Goal: Contribute content: Contribute content

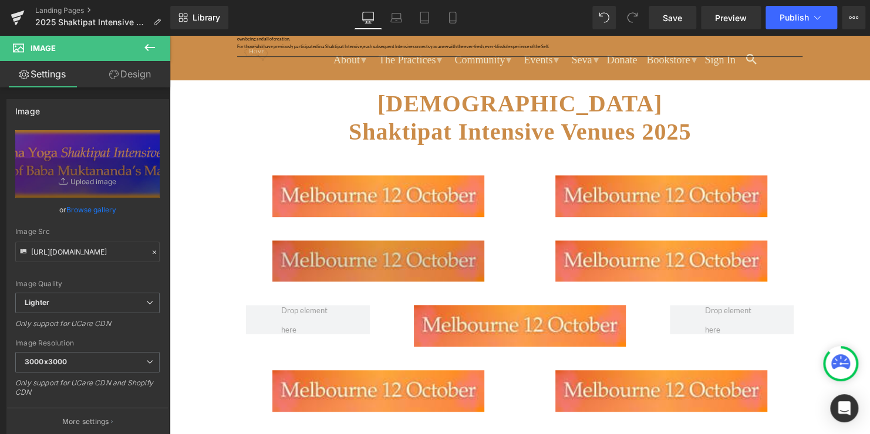
scroll to position [235, 0]
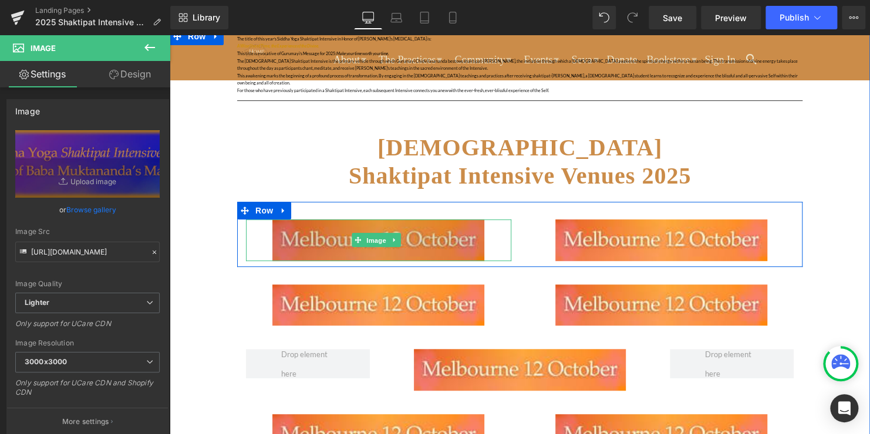
click at [381, 234] on span "Image" at bounding box center [376, 241] width 25 height 14
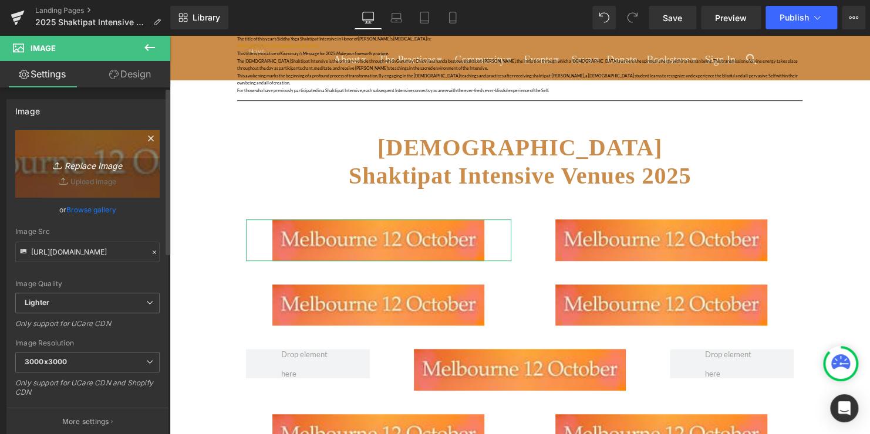
click at [86, 163] on icon "Replace Image" at bounding box center [87, 164] width 94 height 15
type input "C:\fakepath\12.png"
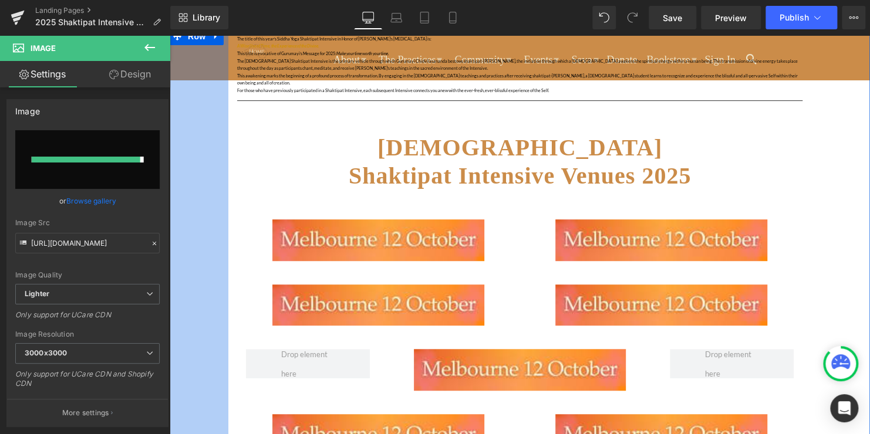
type input "[URL][DOMAIN_NAME]"
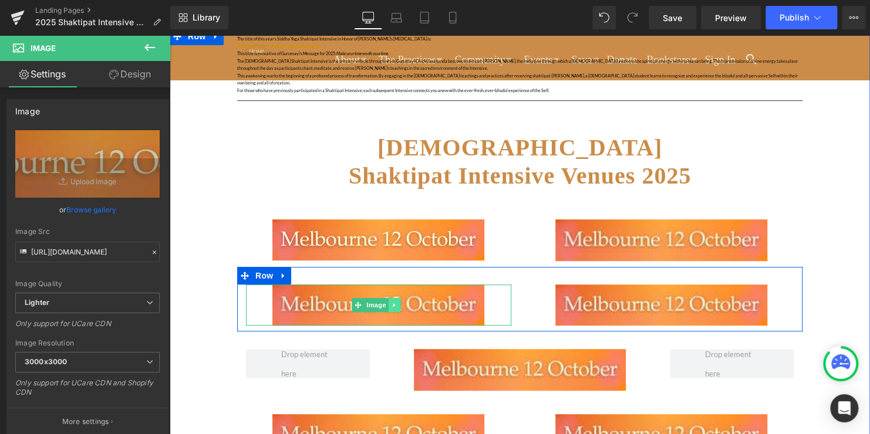
click at [398, 298] on link at bounding box center [395, 305] width 12 height 14
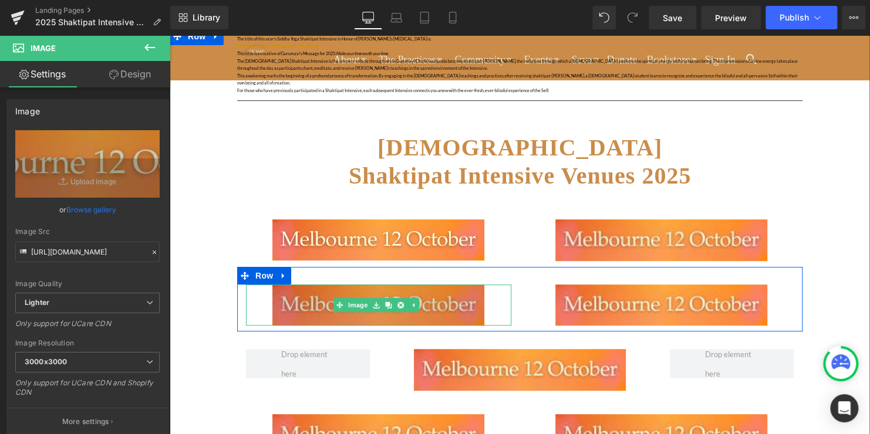
click at [295, 285] on img at bounding box center [378, 306] width 212 height 42
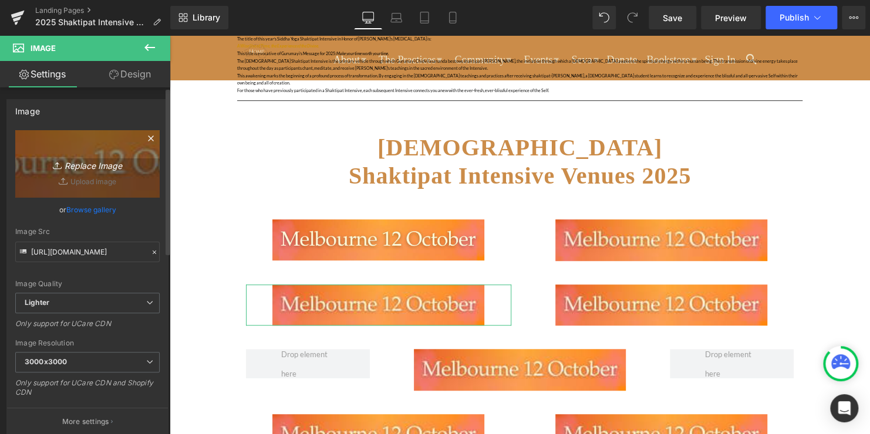
click at [99, 164] on icon "Replace Image" at bounding box center [87, 164] width 94 height 15
type input "C:\fakepath\13.png"
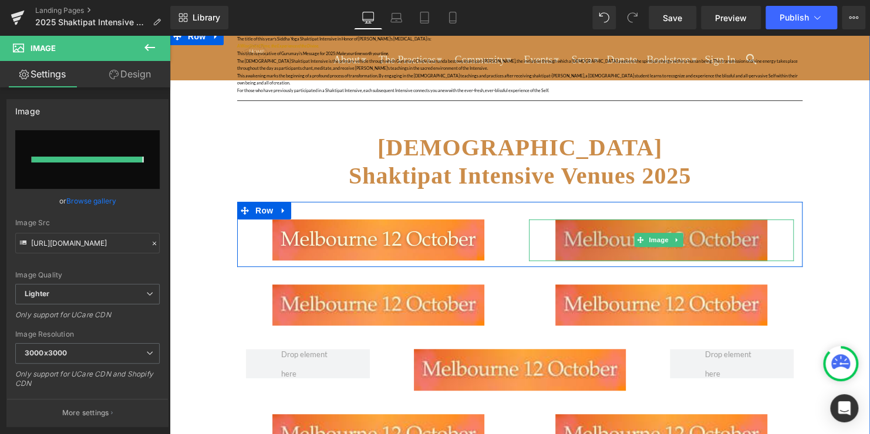
type input "[URL][DOMAIN_NAME]"
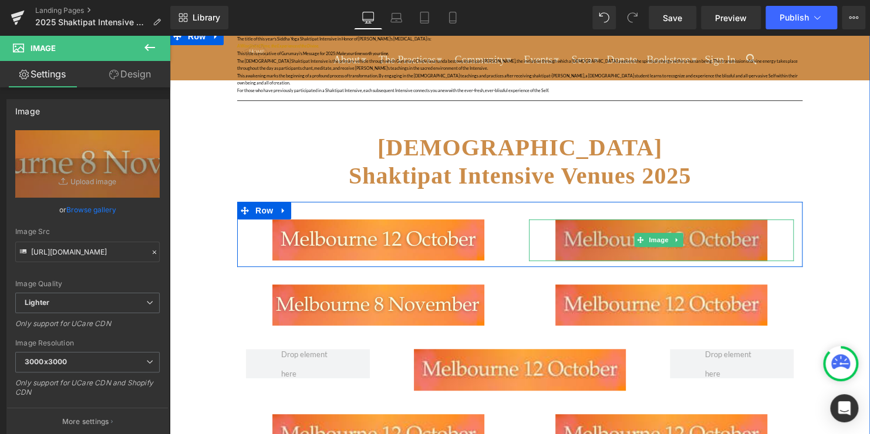
click at [711, 231] on img at bounding box center [661, 241] width 212 height 42
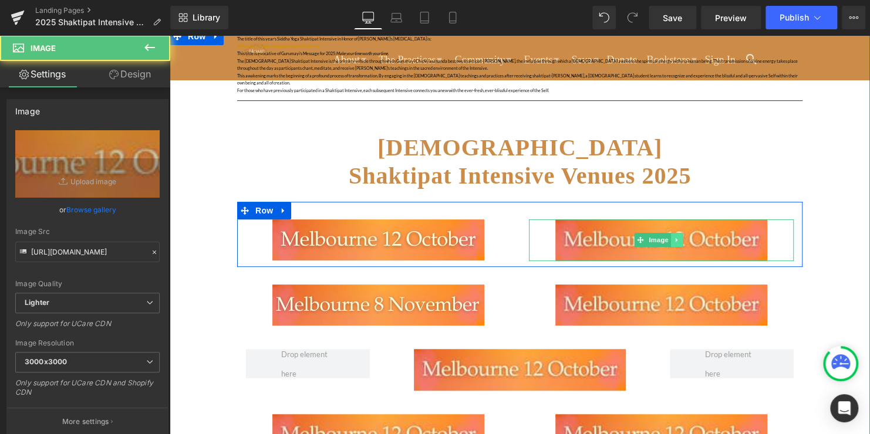
click at [674, 237] on icon at bounding box center [677, 240] width 6 height 7
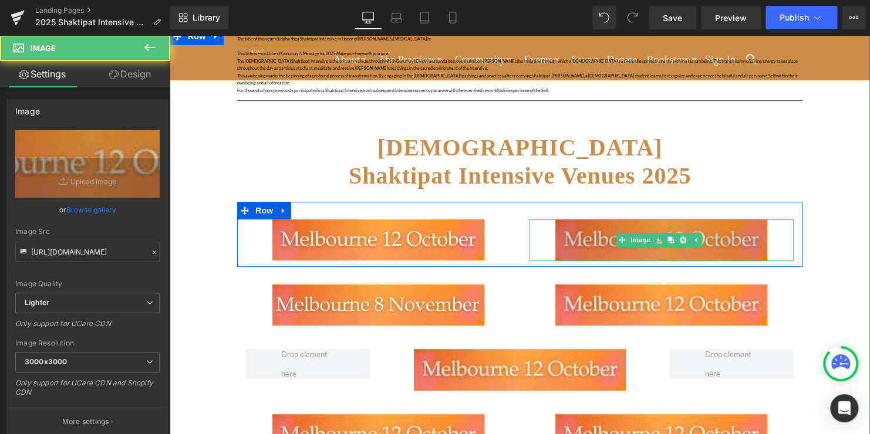
click at [584, 227] on img at bounding box center [661, 241] width 212 height 42
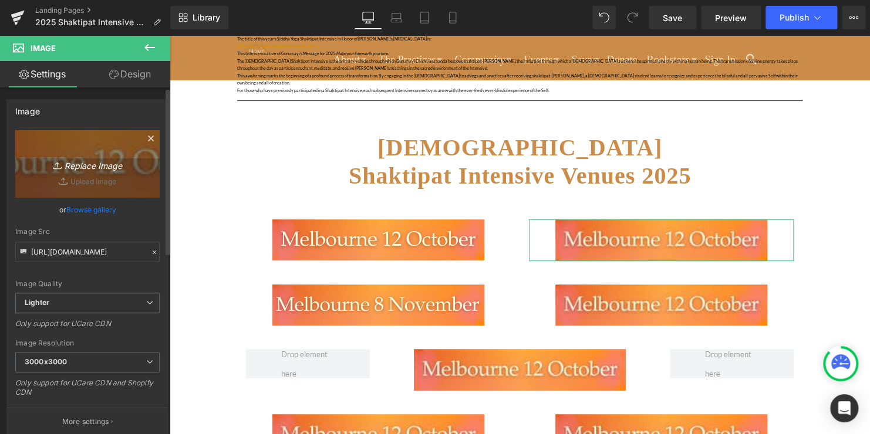
click at [96, 162] on icon "Replace Image" at bounding box center [87, 164] width 94 height 15
type input "C:\fakepath\14.png"
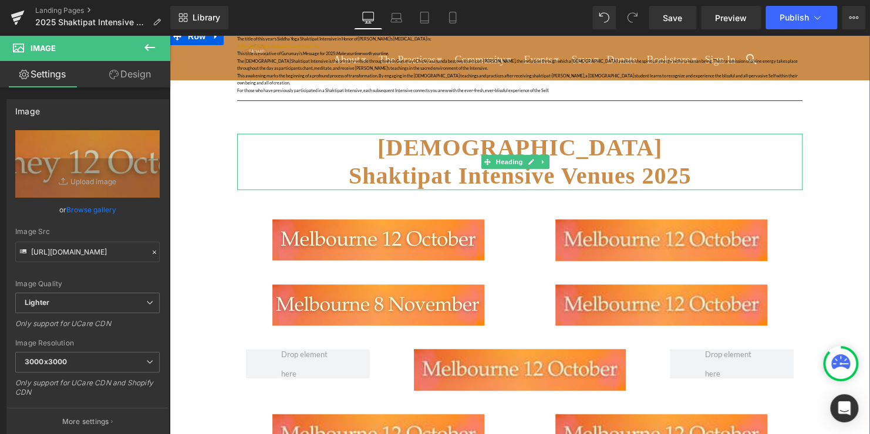
type input "[URL][DOMAIN_NAME]"
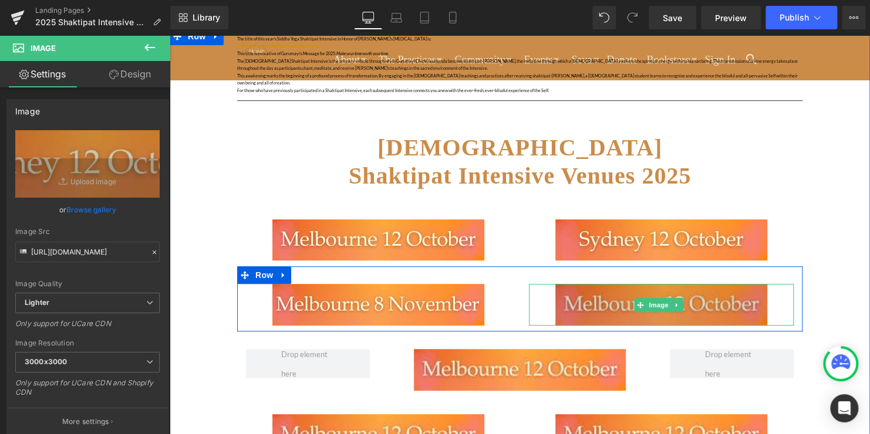
click at [713, 296] on img at bounding box center [661, 305] width 212 height 42
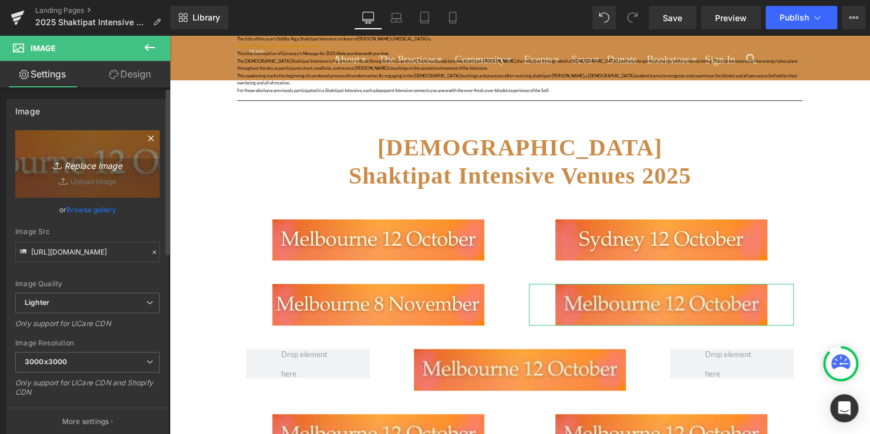
click at [99, 167] on icon "Replace Image" at bounding box center [87, 164] width 94 height 15
type input "C:\fakepath\15.png"
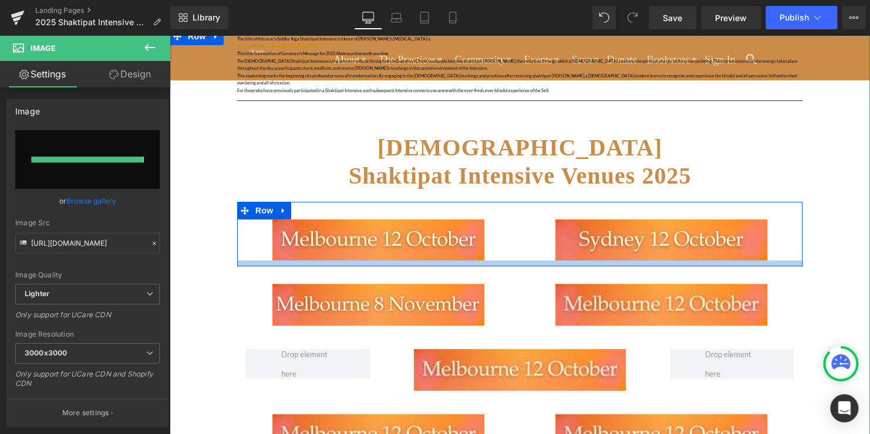
type input "[URL][DOMAIN_NAME]"
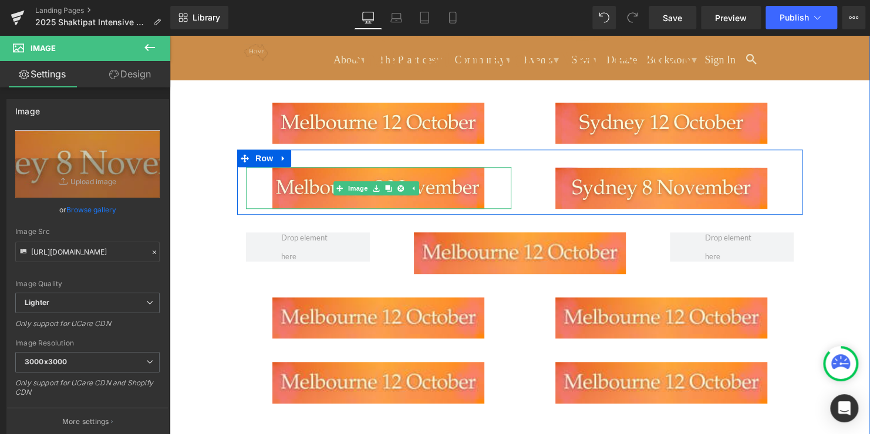
scroll to position [352, 0]
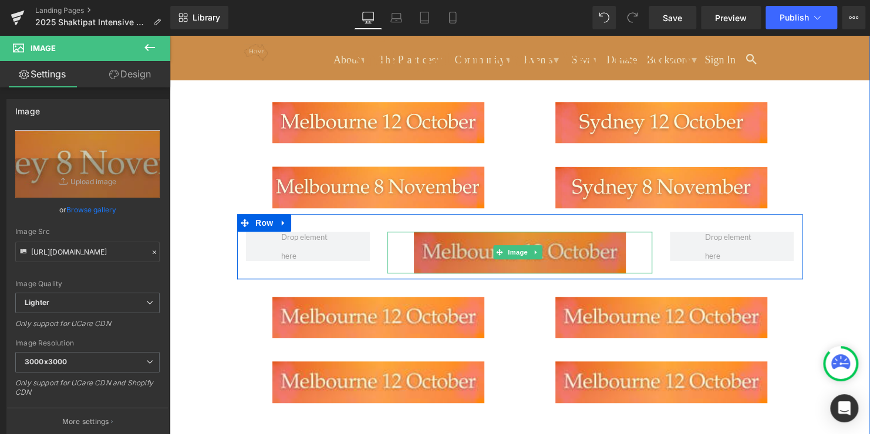
click at [572, 248] on img at bounding box center [520, 253] width 212 height 42
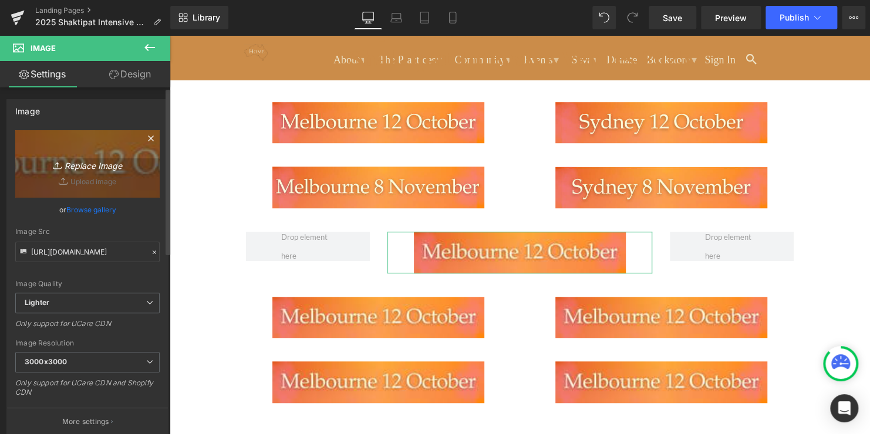
click at [83, 163] on icon "Replace Image" at bounding box center [87, 164] width 94 height 15
type input "C:\fakepath\19.png"
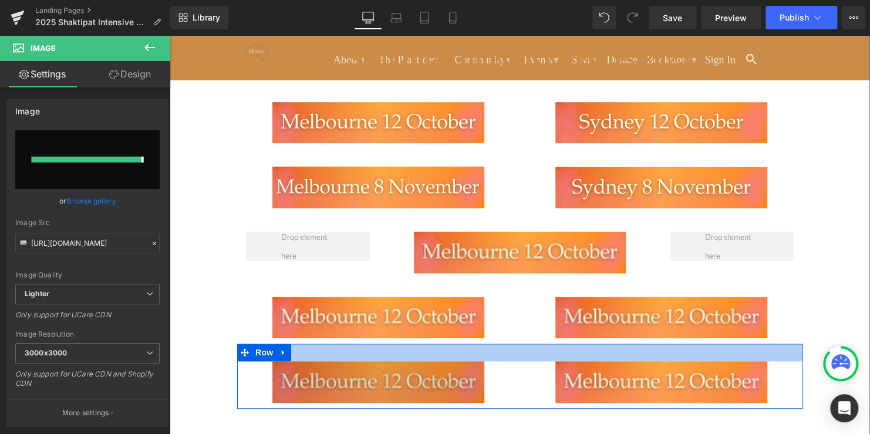
type input "[URL][DOMAIN_NAME]"
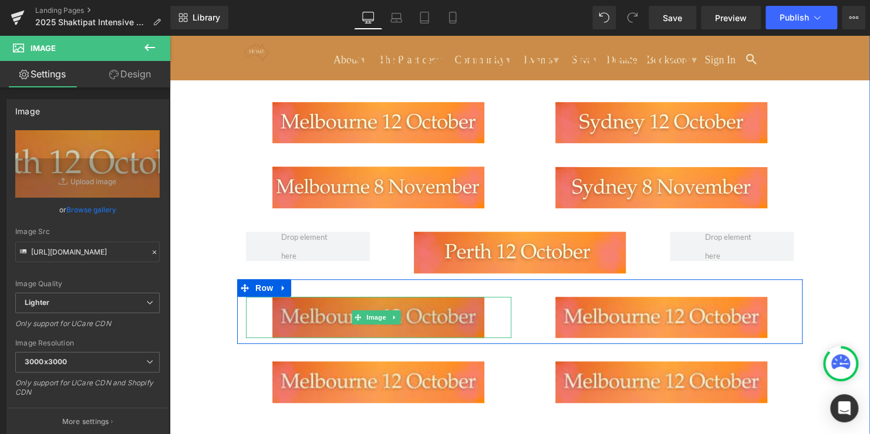
click at [418, 308] on img at bounding box center [378, 318] width 212 height 42
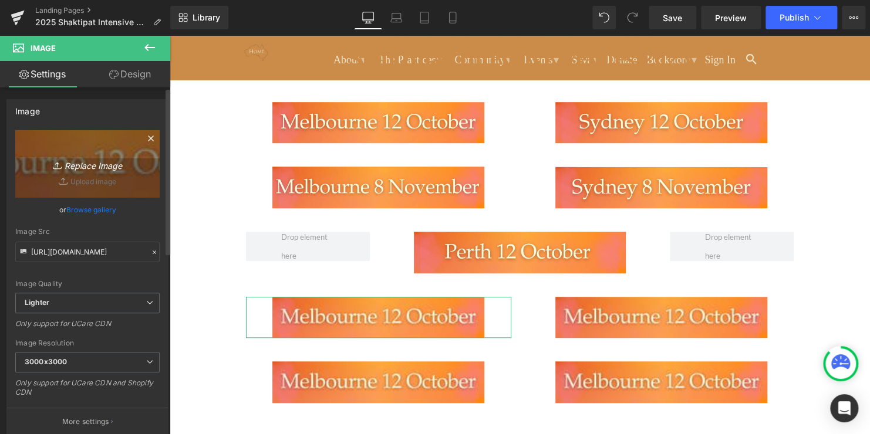
click at [103, 166] on icon "Replace Image" at bounding box center [87, 164] width 94 height 15
type input "C:\fakepath\16.png"
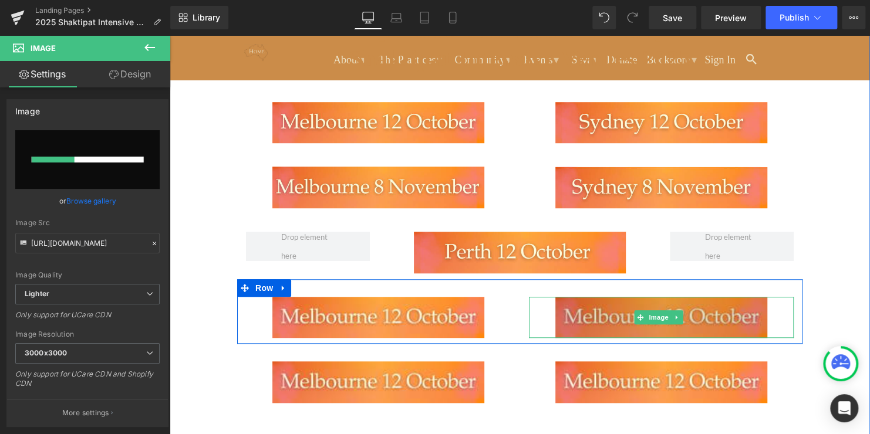
click at [699, 315] on img at bounding box center [661, 318] width 212 height 42
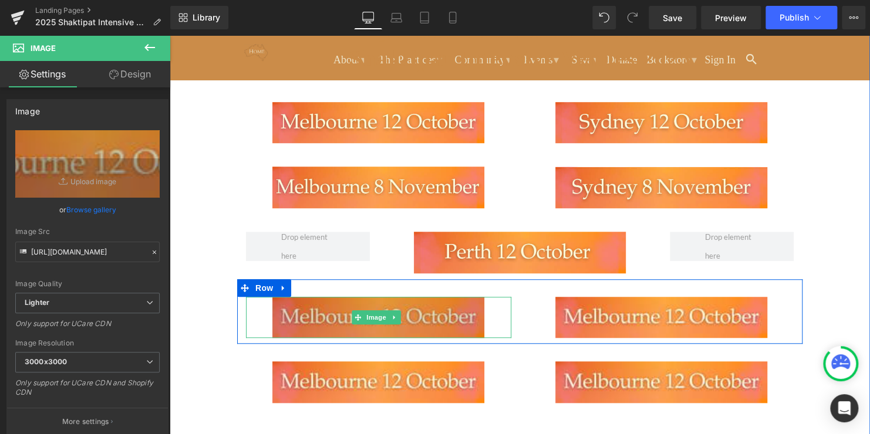
click at [431, 313] on img at bounding box center [378, 318] width 212 height 42
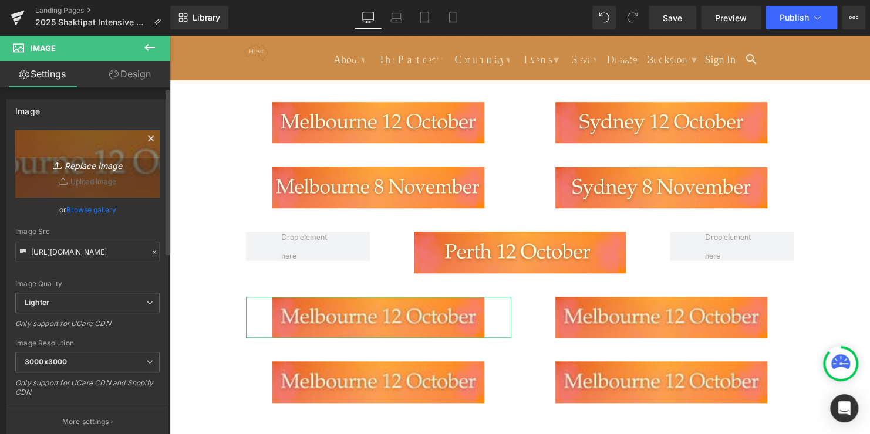
click at [70, 166] on icon "Replace Image" at bounding box center [87, 164] width 94 height 15
type input "C:\fakepath\16.png"
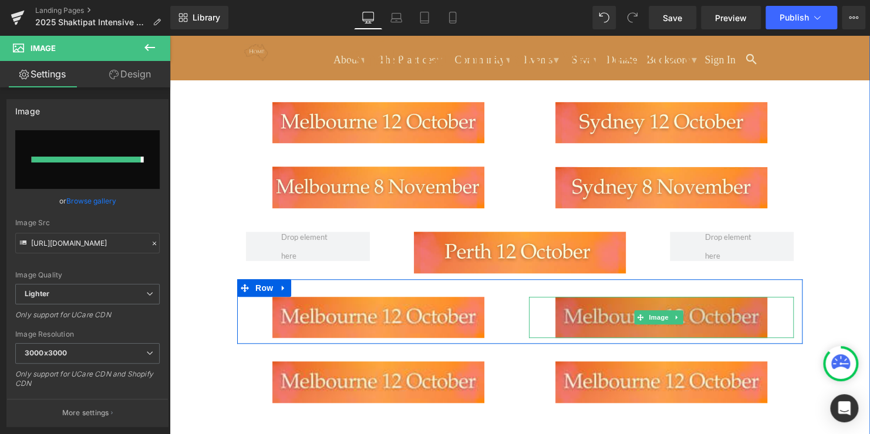
type input "[URL][DOMAIN_NAME]"
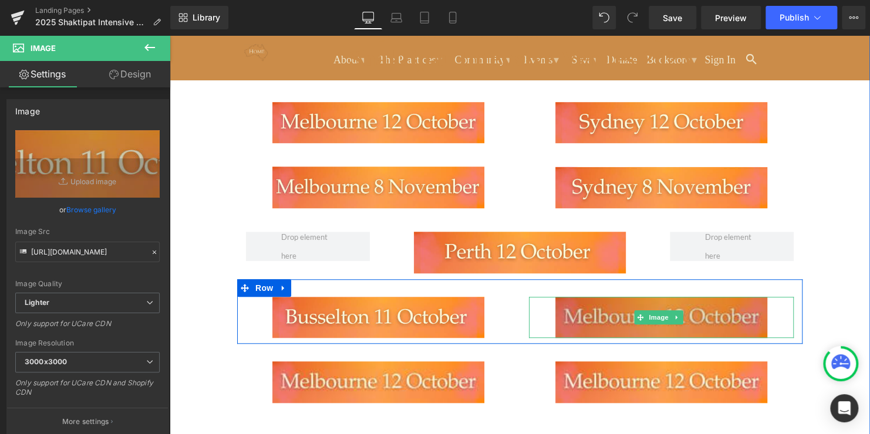
click at [717, 309] on img at bounding box center [661, 318] width 212 height 42
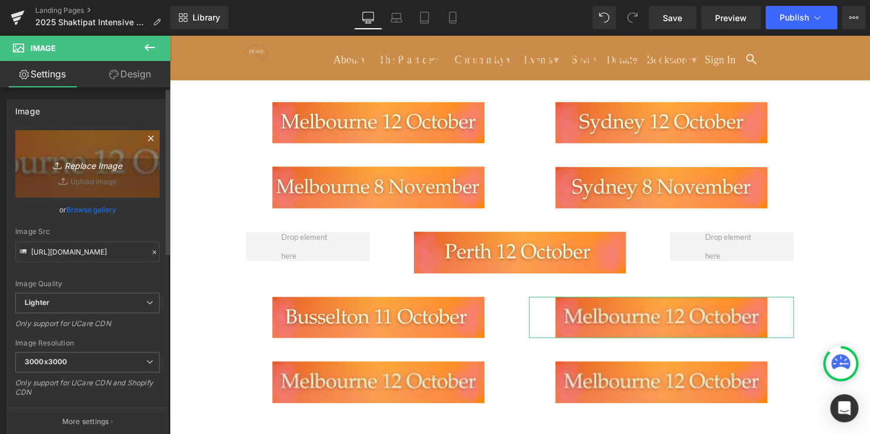
click at [98, 161] on icon "Replace Image" at bounding box center [87, 164] width 94 height 15
type input "C:\fakepath\17.png"
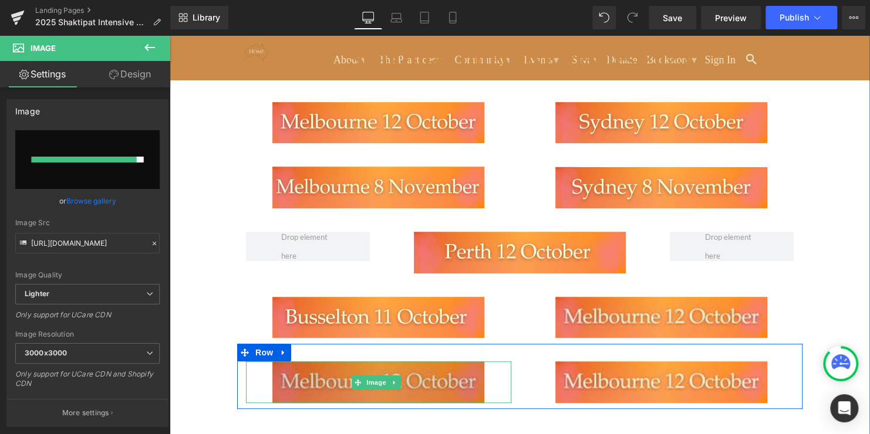
type input "[URL][DOMAIN_NAME]"
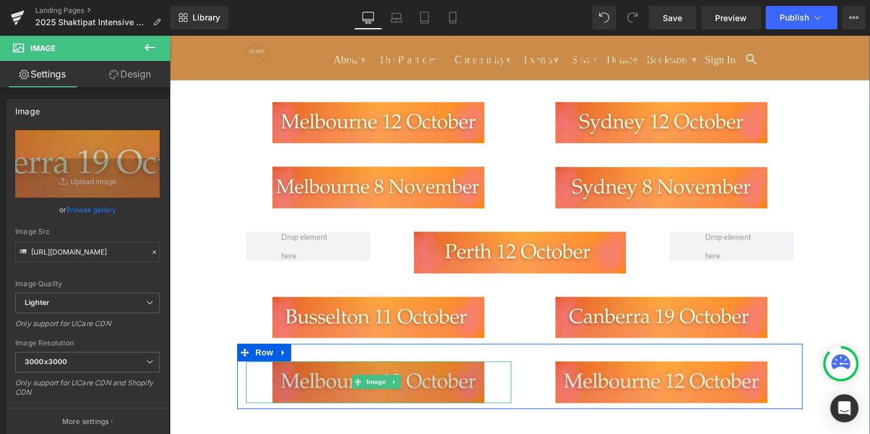
click at [450, 377] on img at bounding box center [378, 383] width 212 height 42
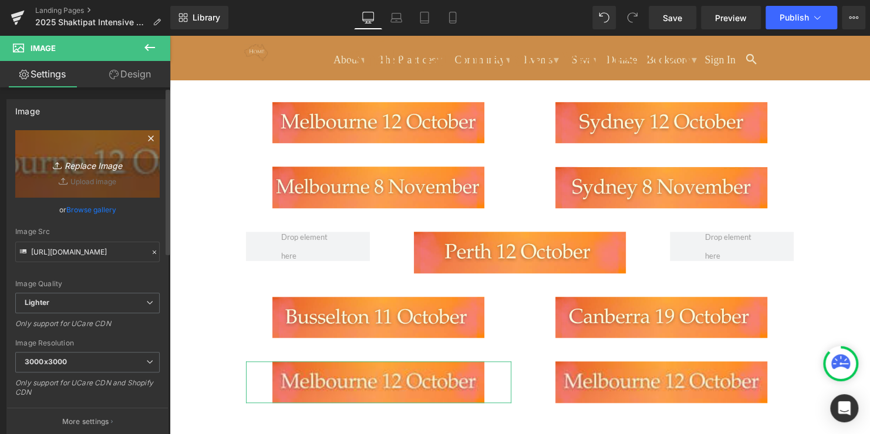
click at [73, 166] on icon "Replace Image" at bounding box center [87, 164] width 94 height 15
type input "C:\fakepath\18.png"
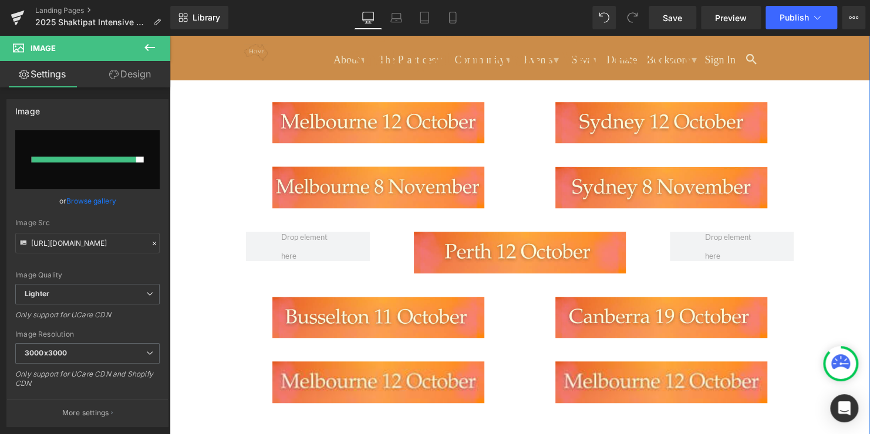
type input "[URL][DOMAIN_NAME]"
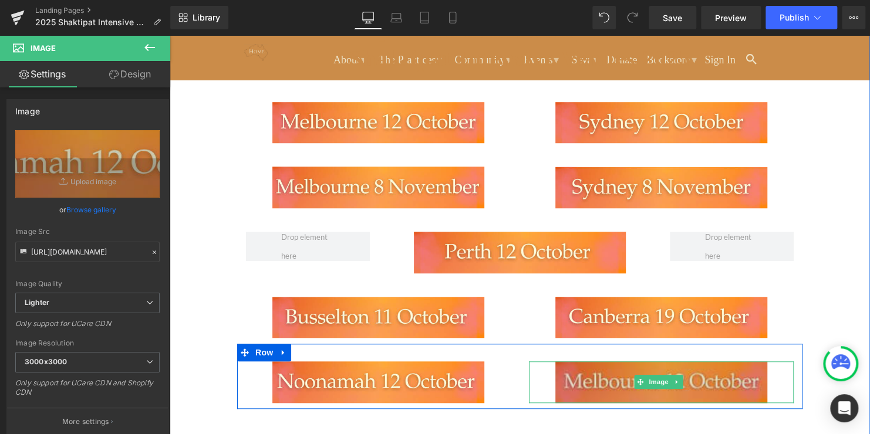
click at [735, 371] on img at bounding box center [661, 383] width 212 height 42
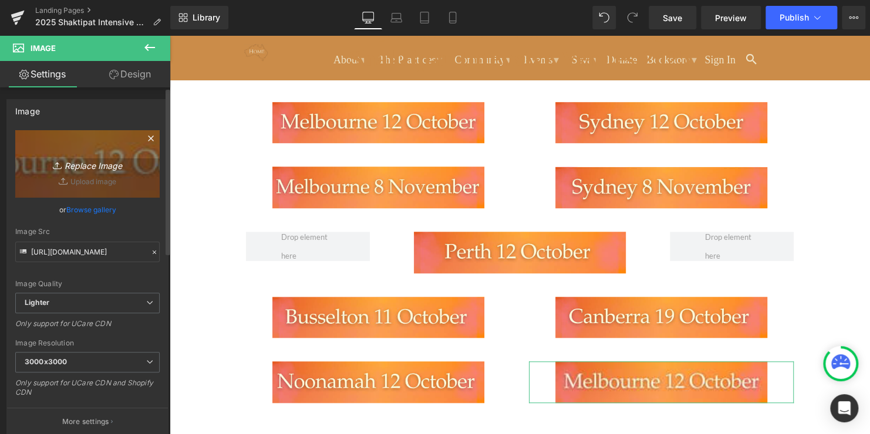
click at [84, 164] on icon "Replace Image" at bounding box center [87, 164] width 94 height 15
type input "C:\fakepath\20.png"
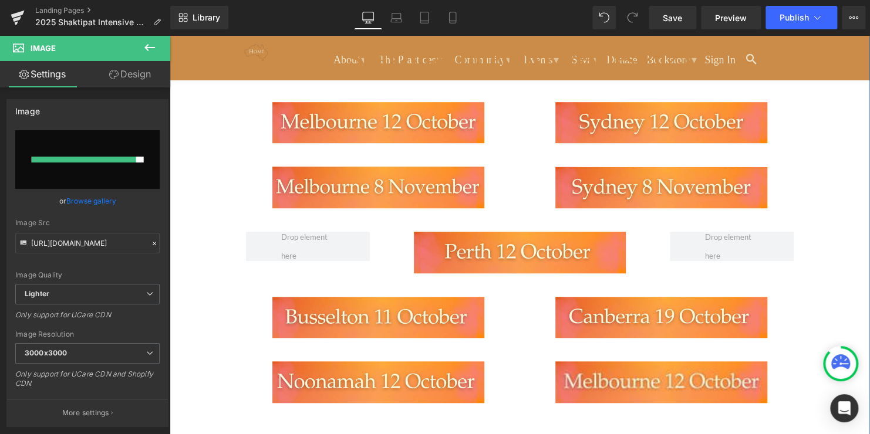
type input "[URL][DOMAIN_NAME]"
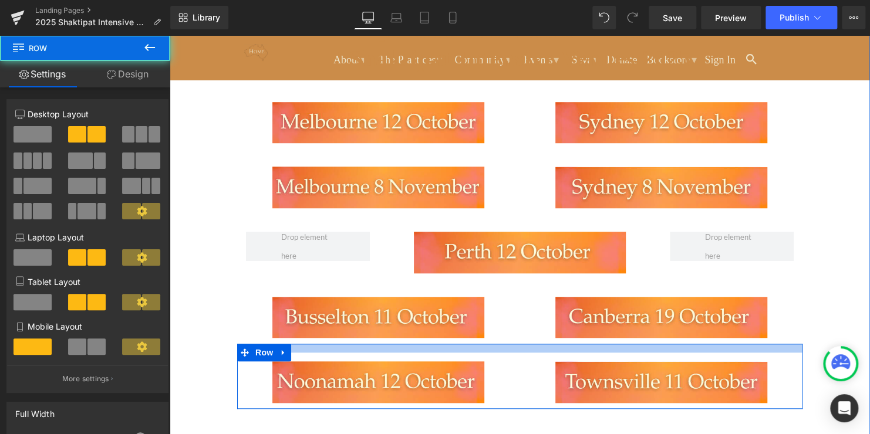
drag, startPoint x: 518, startPoint y: 347, endPoint x: 518, endPoint y: 338, distance: 8.8
click at [518, 344] on div at bounding box center [519, 348] width 565 height 9
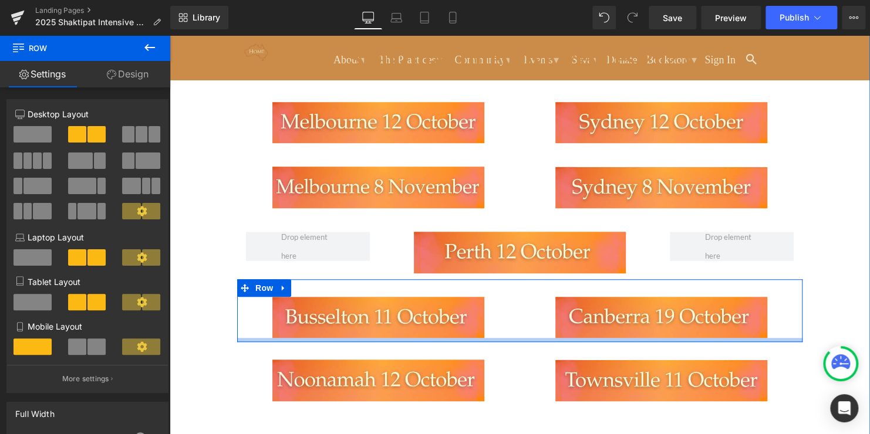
click at [516, 338] on div at bounding box center [519, 340] width 565 height 4
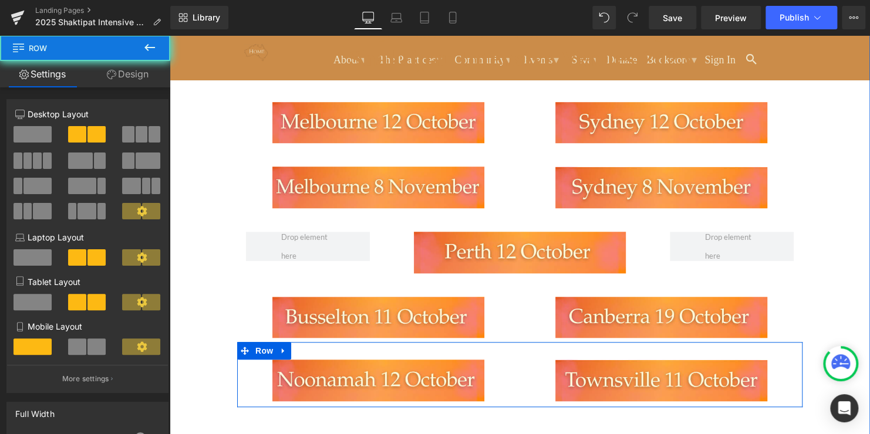
click at [512, 360] on div "Image" at bounding box center [378, 381] width 283 height 42
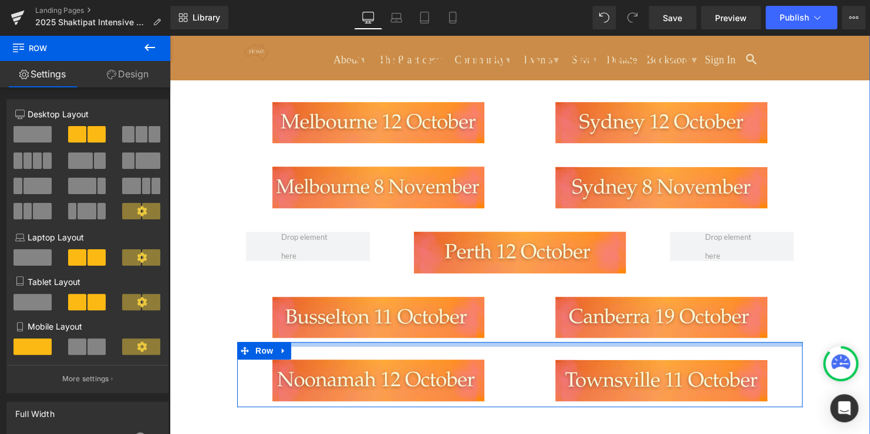
drag, startPoint x: 515, startPoint y: 332, endPoint x: 519, endPoint y: 319, distance: 13.7
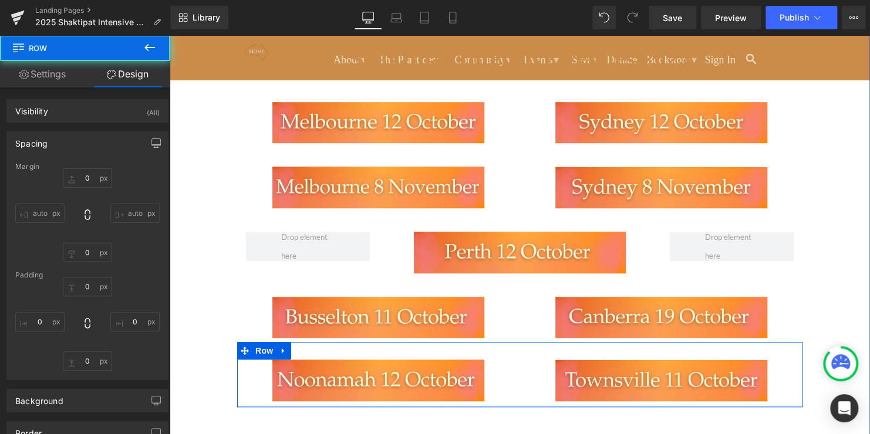
click at [493, 367] on div at bounding box center [378, 381] width 265 height 42
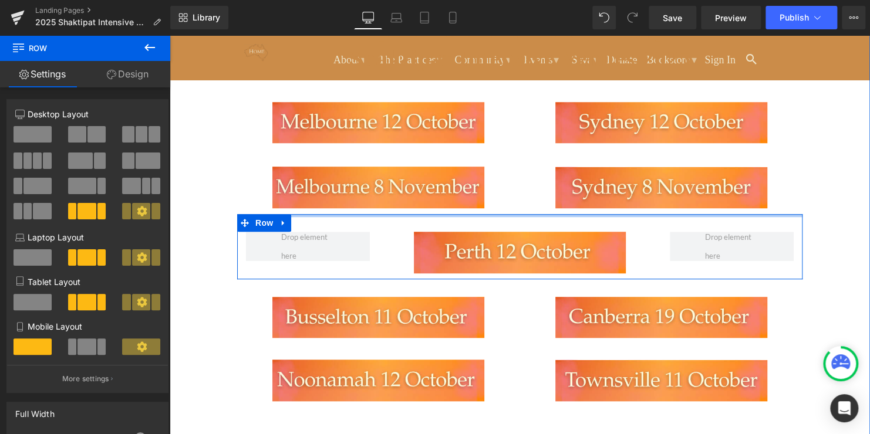
drag, startPoint x: 489, startPoint y: 207, endPoint x: 490, endPoint y: 193, distance: 14.7
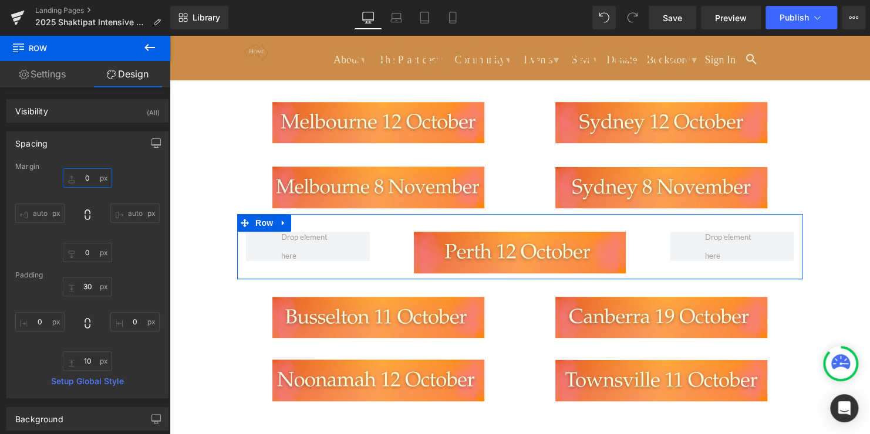
click at [87, 178] on input "0" at bounding box center [87, 177] width 49 height 19
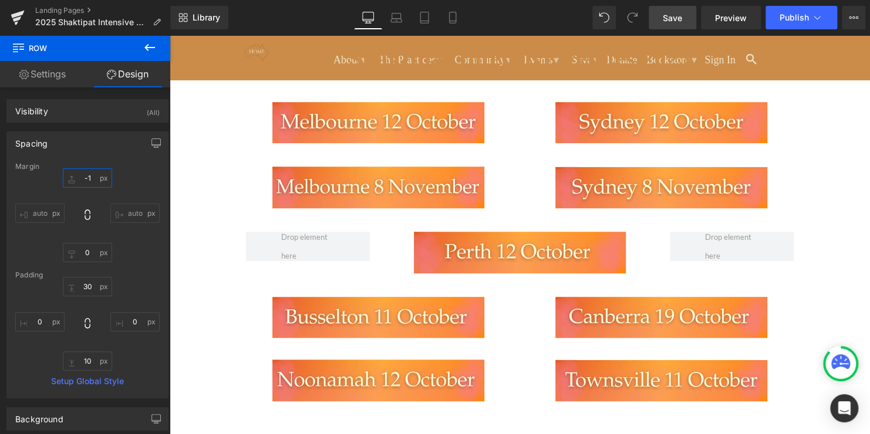
type input "-15"
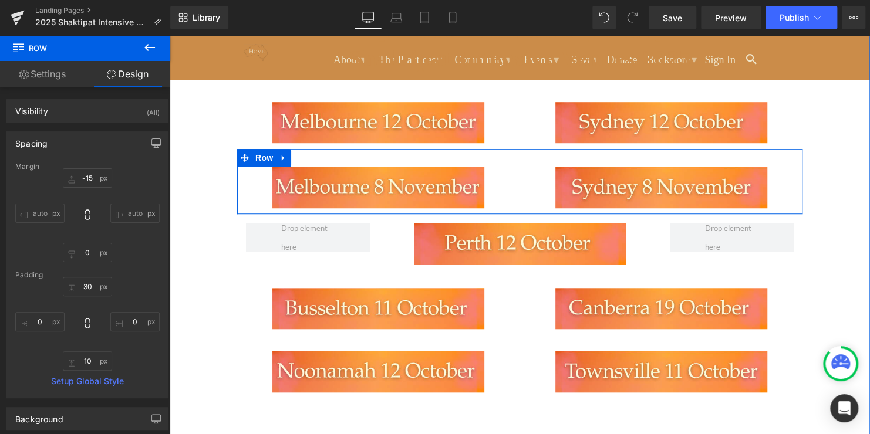
click at [513, 172] on div "Image" at bounding box center [378, 188] width 283 height 42
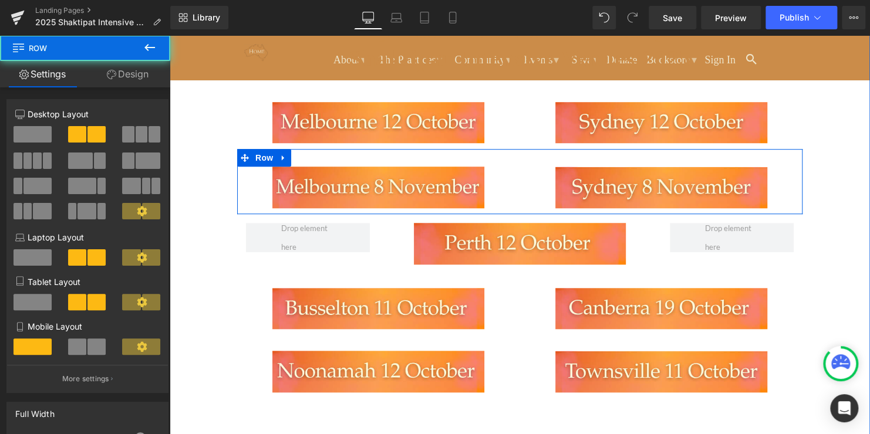
click at [513, 167] on div "Image" at bounding box center [378, 188] width 283 height 42
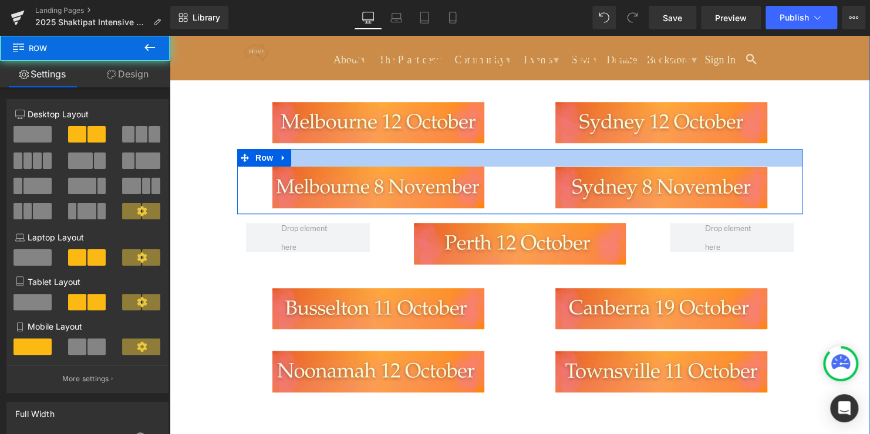
click at [514, 149] on div at bounding box center [519, 158] width 565 height 18
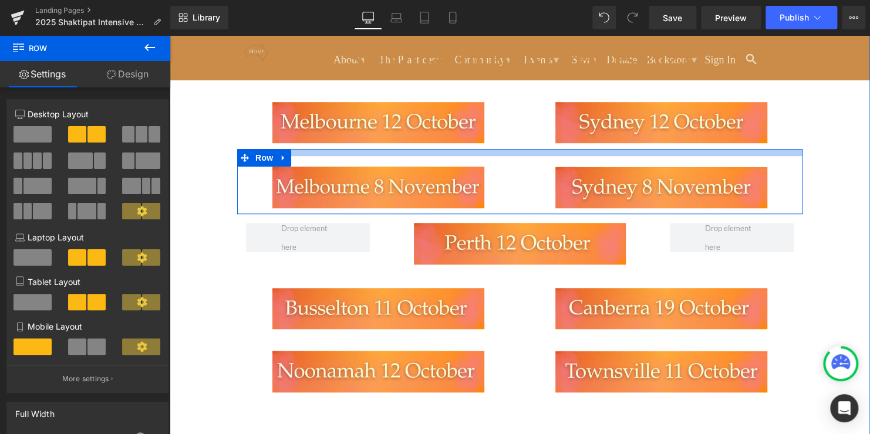
drag, startPoint x: 514, startPoint y: 144, endPoint x: 514, endPoint y: 134, distance: 10.6
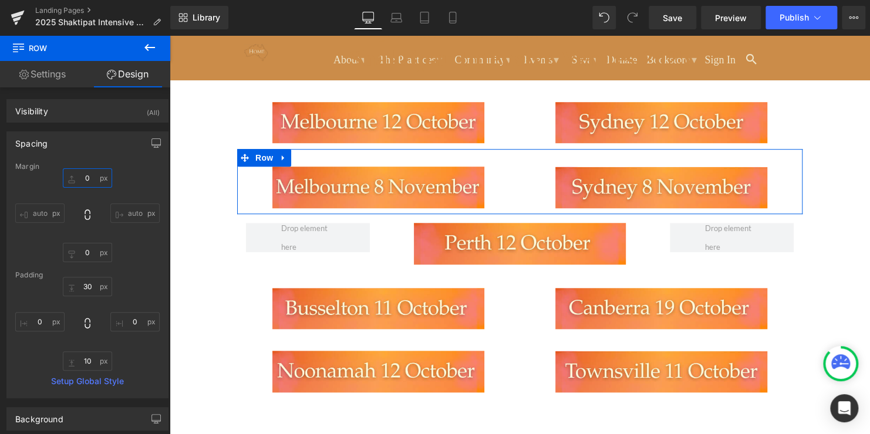
click at [92, 177] on input "0" at bounding box center [87, 177] width 49 height 19
type input "-15"
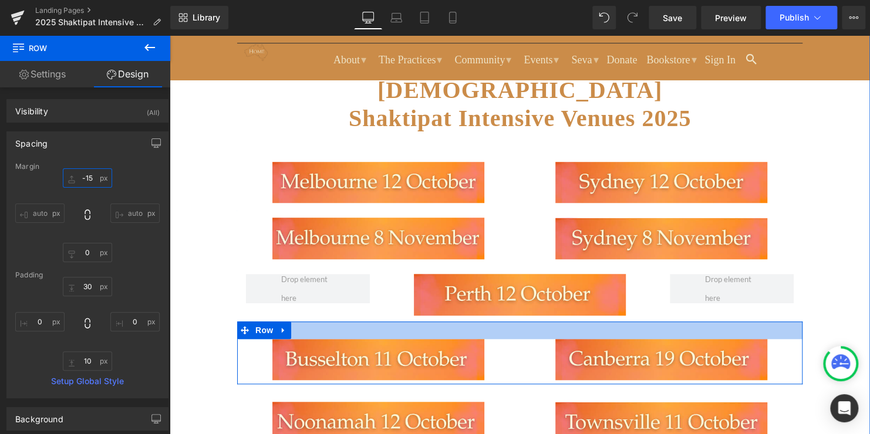
scroll to position [293, 0]
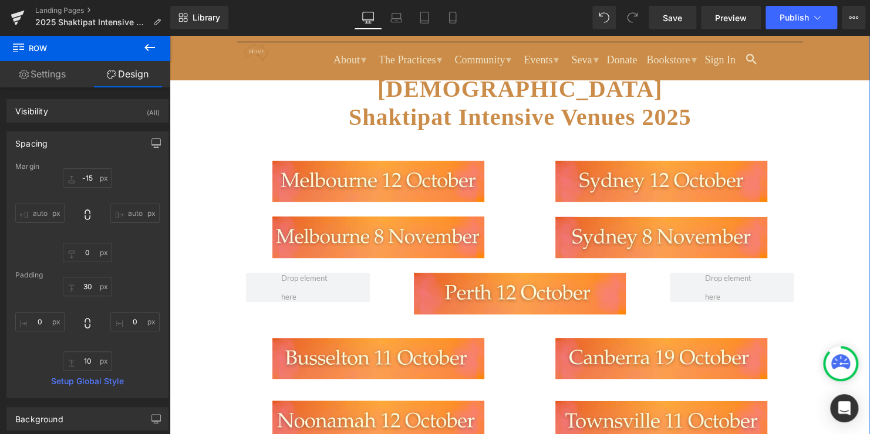
click at [508, 320] on div "Image Image Row" at bounding box center [519, 351] width 565 height 63
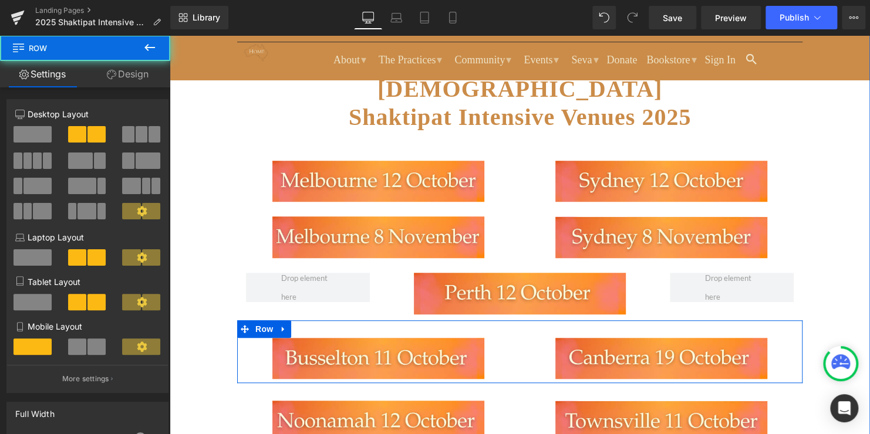
click at [509, 350] on div "Image" at bounding box center [378, 359] width 283 height 42
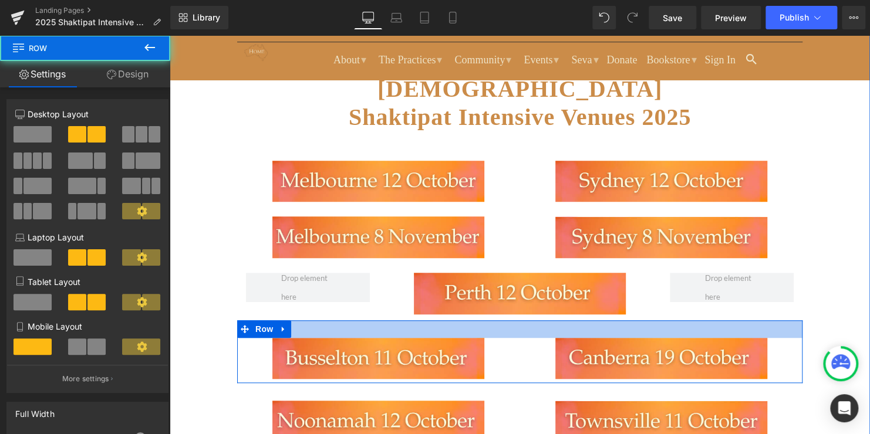
click at [514, 320] on div at bounding box center [519, 329] width 565 height 18
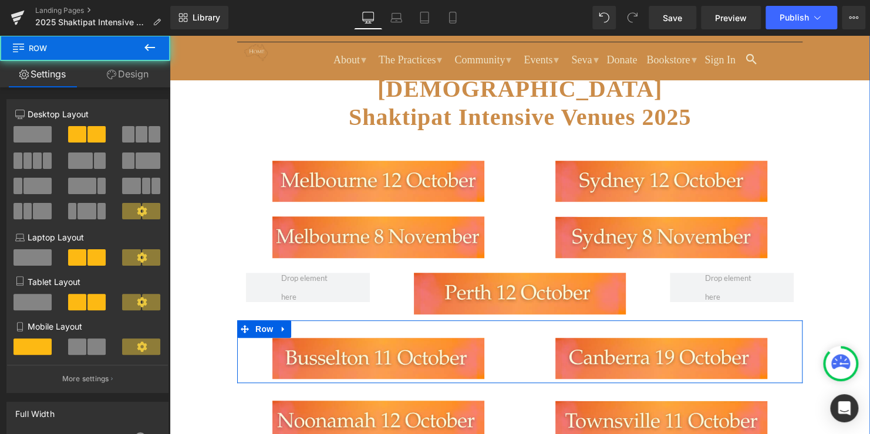
click at [520, 357] on div "Image" at bounding box center [661, 359] width 283 height 42
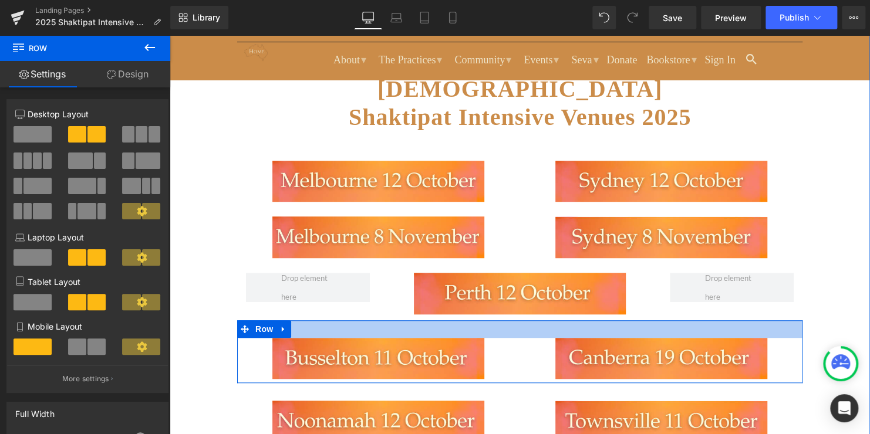
click at [518, 320] on div at bounding box center [519, 329] width 565 height 18
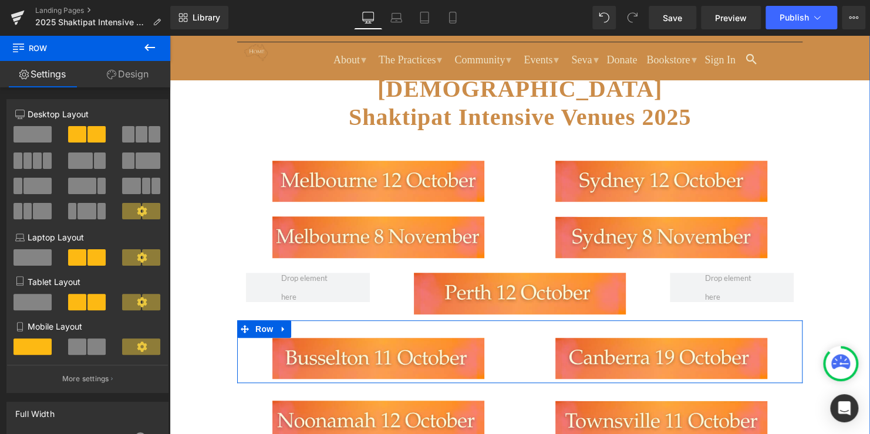
click at [511, 362] on div "Image" at bounding box center [378, 359] width 283 height 42
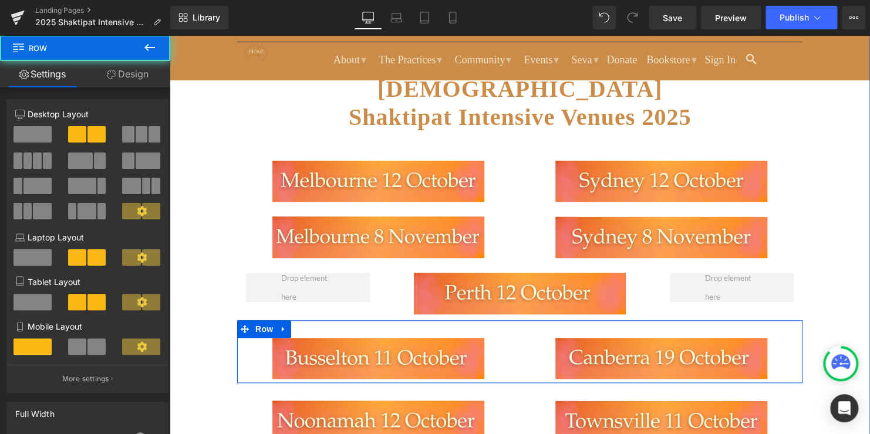
click at [520, 340] on div "Image" at bounding box center [661, 359] width 283 height 42
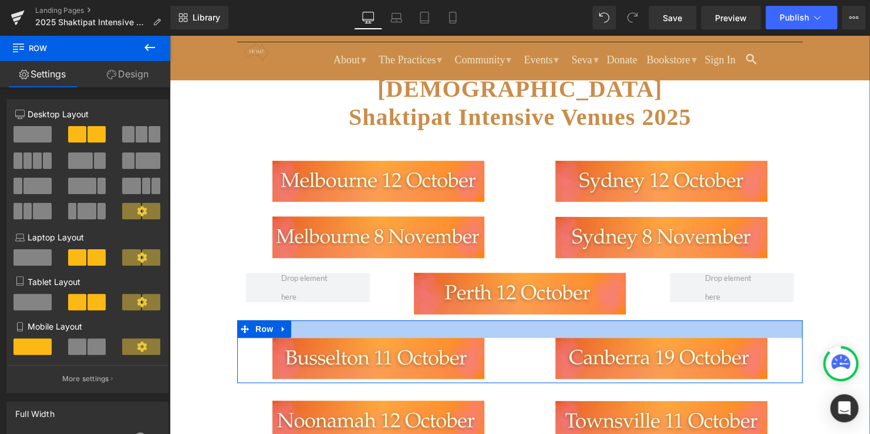
click at [516, 320] on div at bounding box center [519, 329] width 565 height 18
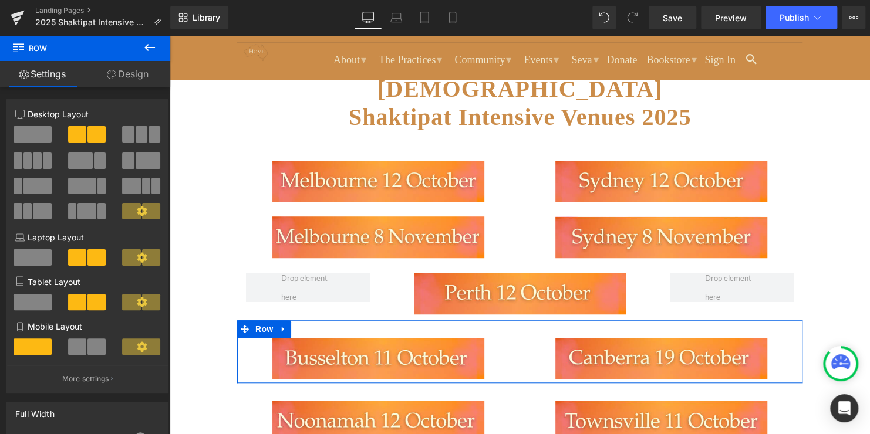
drag, startPoint x: 133, startPoint y: 68, endPoint x: 90, endPoint y: 167, distance: 108.0
click at [133, 68] on link "Design" at bounding box center [127, 74] width 85 height 26
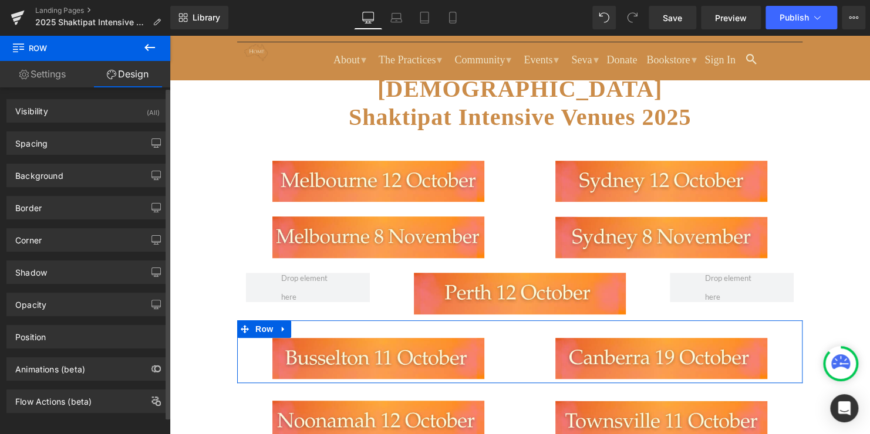
type input "0"
type input "30"
type input "0"
type input "7"
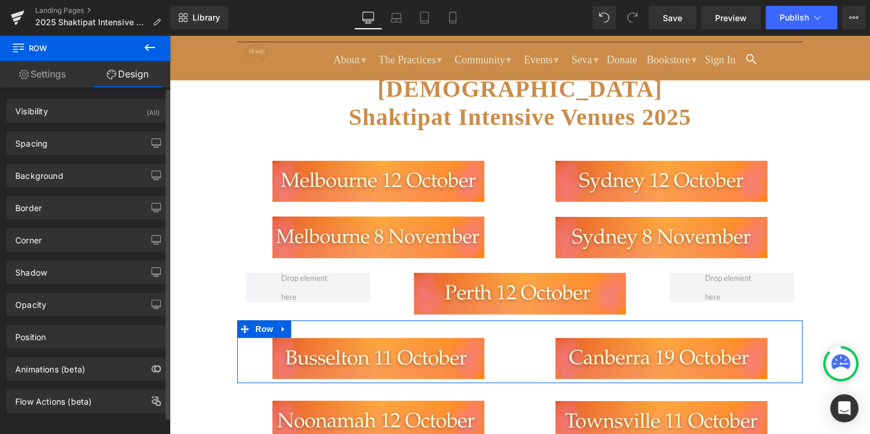
type input "0"
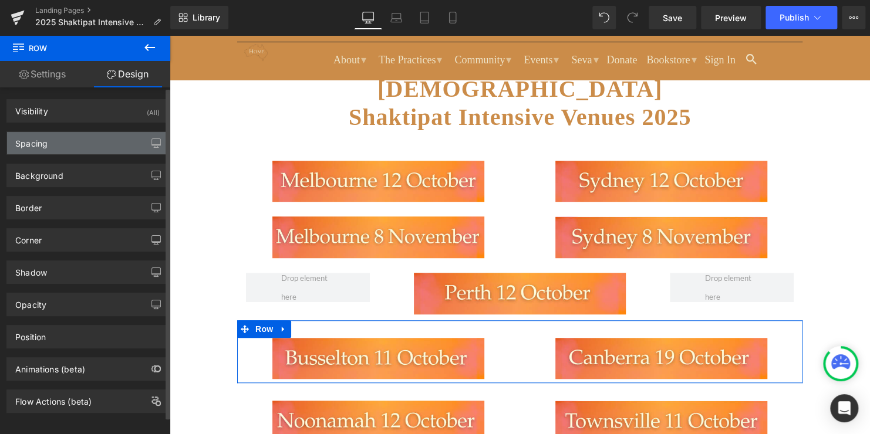
click at [69, 144] on div "Spacing" at bounding box center [87, 143] width 161 height 22
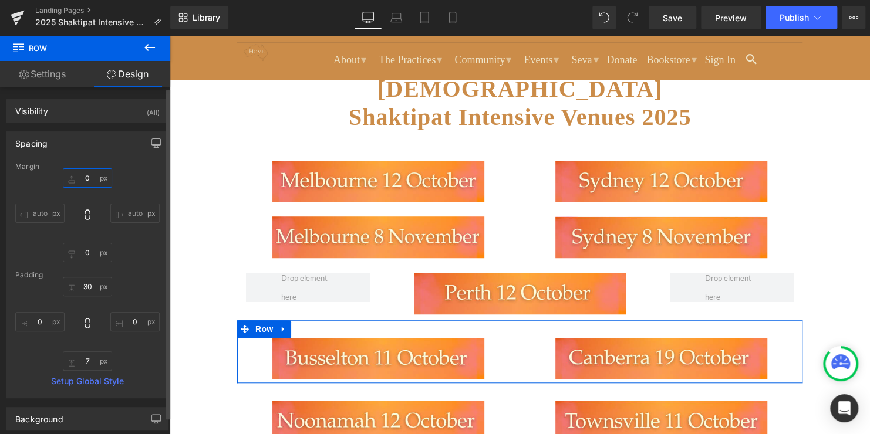
click at [86, 174] on input "0" at bounding box center [87, 177] width 49 height 19
type input "-15"
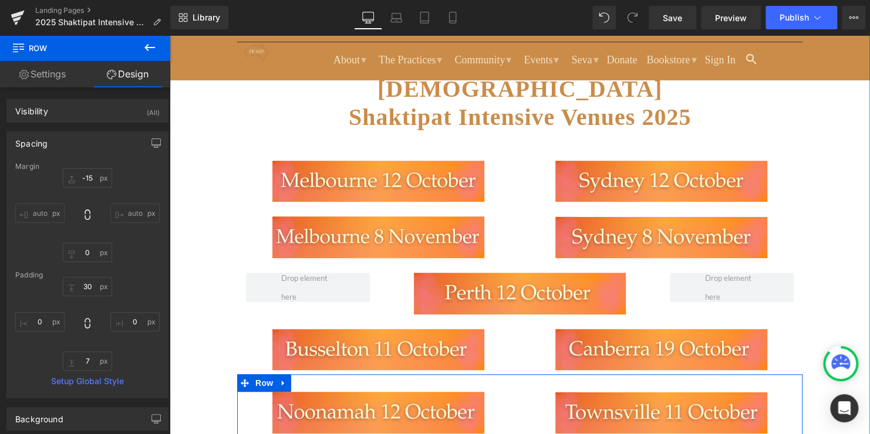
click at [520, 401] on div "Image" at bounding box center [661, 413] width 283 height 42
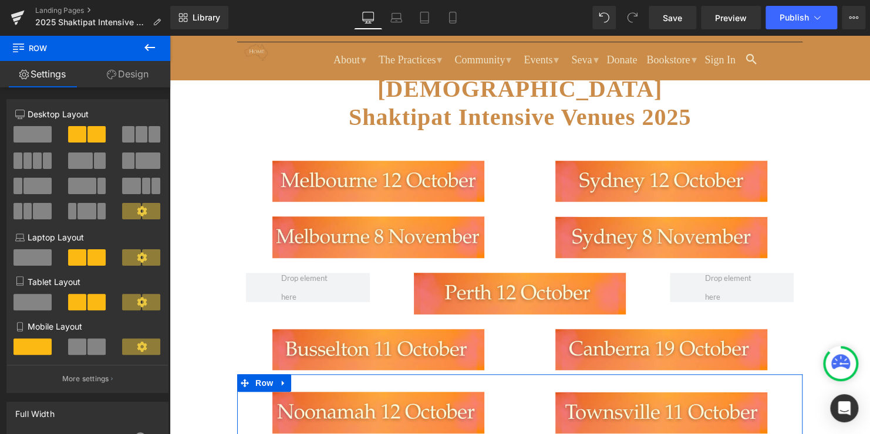
click at [124, 81] on link "Design" at bounding box center [127, 74] width 85 height 26
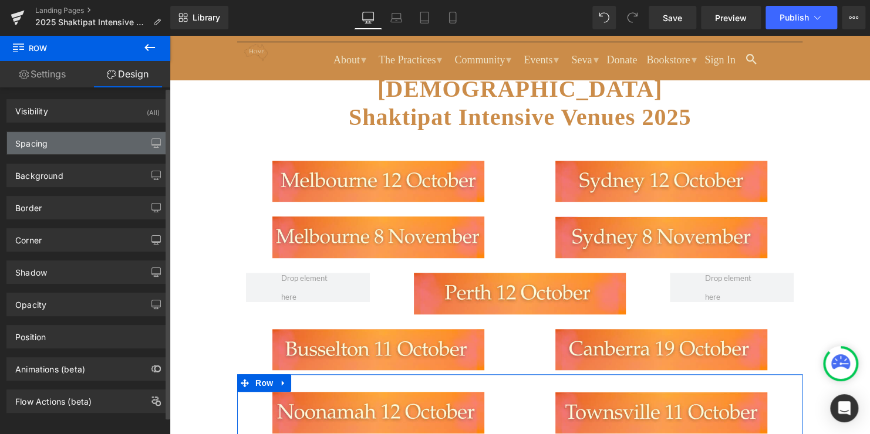
click at [97, 141] on div "Spacing" at bounding box center [87, 143] width 161 height 22
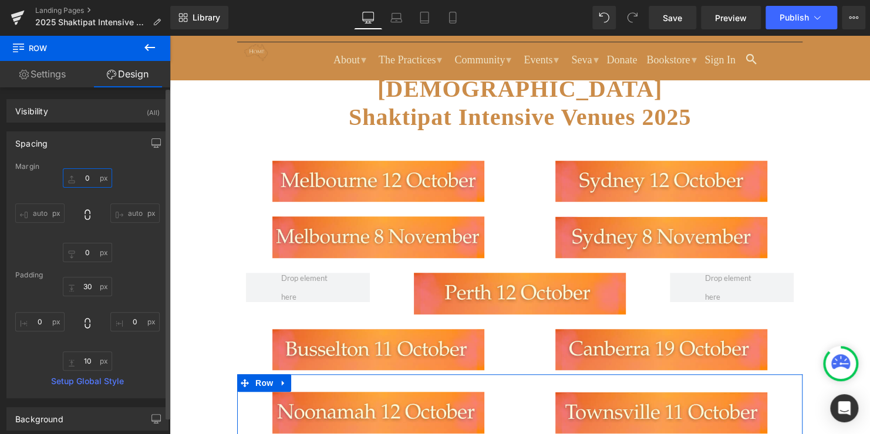
click at [90, 175] on input "0" at bounding box center [87, 177] width 49 height 19
type input "-15"
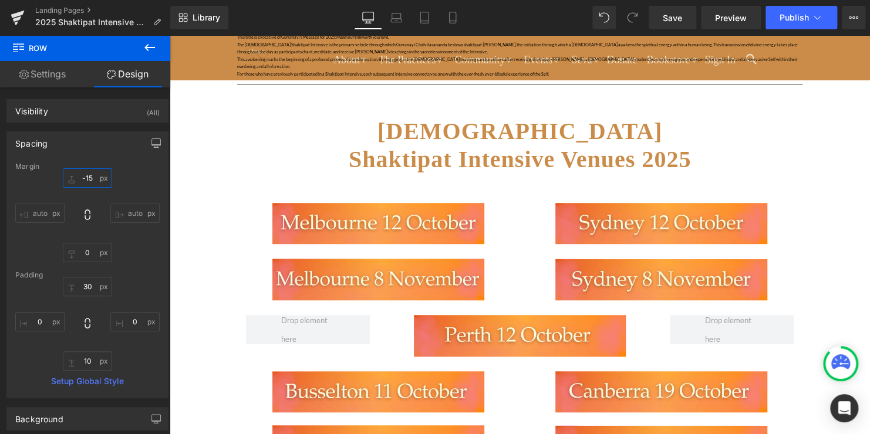
scroll to position [235, 0]
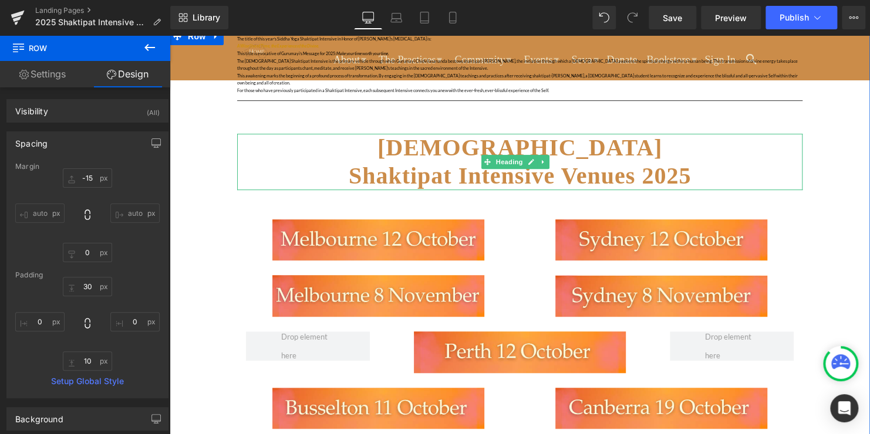
click at [652, 160] on span "SIDDHA YOGA Shaktipat Intensive Venues 2025" at bounding box center [520, 161] width 342 height 55
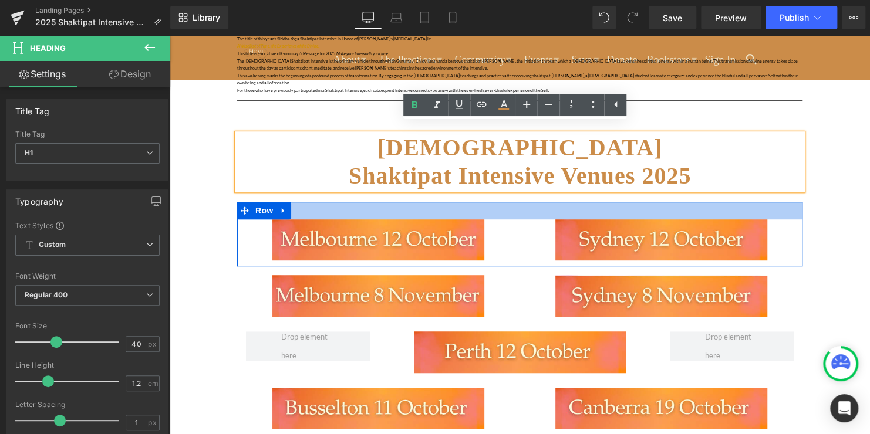
click at [631, 202] on div at bounding box center [519, 211] width 565 height 18
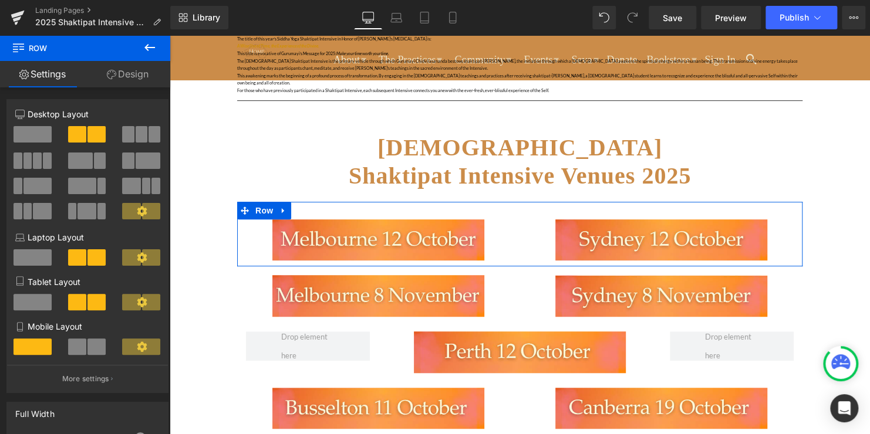
click at [129, 75] on link "Design" at bounding box center [127, 74] width 85 height 26
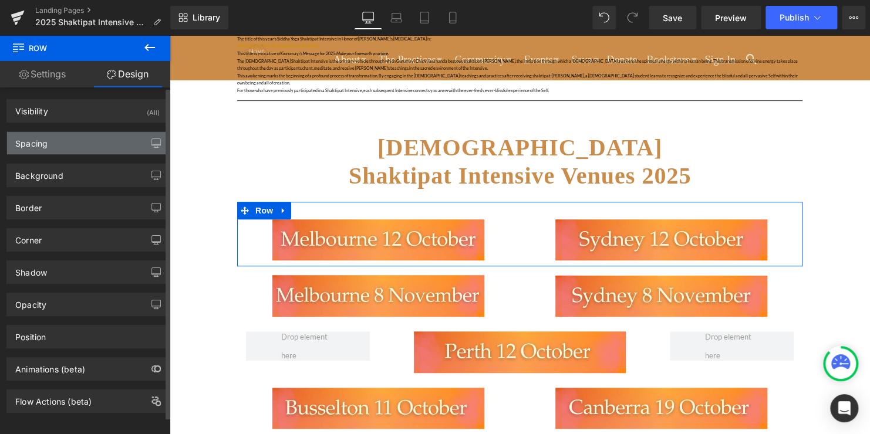
click at [79, 146] on div "Spacing" at bounding box center [87, 143] width 161 height 22
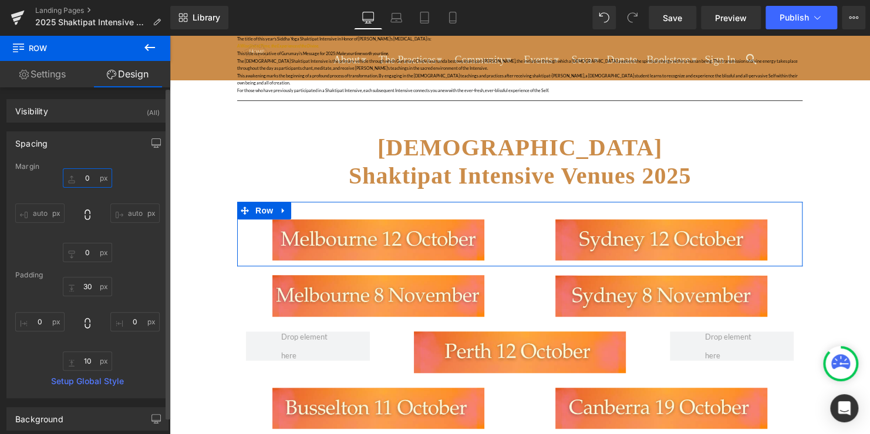
click at [92, 181] on input "0" at bounding box center [87, 177] width 49 height 19
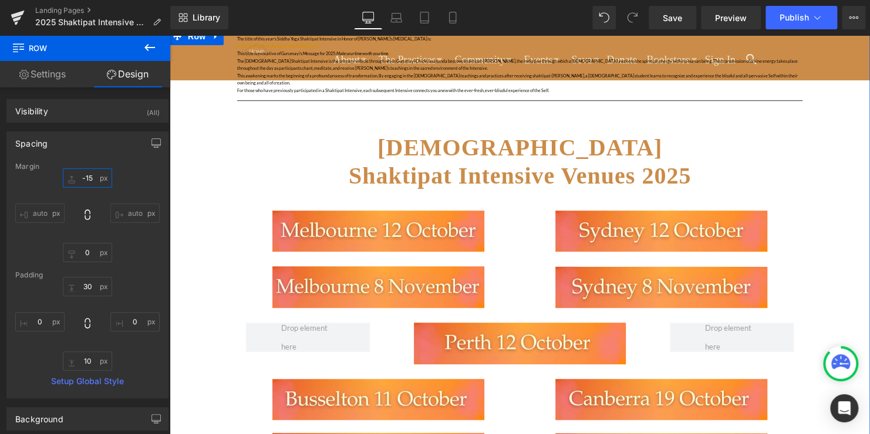
type input "-15"
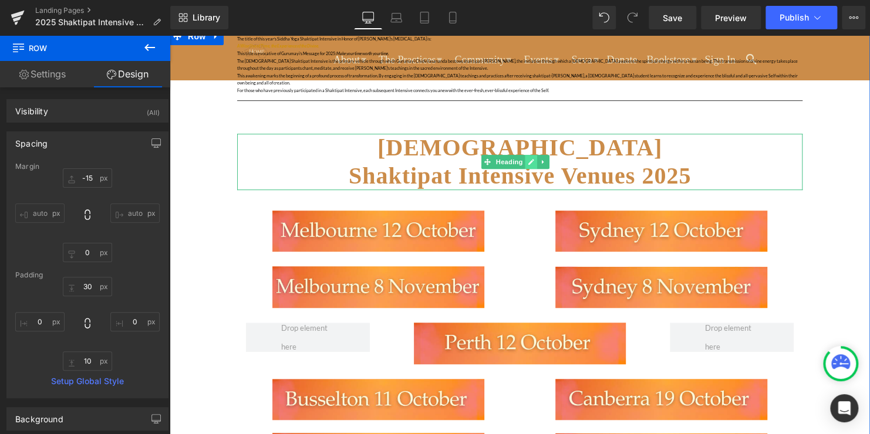
click at [529, 159] on icon at bounding box center [531, 162] width 6 height 6
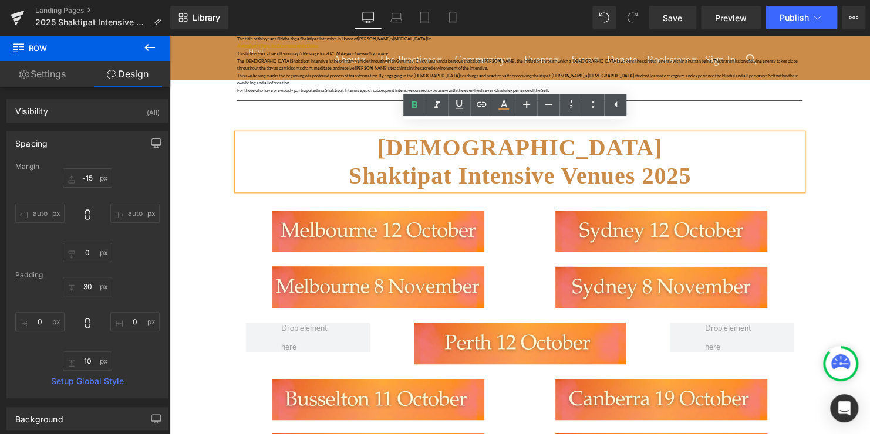
click at [599, 170] on span "SIDDHA YOGA Shaktipat Intensive Venues 2025" at bounding box center [520, 161] width 342 height 55
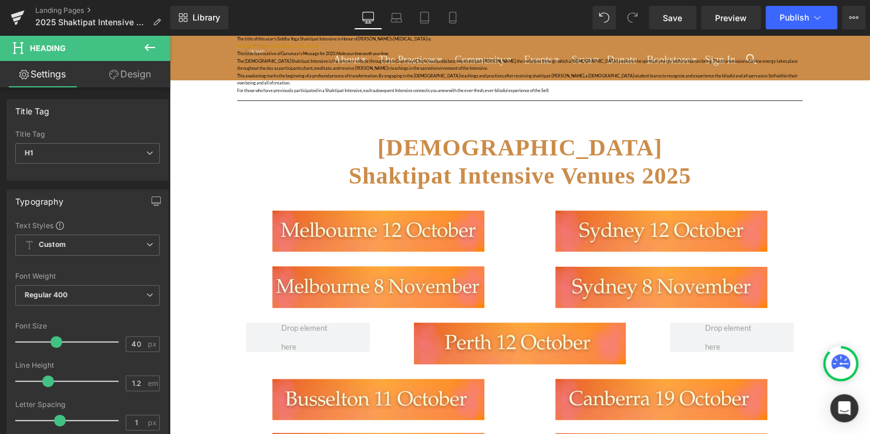
click at [148, 73] on link "Design" at bounding box center [129, 74] width 85 height 26
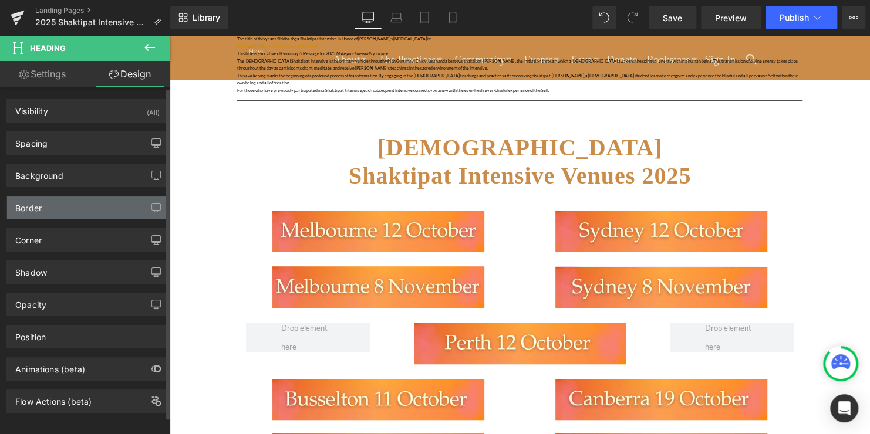
type input "30"
type input "0"
type input "20"
type input "0"
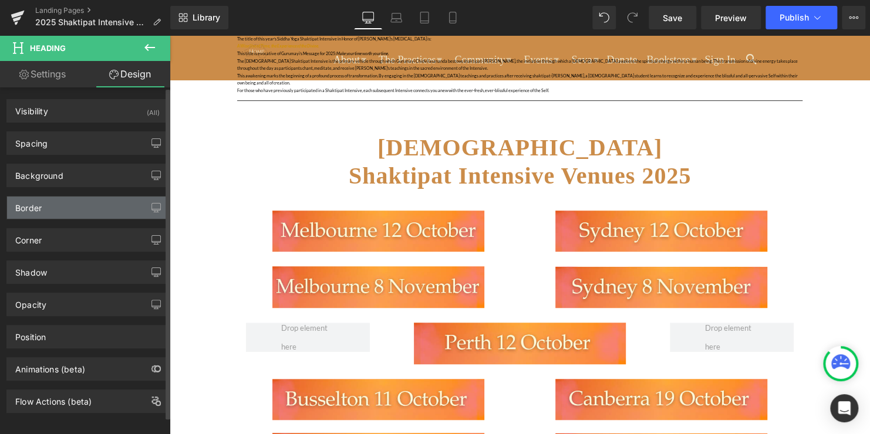
type input "0"
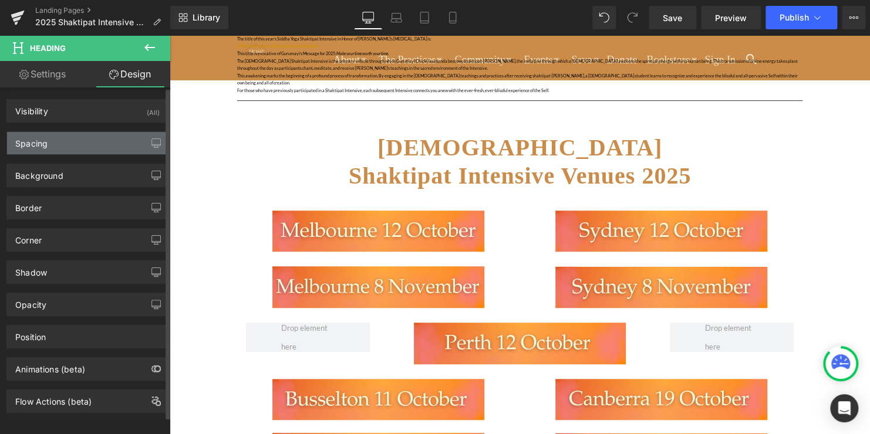
click at [93, 140] on div "Spacing" at bounding box center [87, 143] width 161 height 22
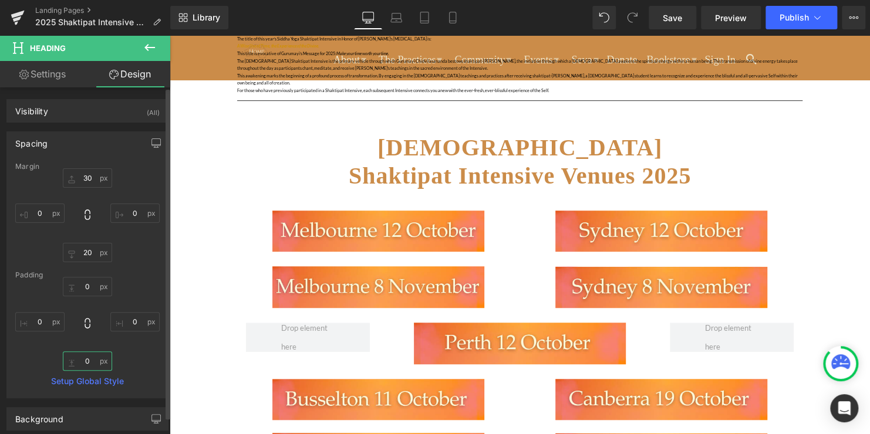
click at [87, 362] on input "0" at bounding box center [87, 361] width 49 height 19
click at [91, 254] on input "20" at bounding box center [87, 252] width 49 height 19
click at [83, 255] on input "10" at bounding box center [87, 252] width 49 height 19
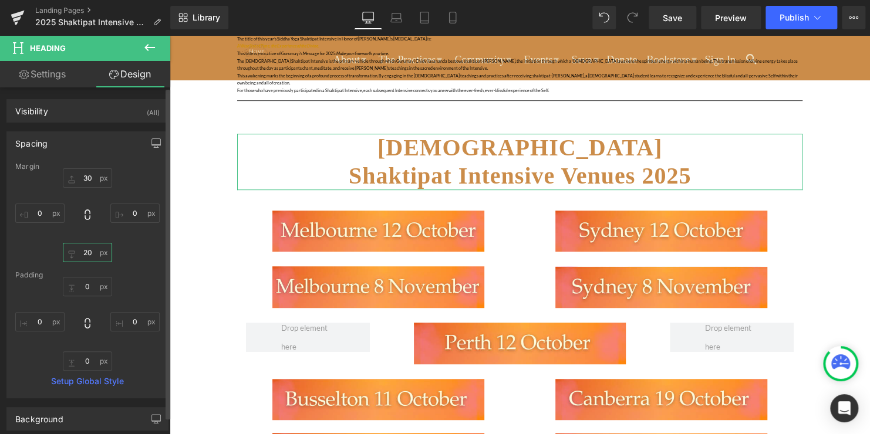
type input "20"
click at [123, 268] on div "Margin 30px 30 0px 0 20 20 0px 0 [GEOGRAPHIC_DATA] 0px 0 0px 0 0px 0 0px 0 Setu…" at bounding box center [87, 280] width 161 height 235
click at [87, 361] on input "0" at bounding box center [87, 361] width 49 height 19
type input "-15"
click at [128, 279] on div "0px 0 0px 0 -15 -15 0px 0" at bounding box center [87, 324] width 144 height 94
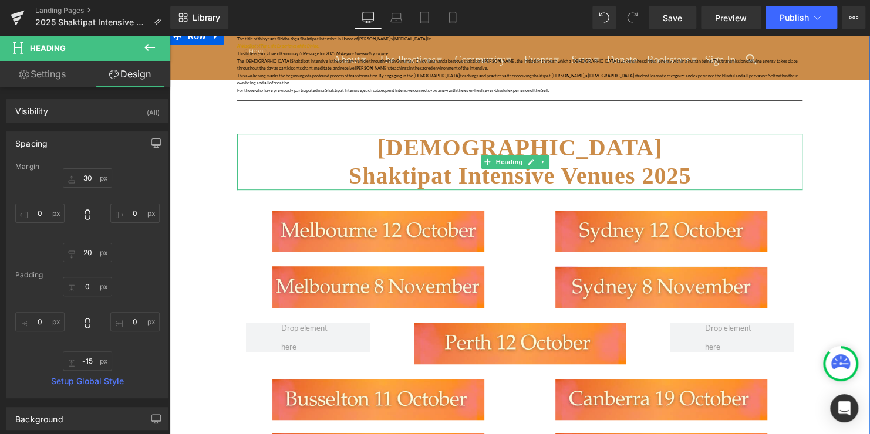
click at [373, 167] on span "SIDDHA YOGA Shaktipat Intensive Venues 2025" at bounding box center [520, 161] width 342 height 55
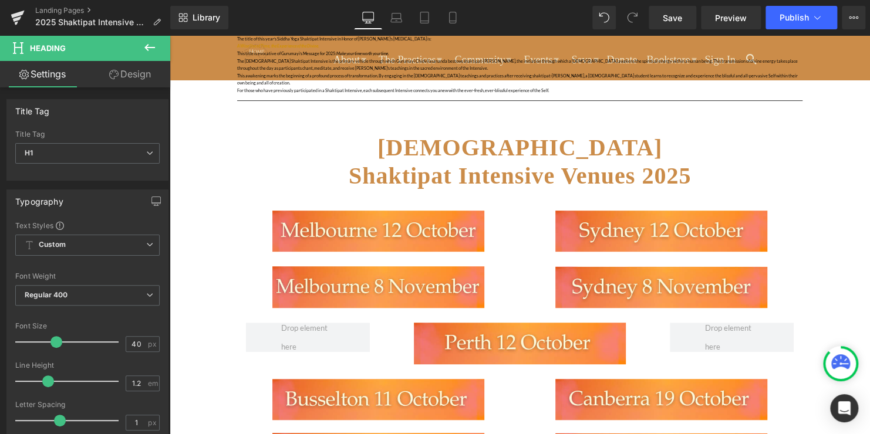
click at [112, 76] on icon at bounding box center [113, 74] width 9 height 9
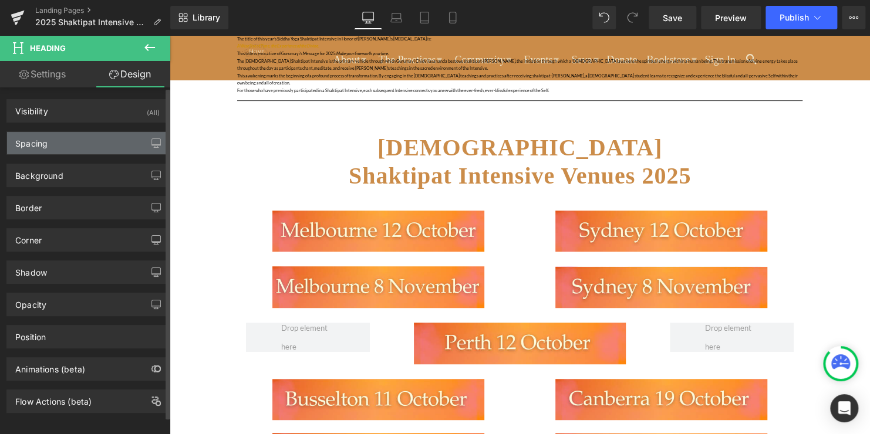
type input "30"
type input "0"
type input "20"
type input "0"
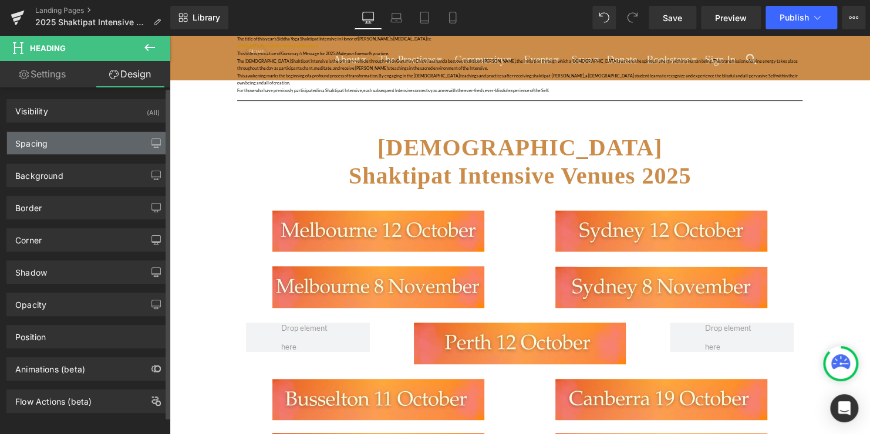
type input "0"
click at [99, 133] on div "Spacing" at bounding box center [87, 143] width 161 height 22
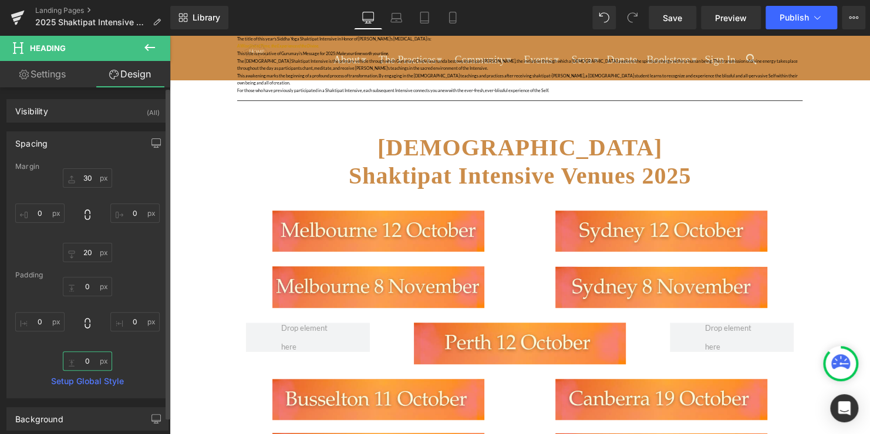
click at [86, 360] on input "0" at bounding box center [87, 361] width 49 height 19
type input "-15"
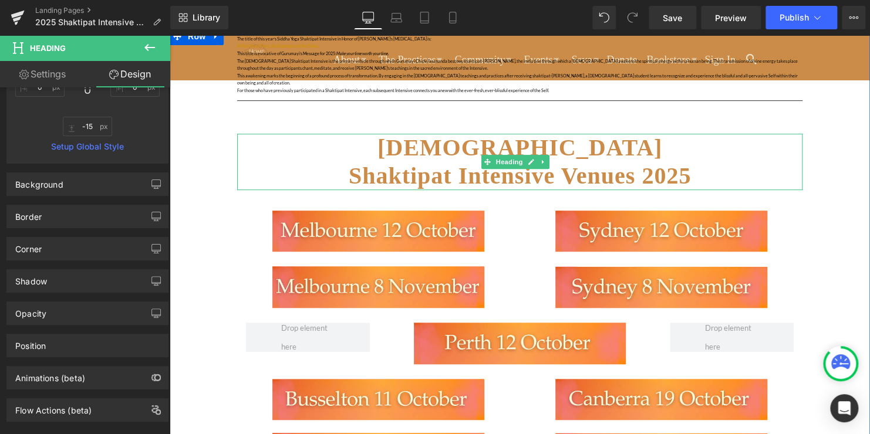
click at [362, 158] on span "SIDDHA YOGA Shaktipat Intensive Venues 2025" at bounding box center [520, 161] width 342 height 55
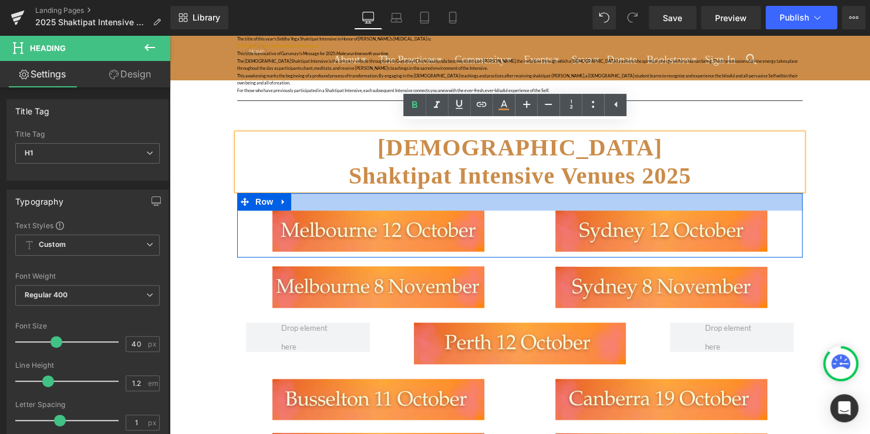
click at [529, 201] on div at bounding box center [519, 202] width 565 height 18
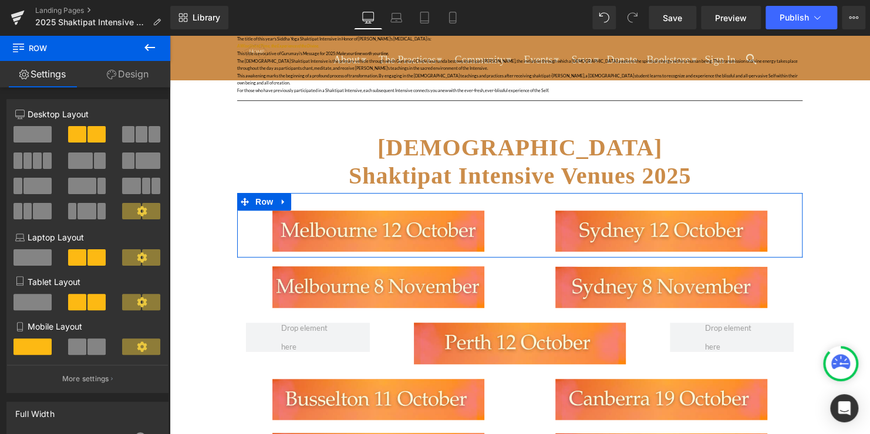
click at [130, 67] on link "Design" at bounding box center [127, 74] width 85 height 26
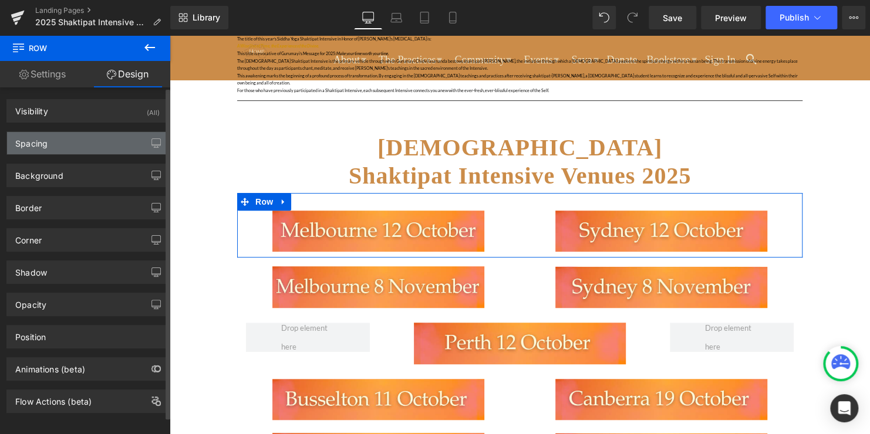
type input "-15"
type input "0"
type input "30"
type input "0"
type input "10"
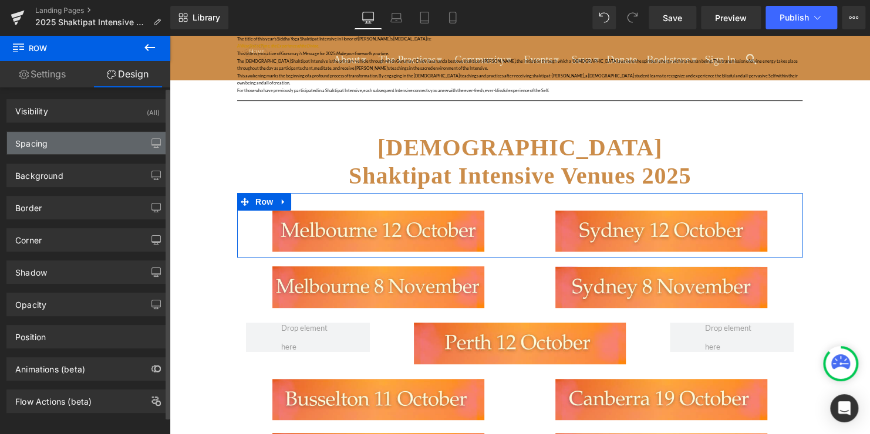
type input "0"
click at [80, 137] on div "Spacing" at bounding box center [87, 143] width 161 height 22
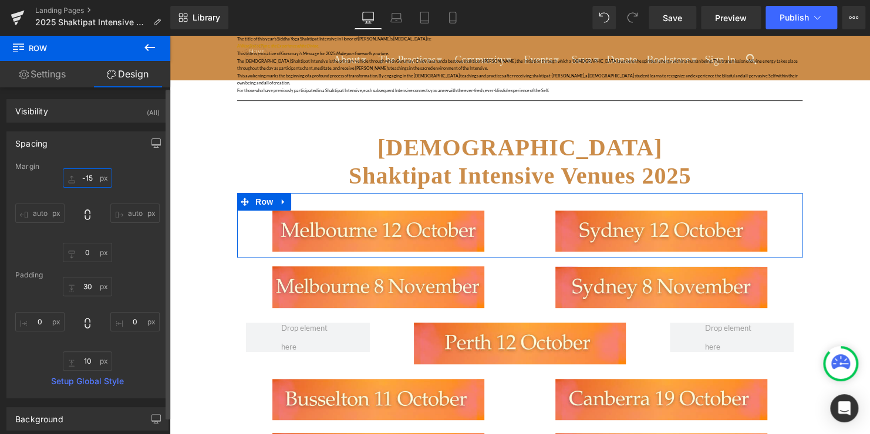
click at [85, 176] on input "-15" at bounding box center [87, 177] width 49 height 19
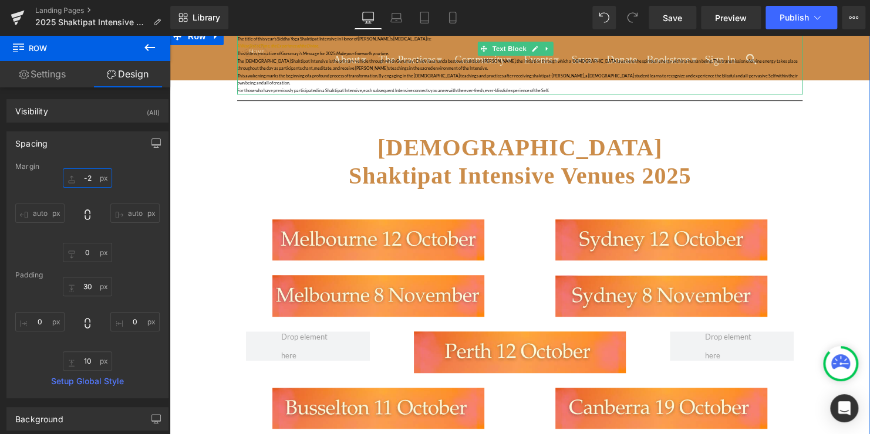
type input "-20"
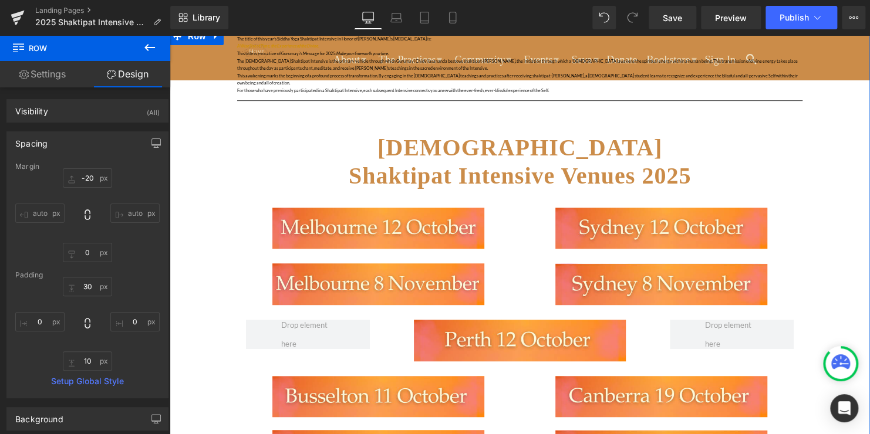
click at [316, 150] on h1 "SIDDHA YOGA Shaktipat Intensive Venues 2025" at bounding box center [519, 162] width 565 height 56
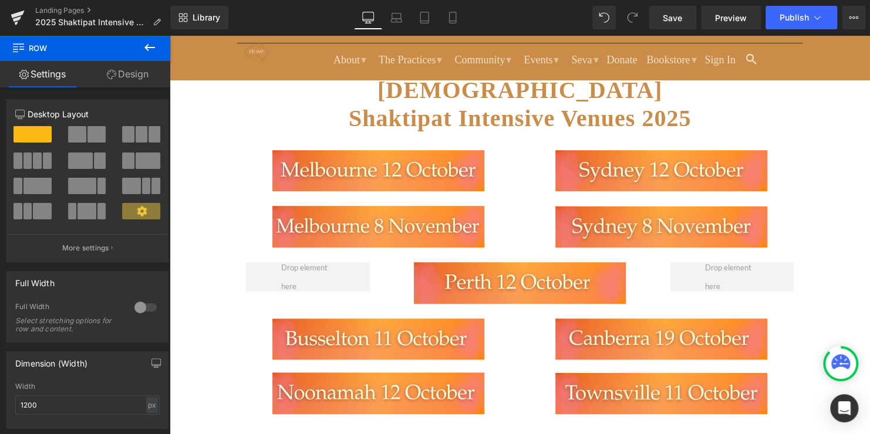
scroll to position [293, 0]
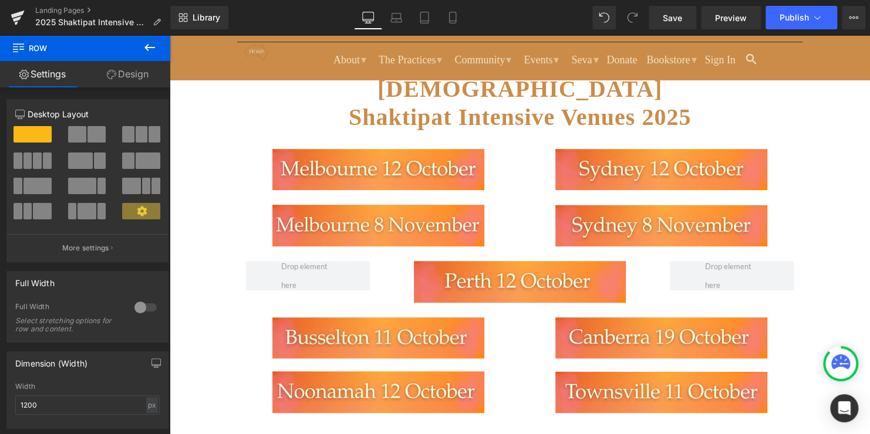
click at [289, 19] on div "Library Desktop Desktop Laptop Tablet Mobile Save Preview Publish Scheduled Vie…" at bounding box center [520, 17] width 700 height 23
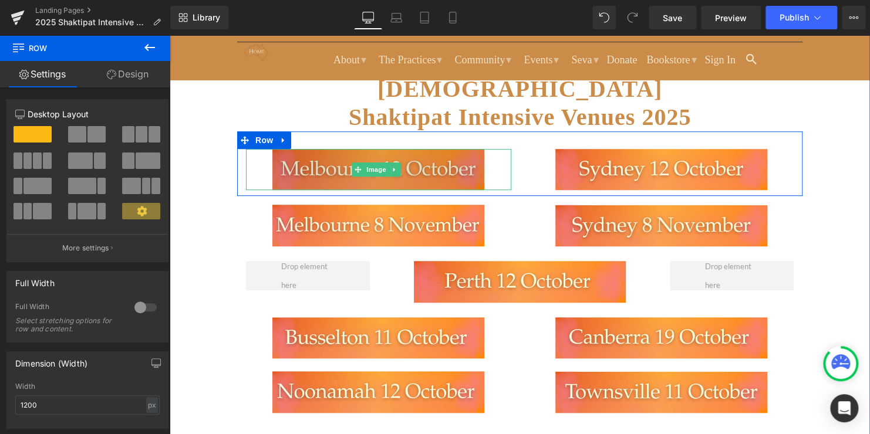
click at [334, 163] on img at bounding box center [378, 170] width 212 height 42
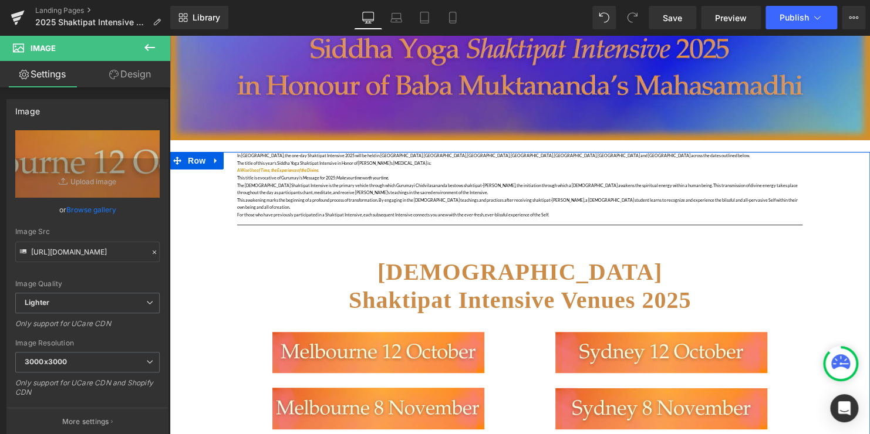
scroll to position [0, 0]
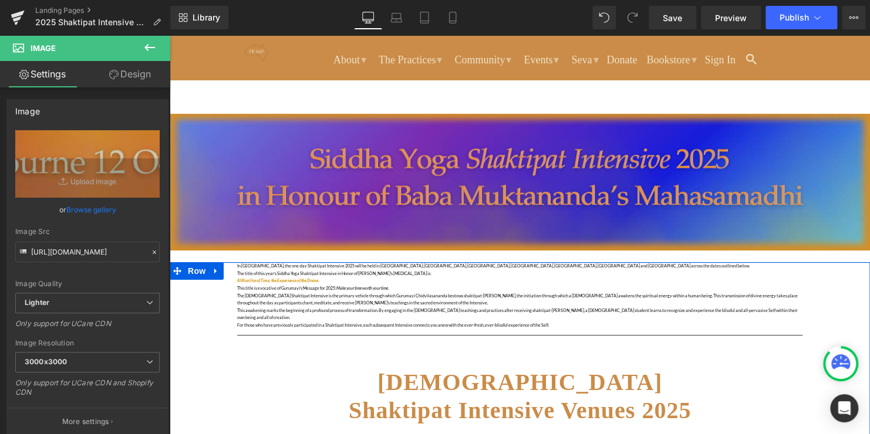
click at [272, 292] on p "The [DEMOGRAPHIC_DATA] Shaktipat Intensive is the primary vehicle through which…" at bounding box center [519, 299] width 565 height 15
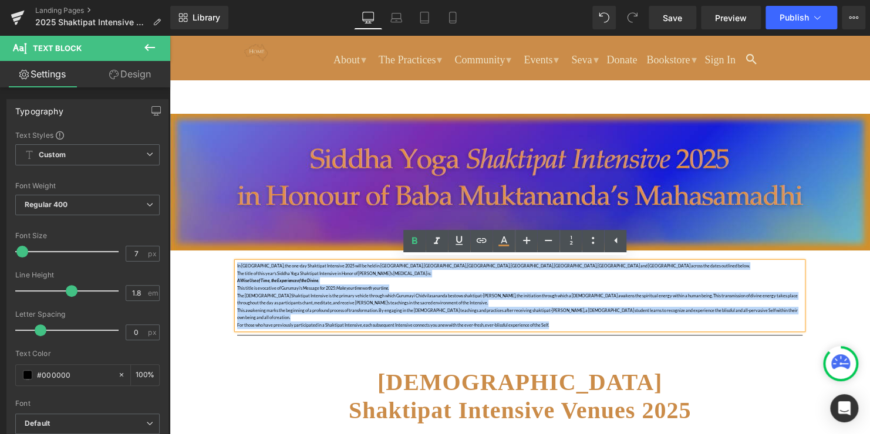
drag, startPoint x: 561, startPoint y: 314, endPoint x: 232, endPoint y: 263, distance: 332.0
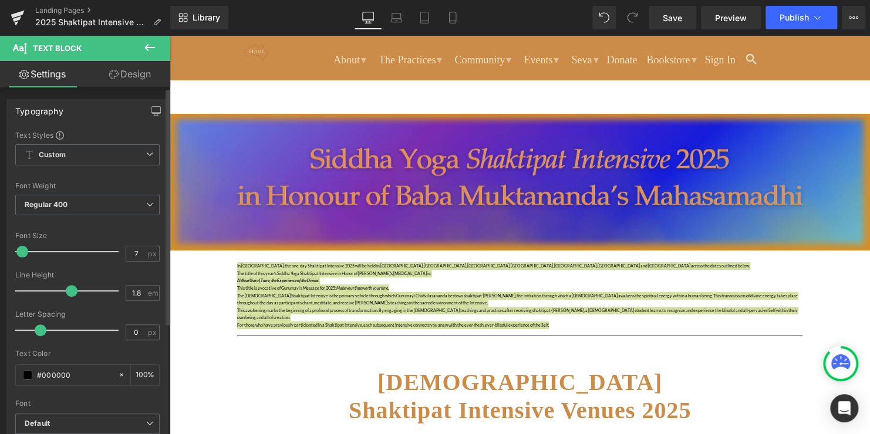
type input "19"
click at [33, 251] on div at bounding box center [69, 251] width 97 height 23
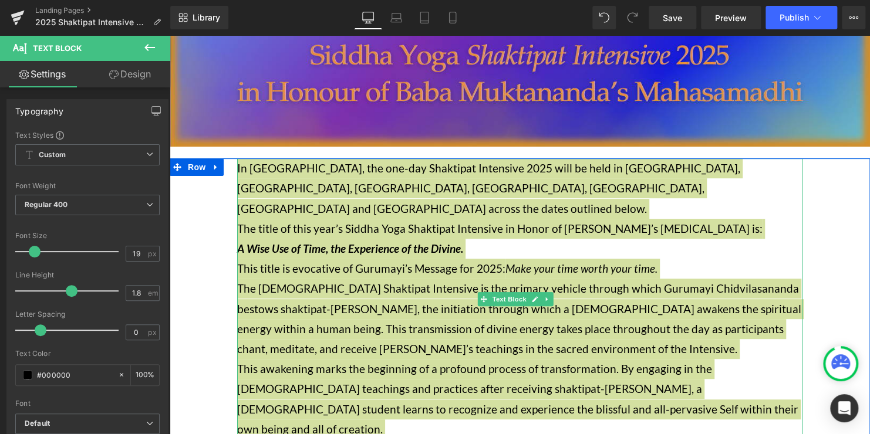
scroll to position [117, 0]
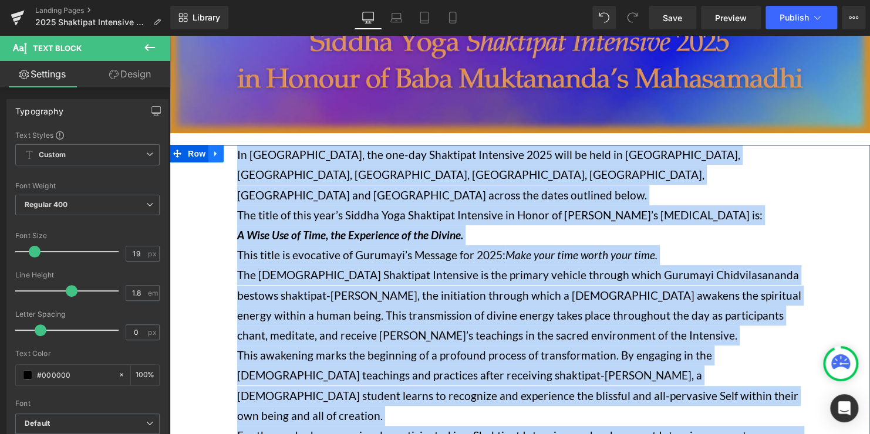
click at [215, 151] on icon at bounding box center [216, 154] width 8 height 9
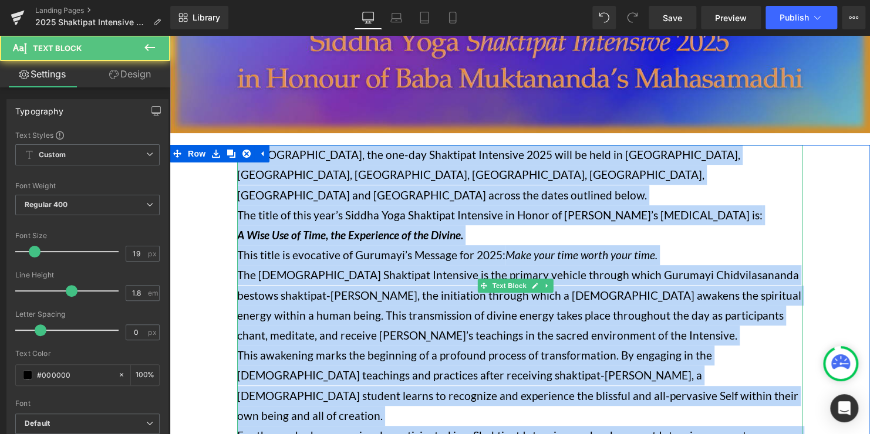
click at [279, 228] on span "A Wise Use of Time, the Experience of the Divine." at bounding box center [350, 234] width 226 height 13
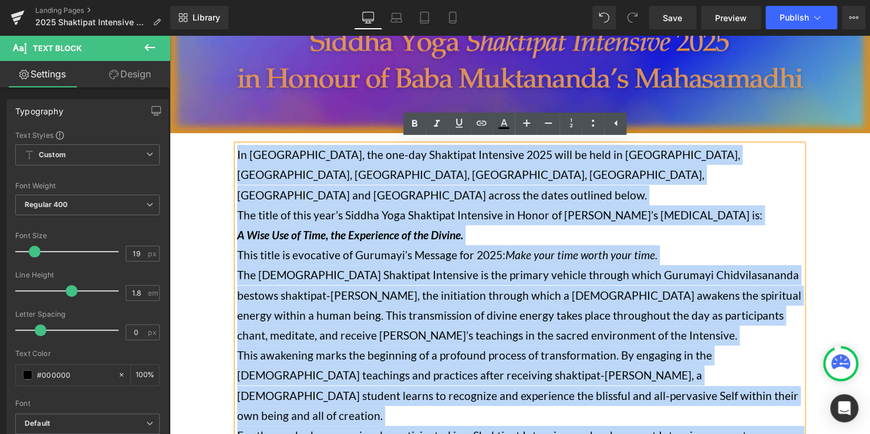
drag, startPoint x: 237, startPoint y: 152, endPoint x: 528, endPoint y: 409, distance: 388.4
click at [528, 409] on div "In [GEOGRAPHIC_DATA], the one-day Shaktipat Intensive 2025 will be held in [GEO…" at bounding box center [519, 305] width 565 height 321
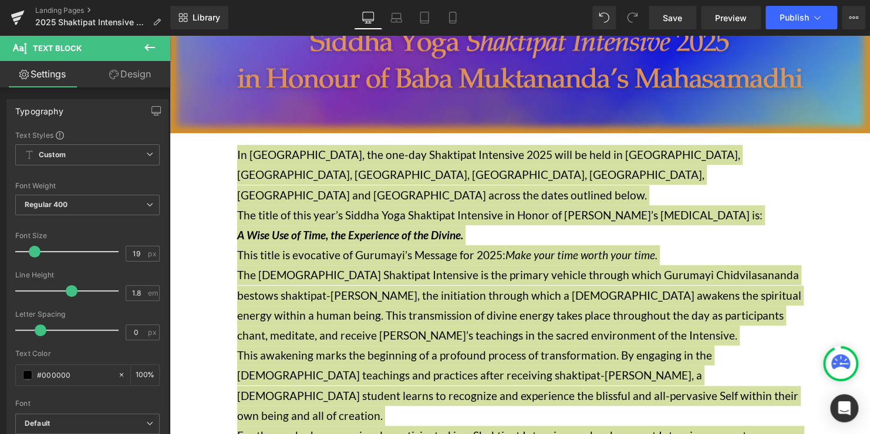
click at [131, 78] on link "Design" at bounding box center [129, 74] width 85 height 26
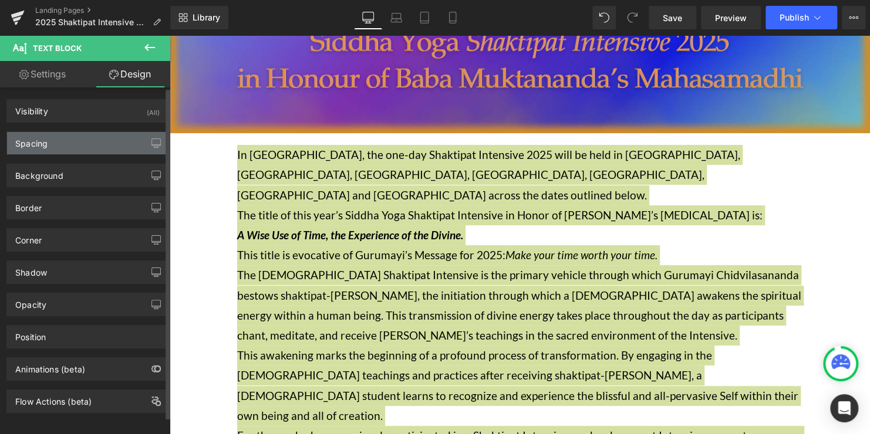
type input "0"
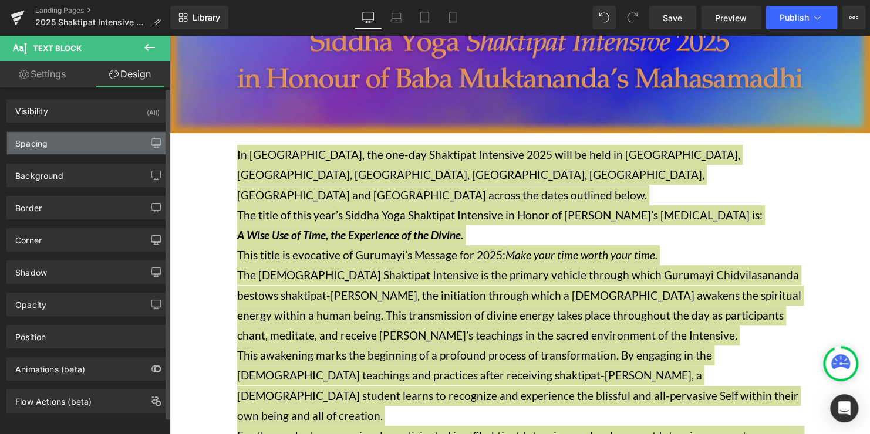
type input "0"
click at [105, 137] on div "Spacing" at bounding box center [87, 143] width 161 height 22
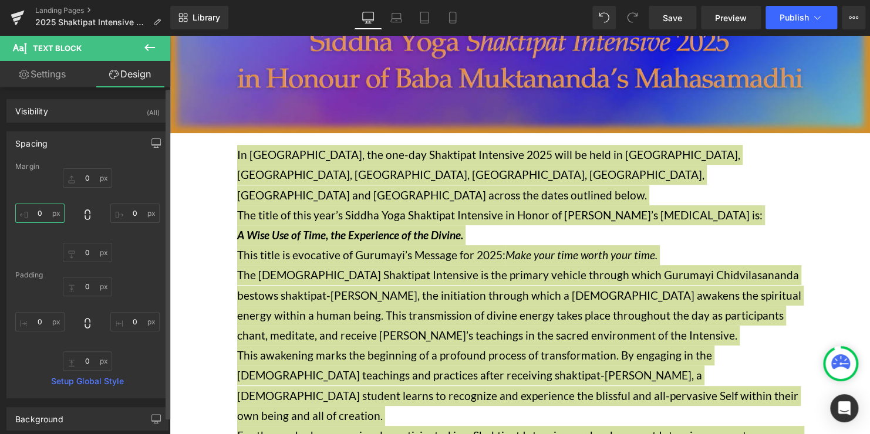
click at [45, 210] on input "0" at bounding box center [39, 213] width 49 height 19
type input "-10"
click at [127, 254] on div "0px 0 0px 0 0px 0 0px -10" at bounding box center [87, 215] width 144 height 94
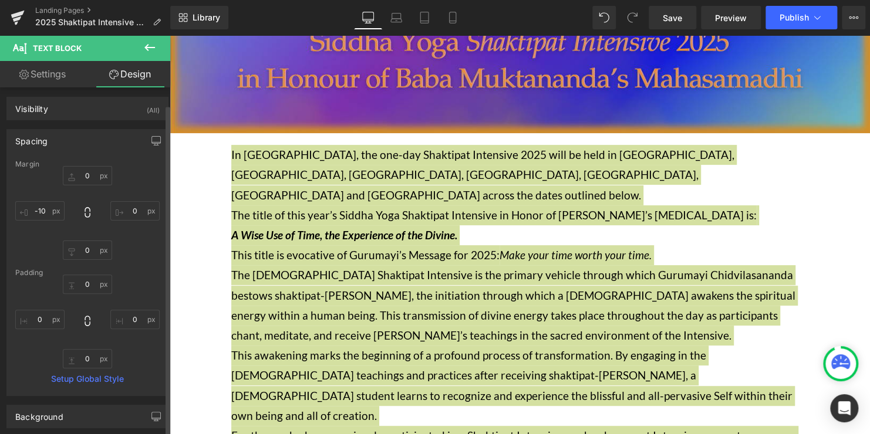
scroll to position [0, 0]
click at [127, 212] on input "0" at bounding box center [134, 213] width 49 height 19
type input "-10"
click at [150, 258] on div "0px 0 -10 -10 0px 0 -10 -10" at bounding box center [87, 215] width 144 height 94
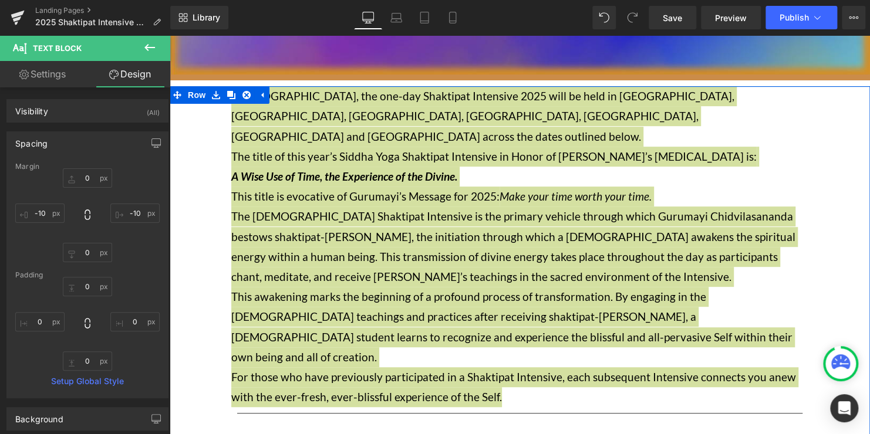
scroll to position [117, 0]
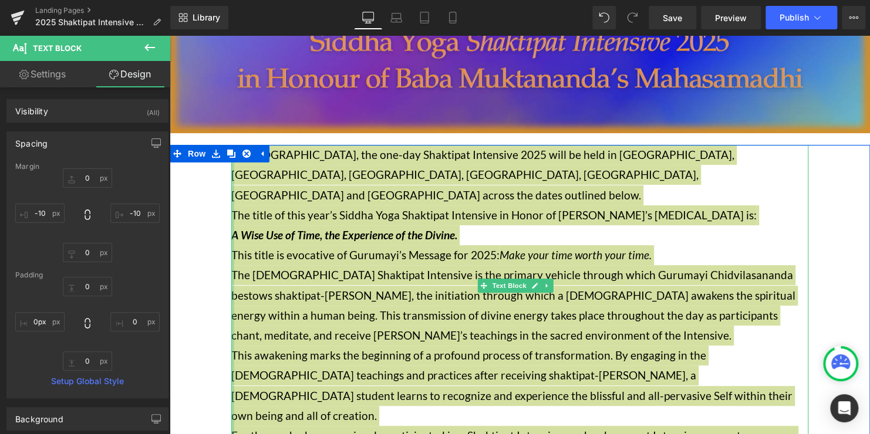
drag, startPoint x: 233, startPoint y: 227, endPoint x: 210, endPoint y: 227, distance: 23.5
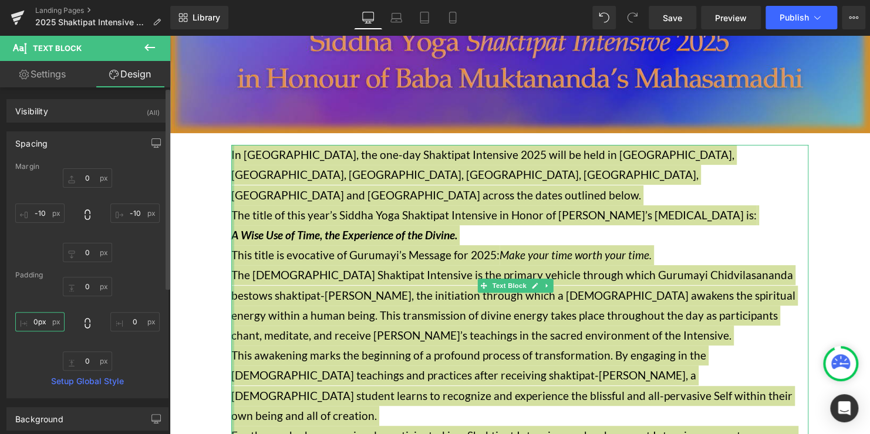
click at [36, 318] on input "0px" at bounding box center [39, 321] width 49 height 19
click at [36, 322] on input "-10" at bounding box center [39, 321] width 49 height 19
type input "0"
click at [139, 291] on div "0px 0 0px 0 0px 0 0 0" at bounding box center [87, 324] width 144 height 94
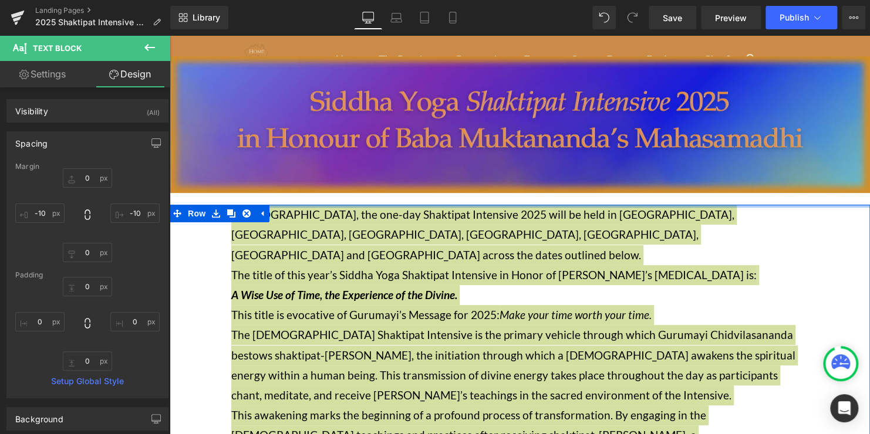
scroll to position [59, 0]
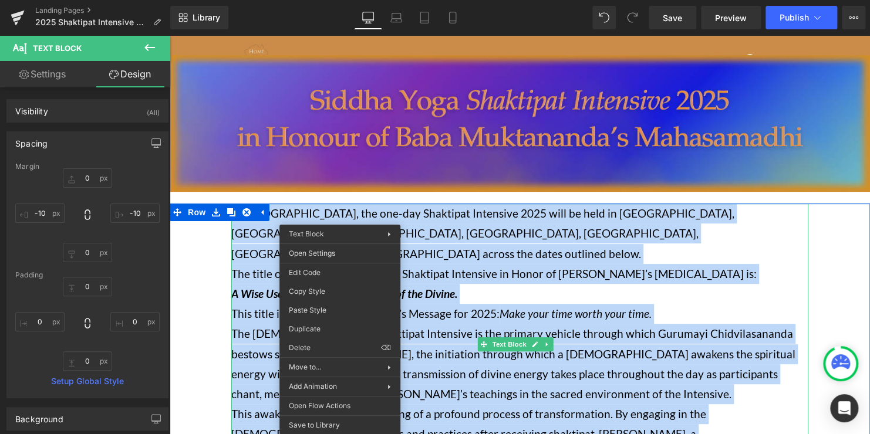
click at [422, 264] on p "The title of this year’s Siddha Yoga Shaktipat Intensive in Honor of [PERSON_NA…" at bounding box center [519, 284] width 577 height 40
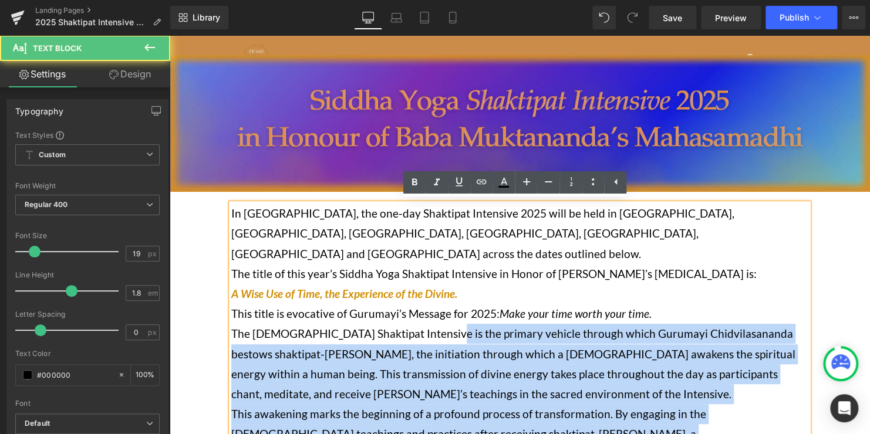
drag, startPoint x: 229, startPoint y: 212, endPoint x: 431, endPoint y: 303, distance: 221.5
click at [431, 303] on div "In [GEOGRAPHIC_DATA], the one-day Shaktipat Intensive 2025 will be held in [GEO…" at bounding box center [519, 364] width 577 height 321
click at [443, 336] on p "The [DEMOGRAPHIC_DATA] Shaktipat Intensive is the primary vehicle through which…" at bounding box center [519, 364] width 577 height 80
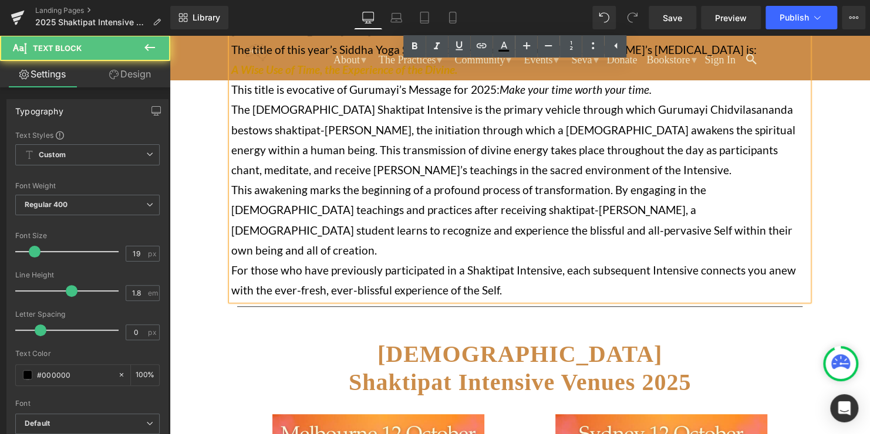
scroll to position [293, 0]
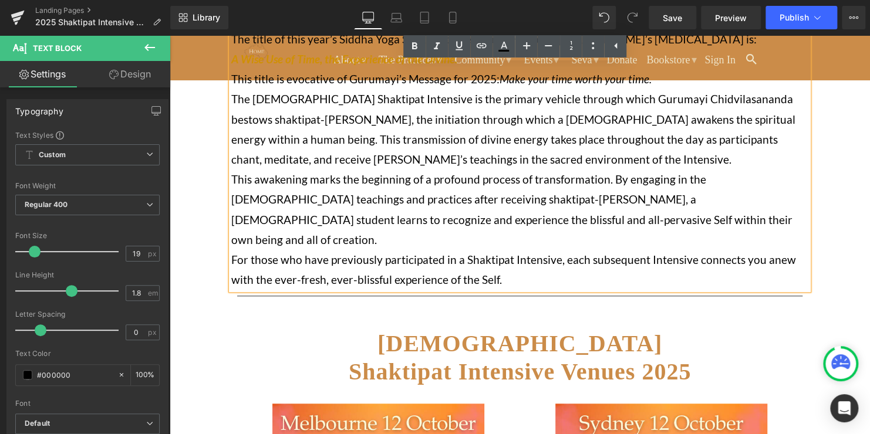
drag, startPoint x: 524, startPoint y: 238, endPoint x: 228, endPoint y: 45, distance: 352.9
click at [231, 45] on div "In [GEOGRAPHIC_DATA], the one-day Shaktipat Intensive 2025 will be held in [GEO…" at bounding box center [519, 129] width 577 height 321
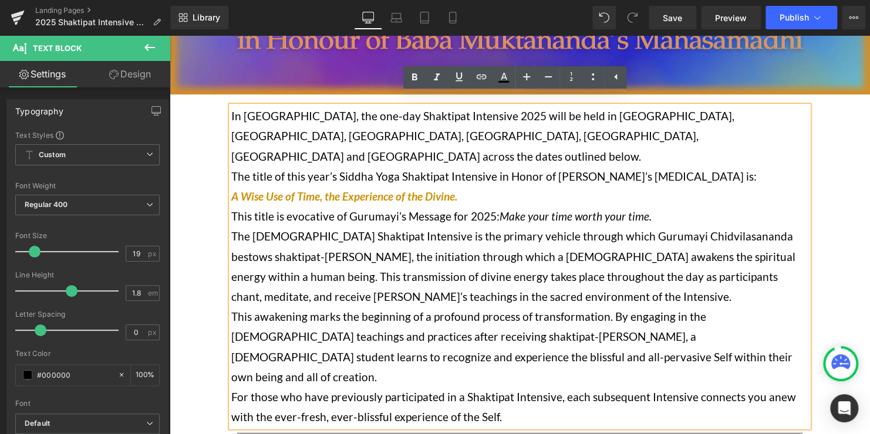
scroll to position [176, 0]
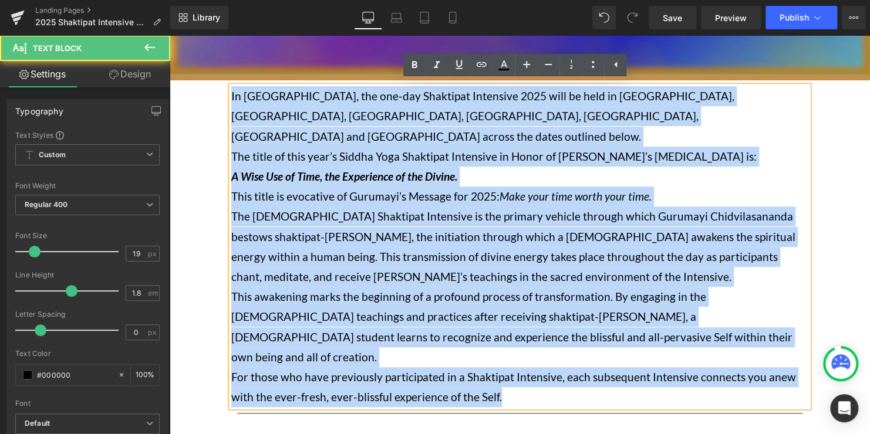
drag, startPoint x: 509, startPoint y: 355, endPoint x: 210, endPoint y: 65, distance: 416.3
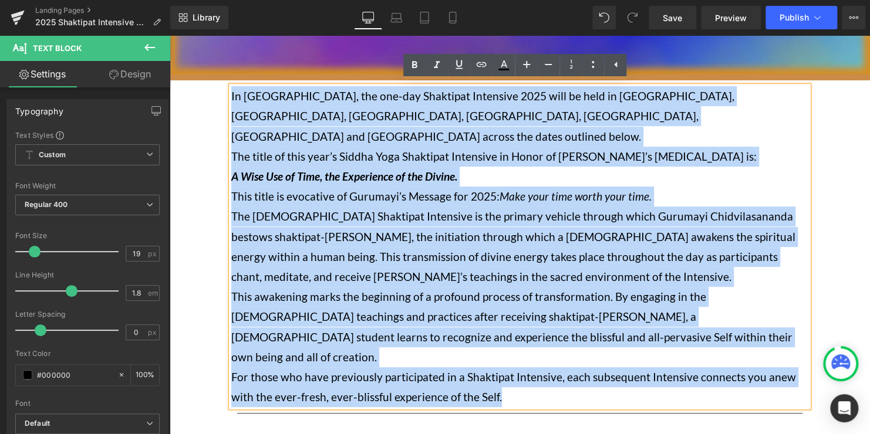
copy div "Lo Ipsumdolo, sit ame-con Adipiscin Elitseddo 5808 eius te inci ut Laboreetd, M…"
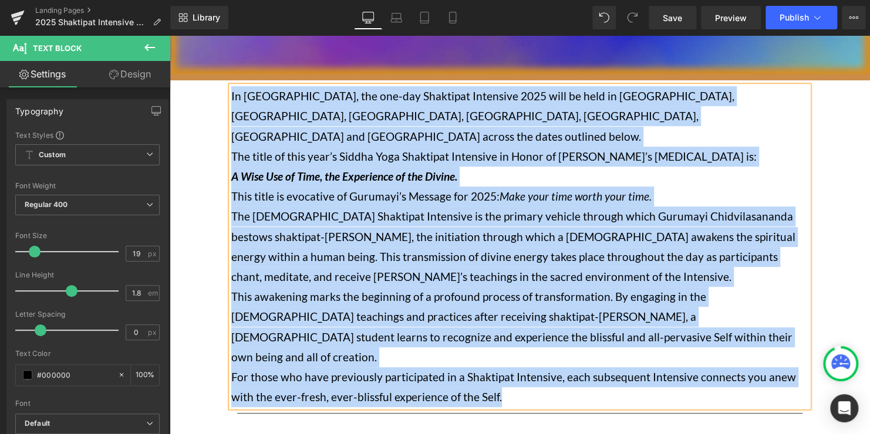
click at [788, 287] on p "This awakening marks the beginning of a profound process of transformation. By …" at bounding box center [519, 327] width 577 height 80
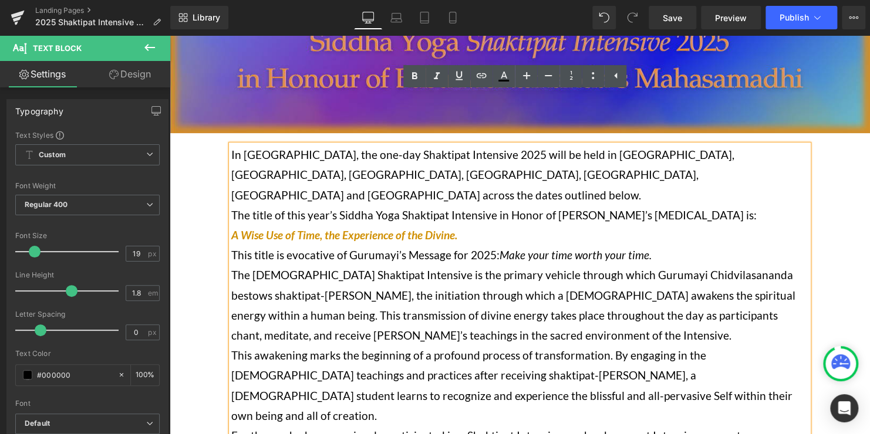
scroll to position [117, 0]
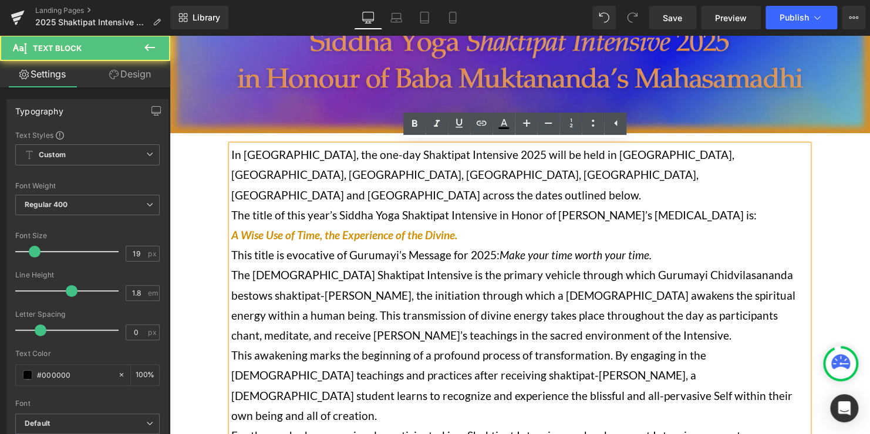
click at [533, 155] on span "In [GEOGRAPHIC_DATA], the one-day Shaktipat Intensive 2025 will be held in [GEO…" at bounding box center [482, 174] width 503 height 53
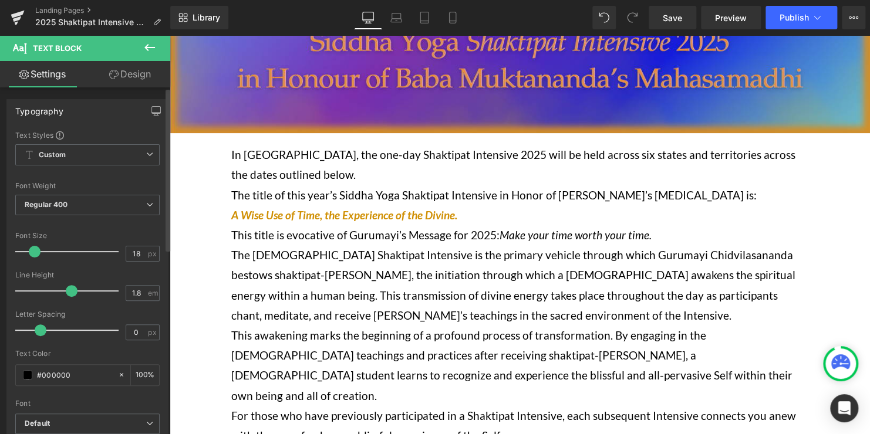
type input "17"
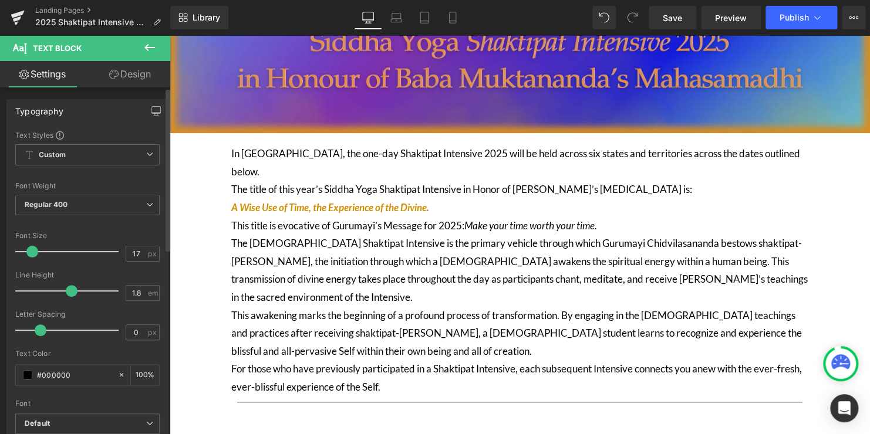
click at [34, 249] on span at bounding box center [32, 252] width 12 height 12
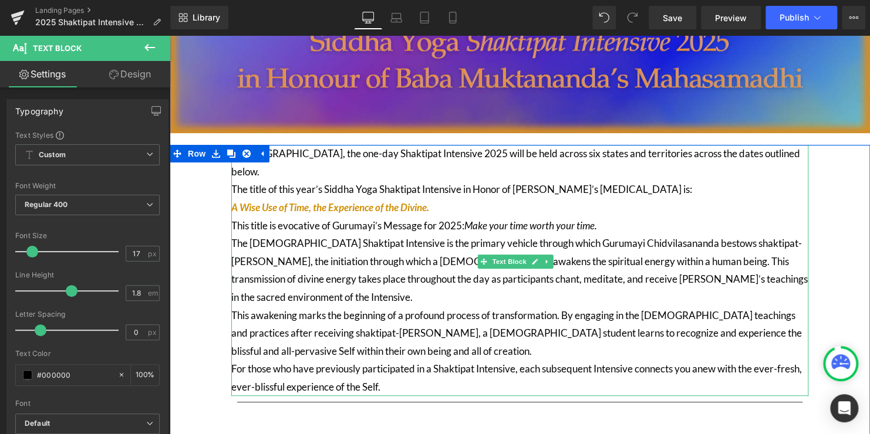
click at [448, 186] on p "The title of this year’s Siddha Yoga Shaktipat Intensive in Honor of [PERSON_NA…" at bounding box center [519, 199] width 577 height 36
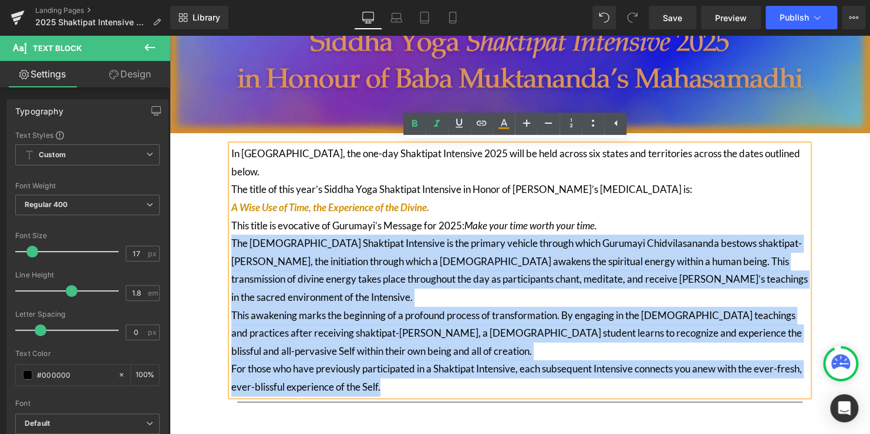
drag, startPoint x: 424, startPoint y: 369, endPoint x: 234, endPoint y: 227, distance: 237.4
click at [234, 227] on div "In [GEOGRAPHIC_DATA], the one-day Shaktipat Intensive 2025 will be held across …" at bounding box center [519, 270] width 577 height 251
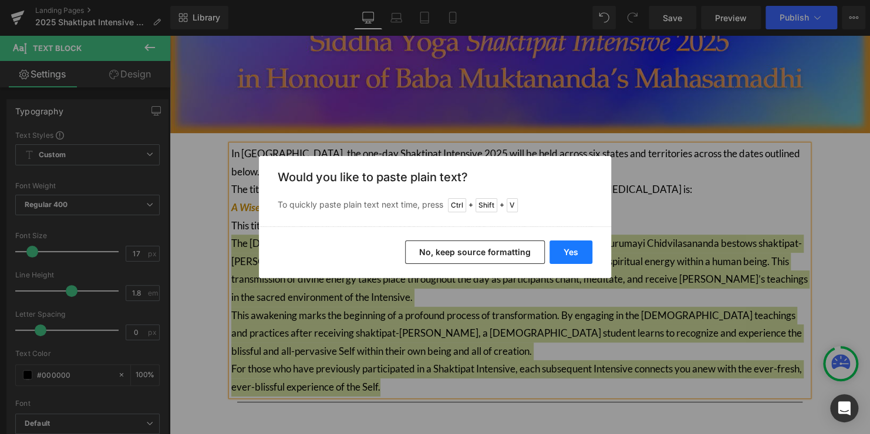
click at [578, 256] on button "Yes" at bounding box center [570, 252] width 43 height 23
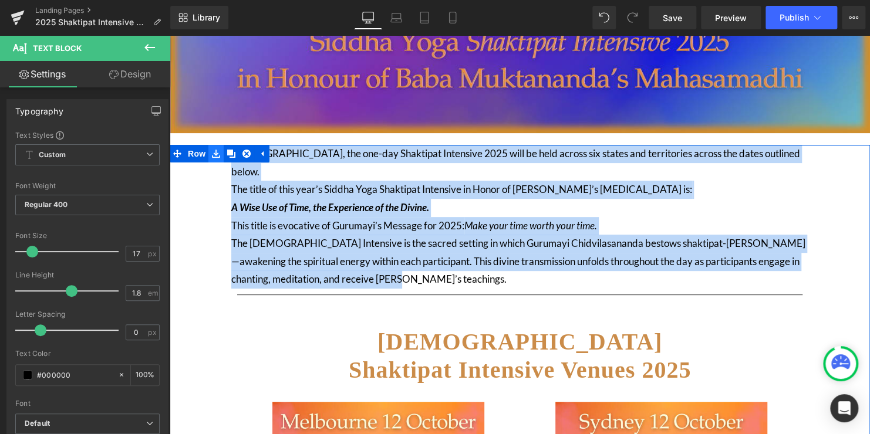
drag, startPoint x: 440, startPoint y: 261, endPoint x: 220, endPoint y: 156, distance: 244.7
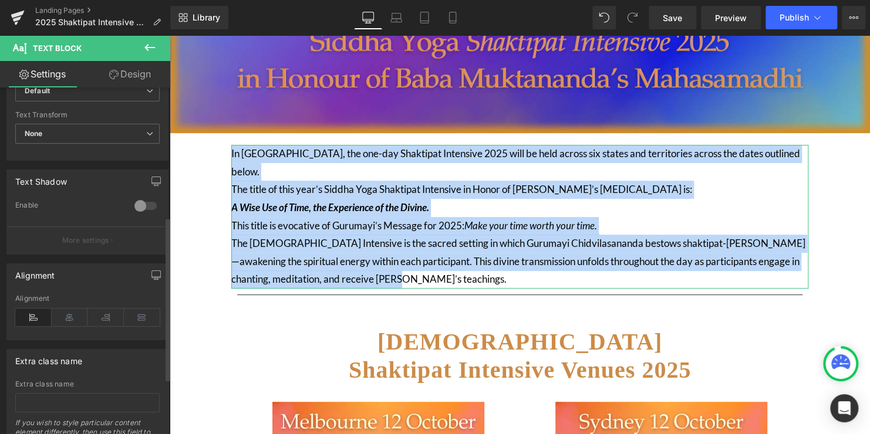
scroll to position [352, 0]
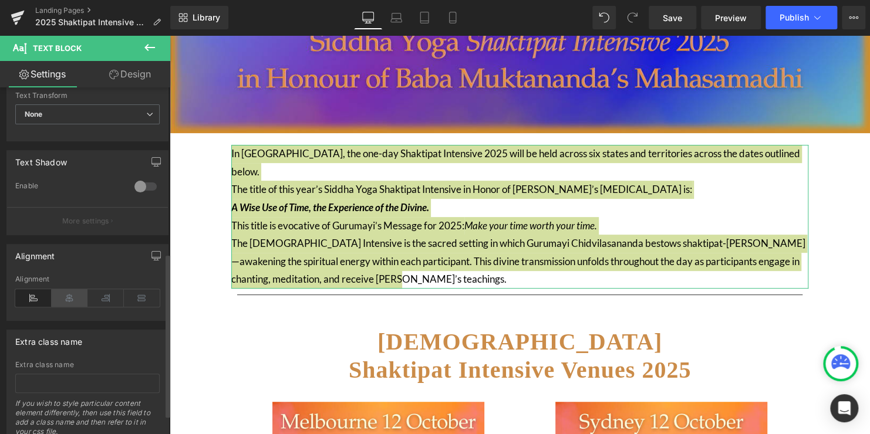
click at [79, 300] on icon at bounding box center [70, 298] width 36 height 18
click at [72, 298] on icon at bounding box center [70, 298] width 36 height 18
click at [104, 299] on icon at bounding box center [105, 298] width 36 height 18
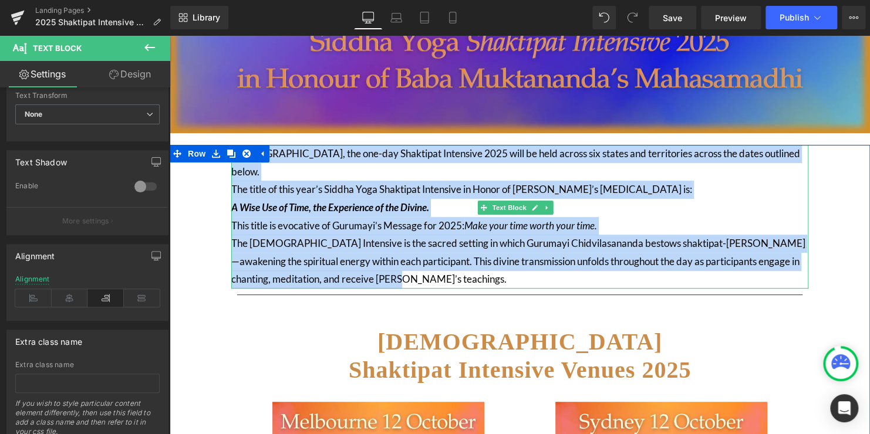
click at [412, 249] on p "The [DEMOGRAPHIC_DATA] Intensive is the sacred setting in which Gurumayi Chidvi…" at bounding box center [519, 262] width 577 height 54
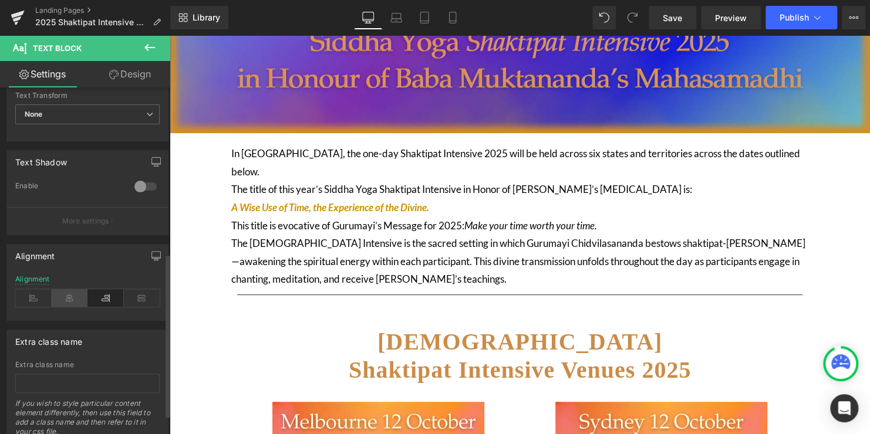
click at [62, 293] on icon at bounding box center [70, 298] width 36 height 18
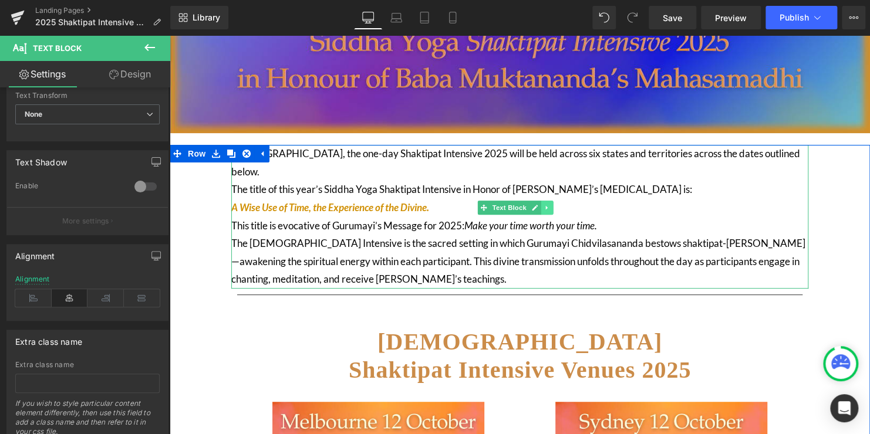
click at [546, 206] on icon at bounding box center [546, 208] width 2 height 4
click at [455, 235] on p "The [DEMOGRAPHIC_DATA] Intensive is the sacred setting in which Gurumayi Chidvi…" at bounding box center [519, 262] width 577 height 54
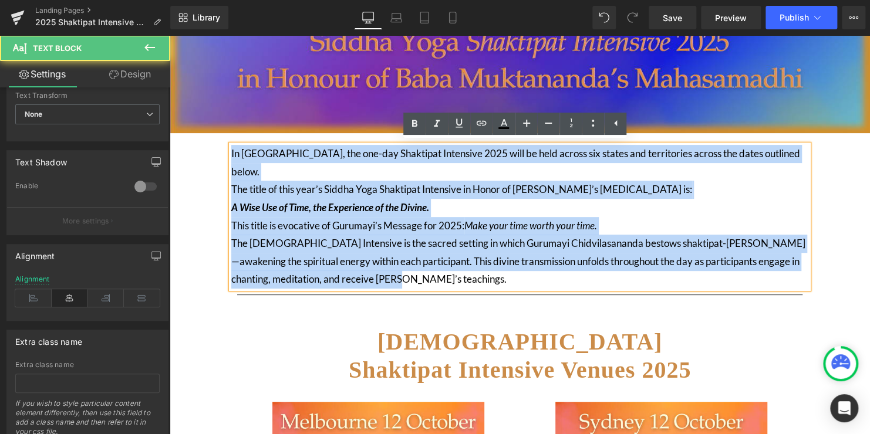
drag, startPoint x: 232, startPoint y: 153, endPoint x: 514, endPoint y: 259, distance: 300.3
click at [514, 259] on div "In [GEOGRAPHIC_DATA], the one-day Shaktipat Intensive 2025 will be held across …" at bounding box center [519, 217] width 577 height 144
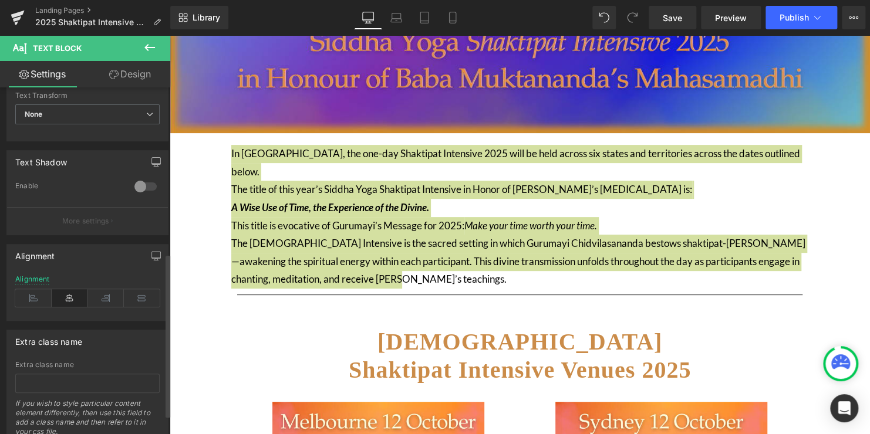
click at [72, 297] on icon at bounding box center [70, 298] width 36 height 18
click at [100, 294] on icon at bounding box center [105, 298] width 36 height 18
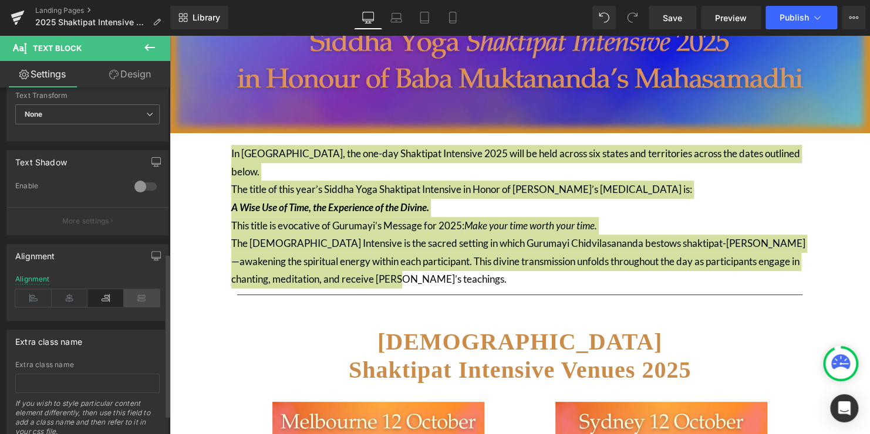
click at [133, 293] on icon at bounding box center [142, 298] width 36 height 18
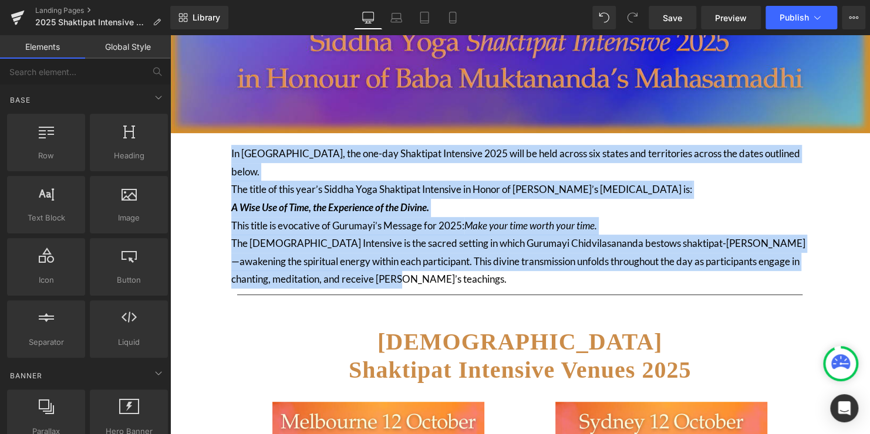
click at [475, 181] on p "The title of this year’s Siddha Yoga Shaktipat Intensive in Honor of [PERSON_NA…" at bounding box center [519, 199] width 577 height 36
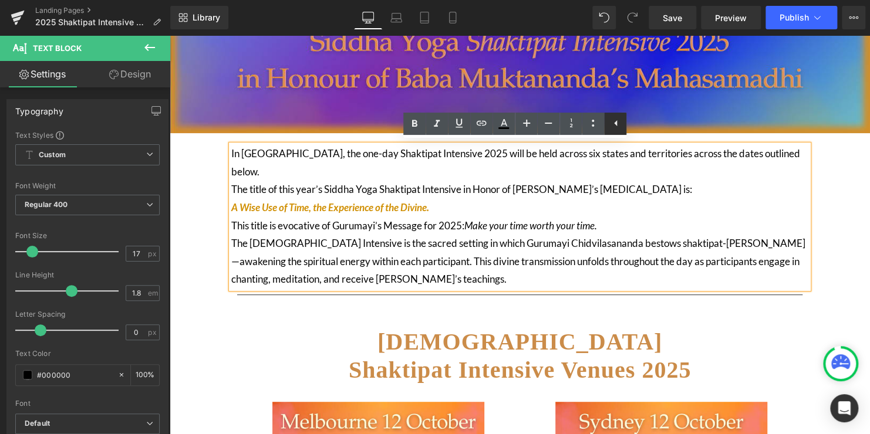
click at [615, 124] on icon at bounding box center [615, 123] width 3 height 6
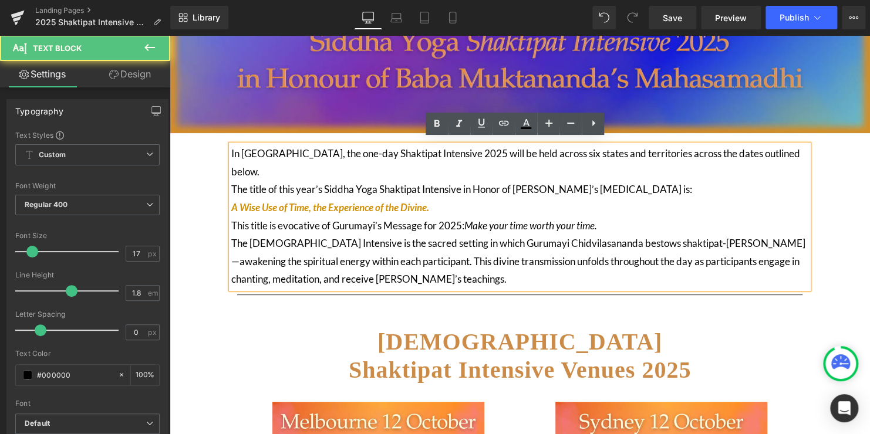
click at [450, 217] on p "This title is evocative of Gurumayi’s Message for 2025: Make your time worth yo…" at bounding box center [519, 226] width 577 height 18
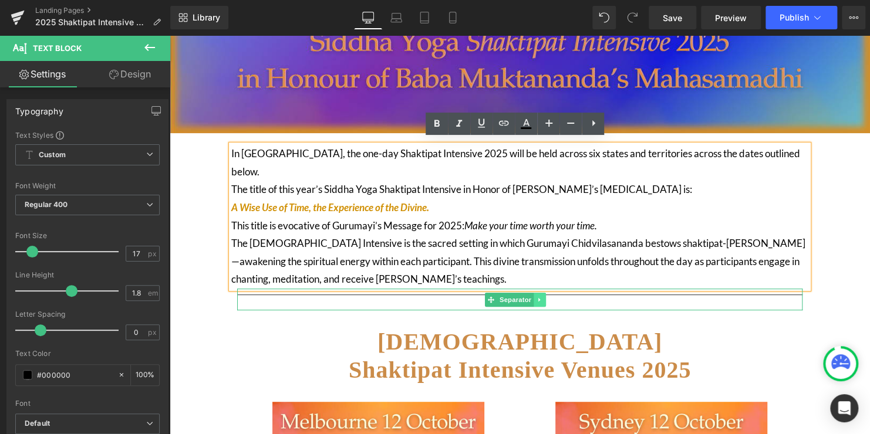
click at [542, 293] on link at bounding box center [540, 300] width 12 height 14
click at [494, 293] on link "Separator" at bounding box center [491, 300] width 49 height 14
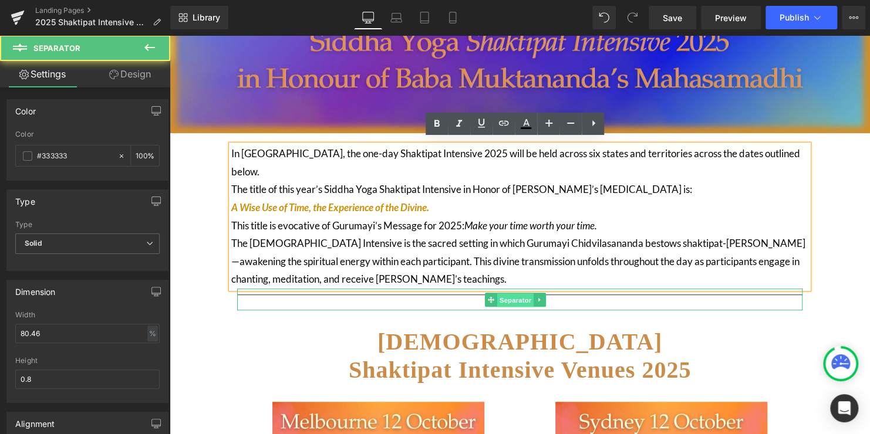
click at [504, 293] on span "Separator" at bounding box center [515, 300] width 36 height 14
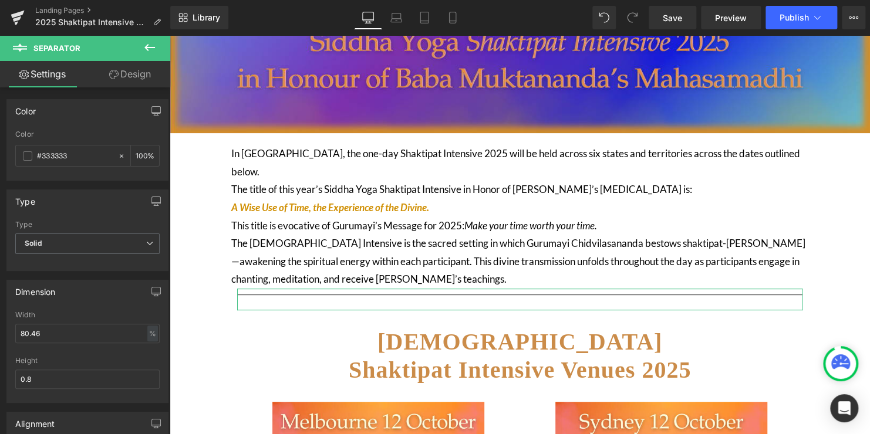
click at [146, 77] on link "Design" at bounding box center [129, 74] width 85 height 26
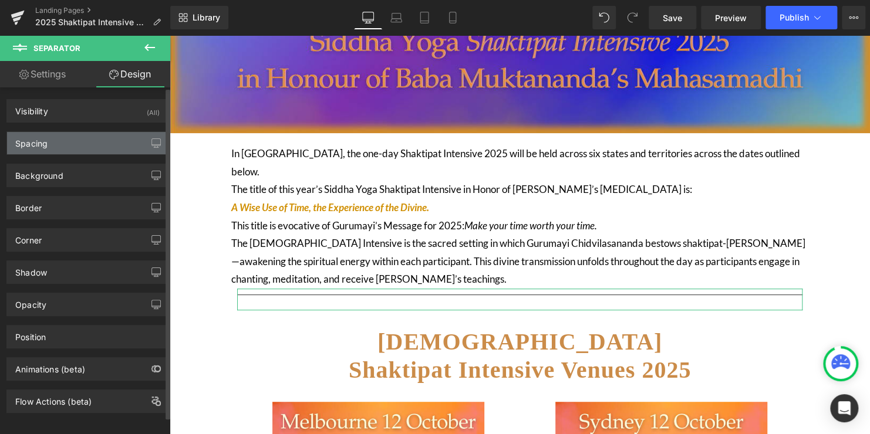
type input "0"
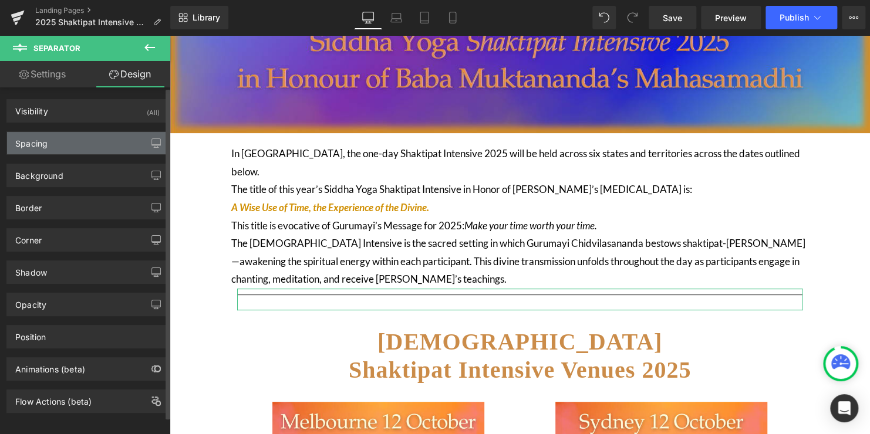
type input "0"
type input "10"
type input "0"
click at [90, 144] on div "Spacing" at bounding box center [87, 143] width 161 height 22
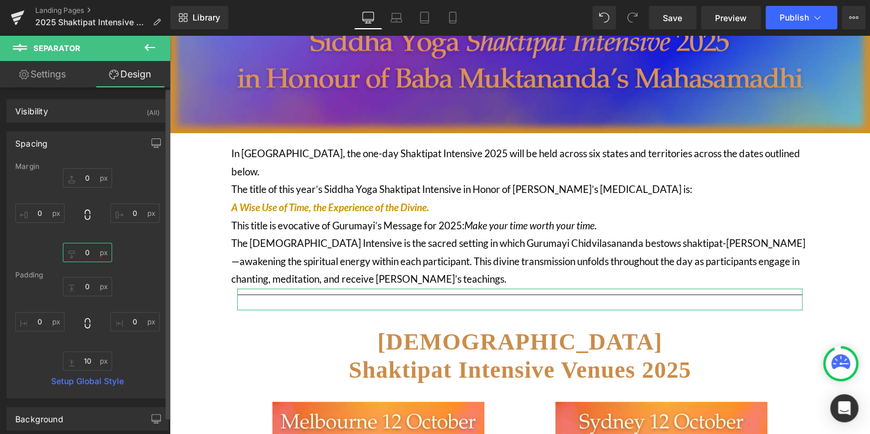
click at [90, 251] on input "0" at bounding box center [87, 252] width 49 height 19
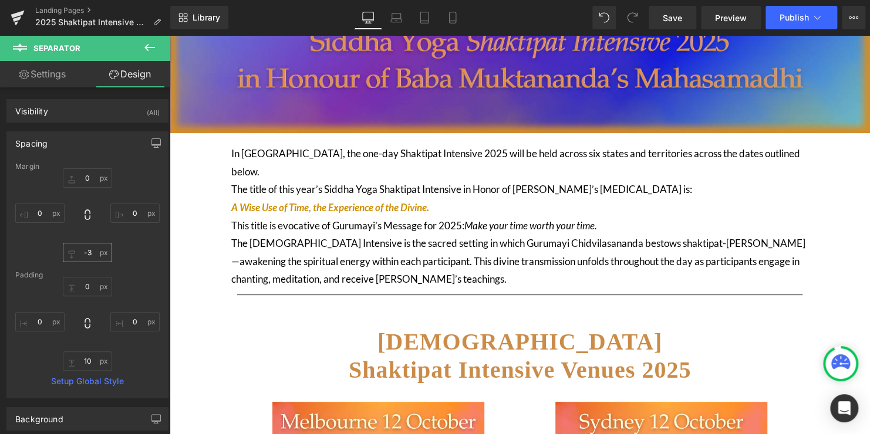
type input "-30"
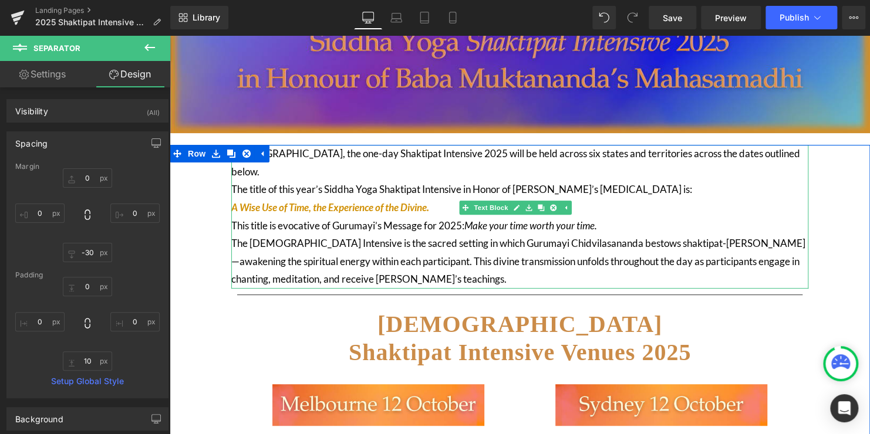
click at [463, 259] on p "The [DEMOGRAPHIC_DATA] Intensive is the sacred setting in which Gurumayi Chidvi…" at bounding box center [519, 262] width 577 height 54
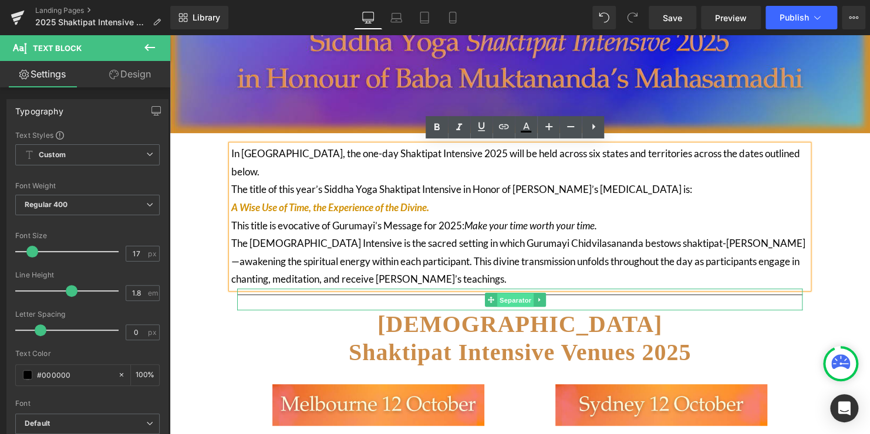
click at [509, 293] on span "Separator" at bounding box center [515, 300] width 36 height 14
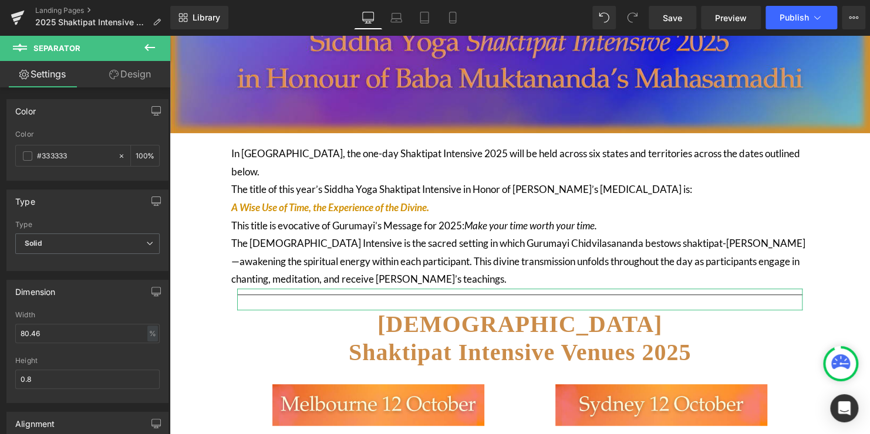
click at [127, 80] on link "Design" at bounding box center [129, 74] width 85 height 26
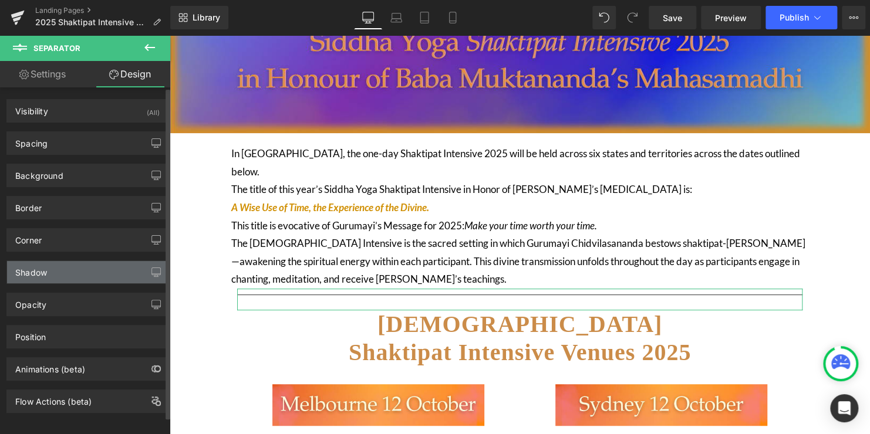
type input "0"
type input "-30"
type input "0"
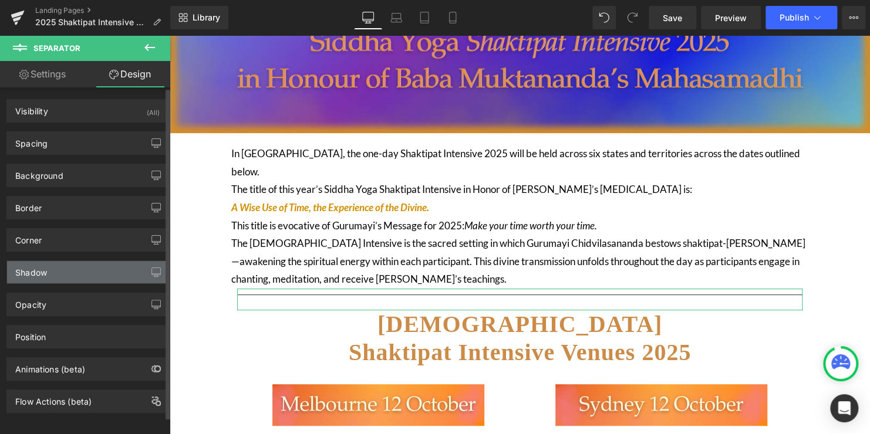
type input "0"
type input "10"
type input "0"
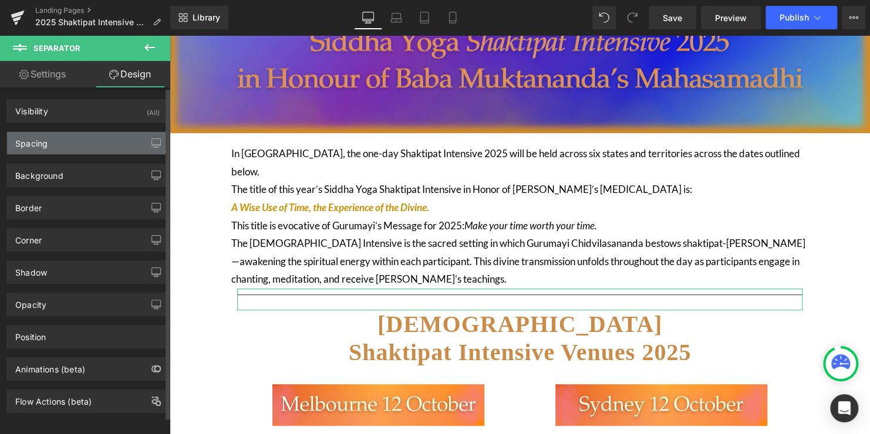
click at [70, 146] on div "Spacing" at bounding box center [87, 143] width 161 height 22
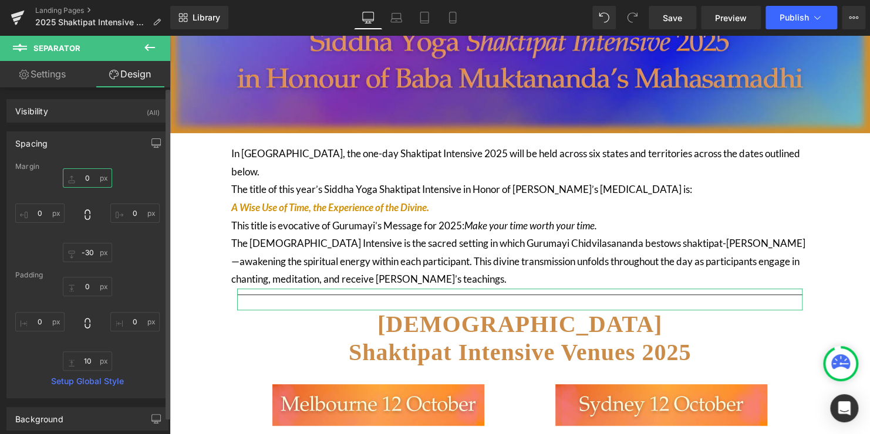
click at [92, 175] on input "0" at bounding box center [87, 177] width 49 height 19
click at [93, 252] on input "-30" at bounding box center [87, 252] width 49 height 19
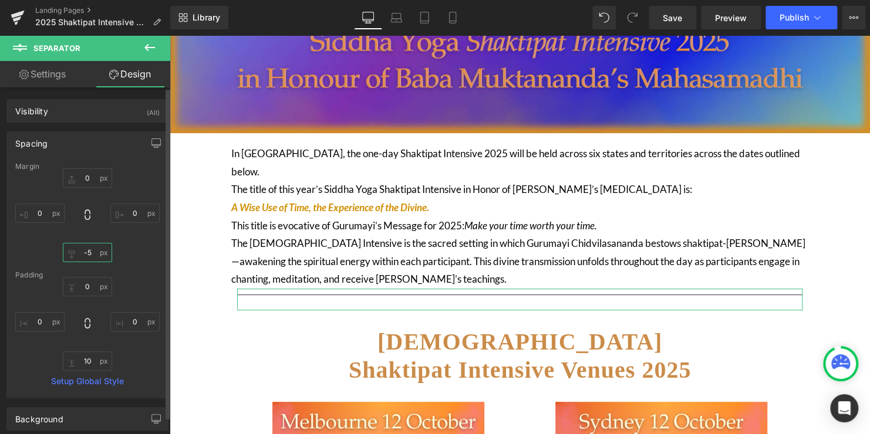
type input "-50"
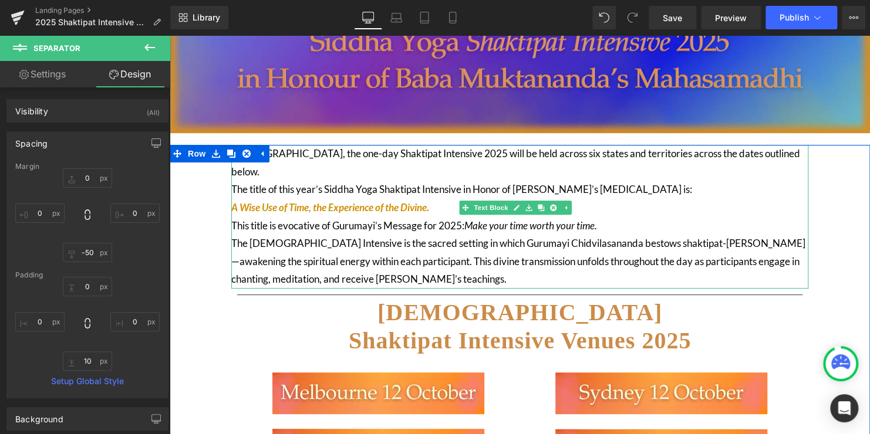
click at [636, 192] on p "The title of this year’s Siddha Yoga Shaktipat Intensive in Honor of [PERSON_NA…" at bounding box center [519, 199] width 577 height 36
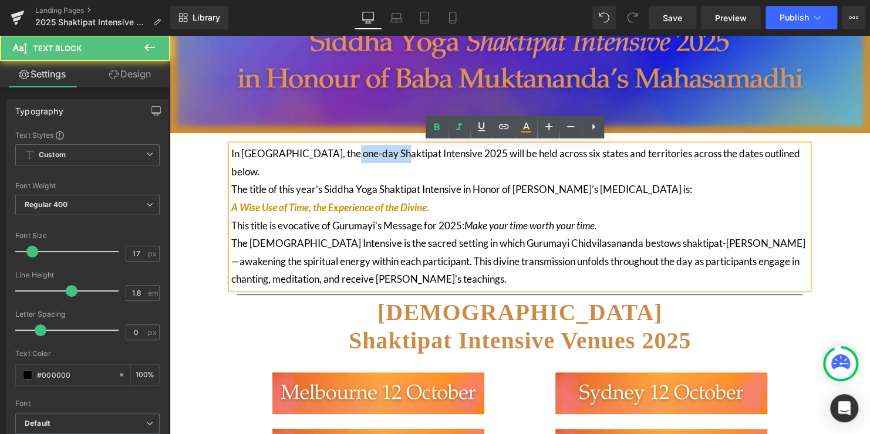
drag, startPoint x: 382, startPoint y: 153, endPoint x: 337, endPoint y: 157, distance: 44.9
click at [337, 157] on span "In [GEOGRAPHIC_DATA], the one-day Shaktipat Intensive 2025 will be held across …" at bounding box center [515, 162] width 569 height 31
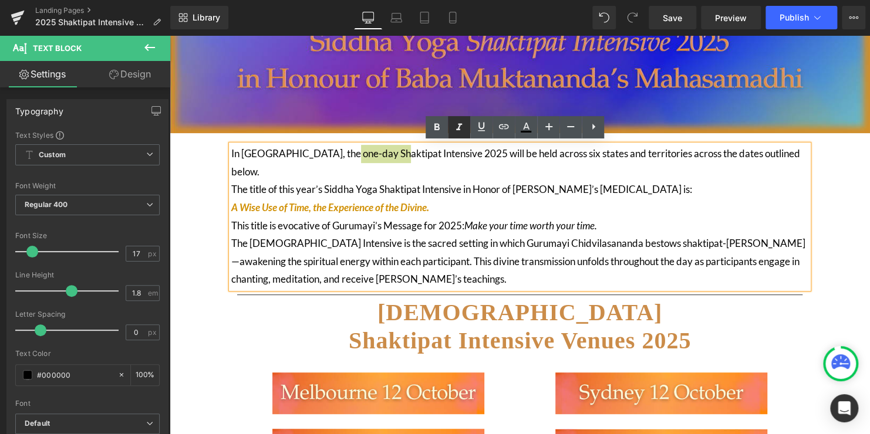
click at [463, 128] on icon at bounding box center [459, 127] width 14 height 14
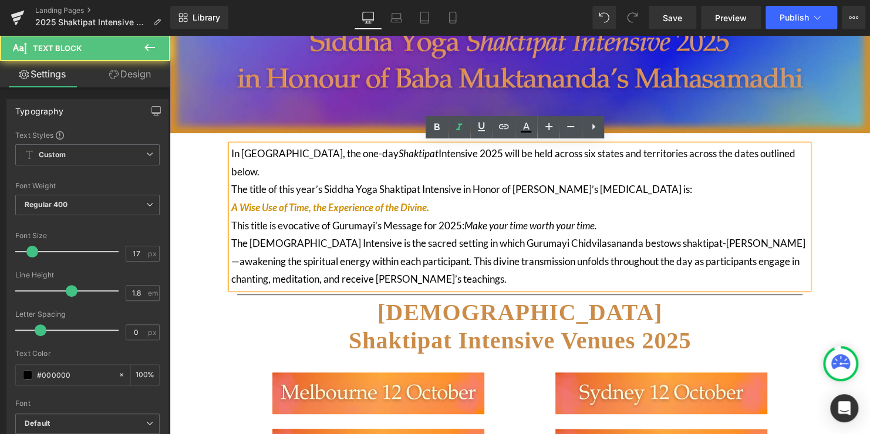
click at [485, 181] on p "The title of this year’s Siddha Yoga Shaktipat Intensive in Honor of [PERSON_NA…" at bounding box center [519, 199] width 577 height 36
click at [706, 153] on span "Intensive 2025 will be held across six states and territories across the dates …" at bounding box center [513, 162] width 564 height 31
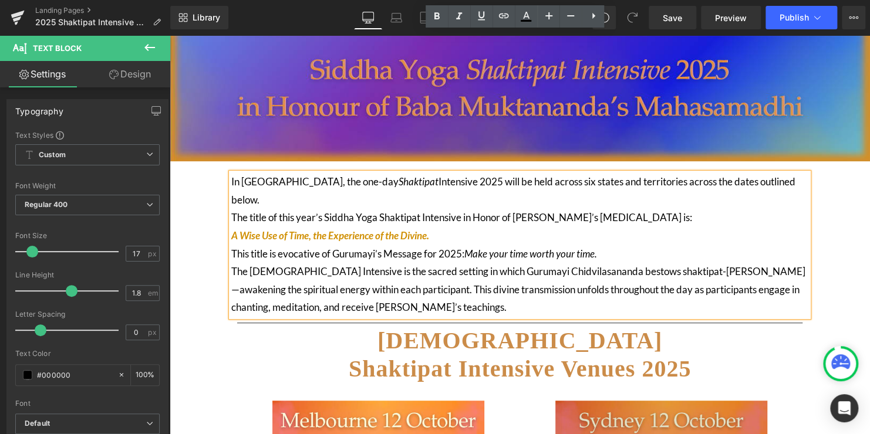
scroll to position [59, 0]
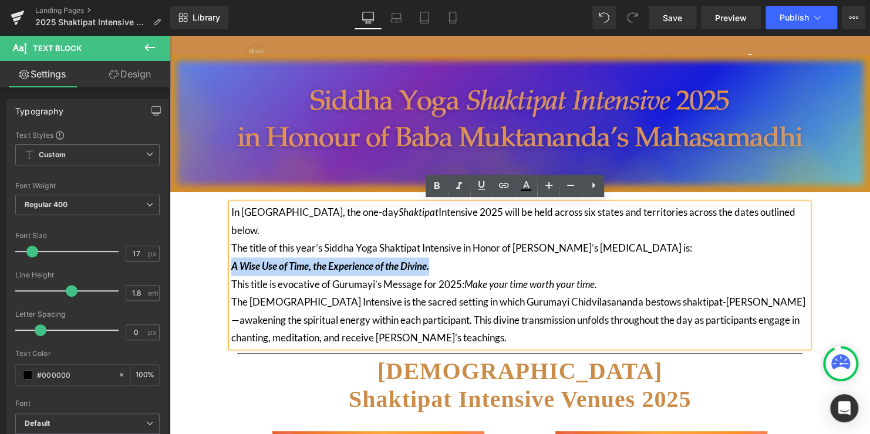
drag, startPoint x: 454, startPoint y: 242, endPoint x: 234, endPoint y: 247, distance: 220.1
click at [232, 248] on p "The title of this year’s Siddha Yoga Shaktipat Intensive in Honor of [PERSON_NA…" at bounding box center [519, 257] width 577 height 36
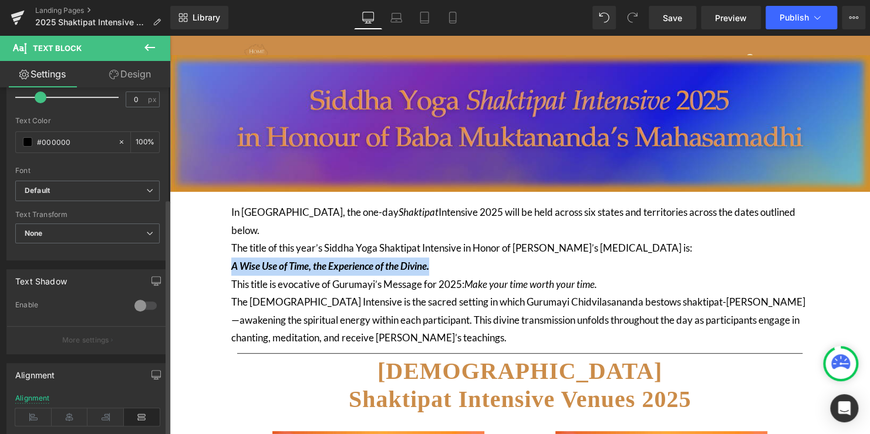
scroll to position [235, 0]
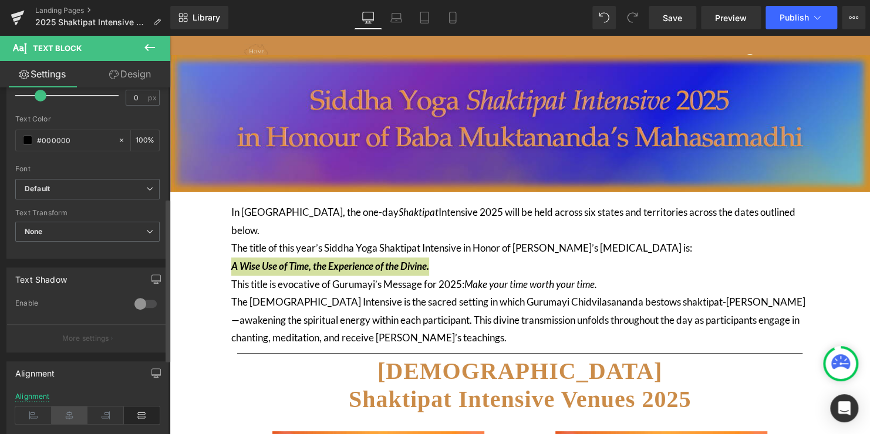
click at [73, 411] on icon at bounding box center [70, 416] width 36 height 18
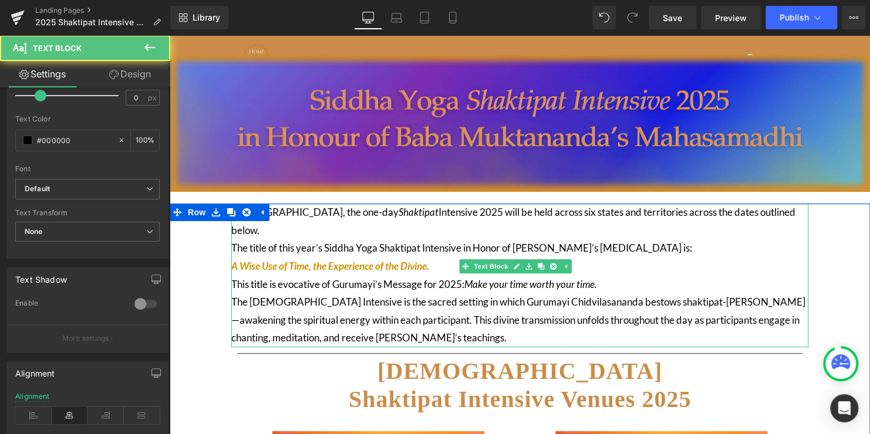
click at [433, 300] on p "The [DEMOGRAPHIC_DATA] Intensive is the sacred setting in which Gurumayi Chidvi…" at bounding box center [519, 320] width 577 height 54
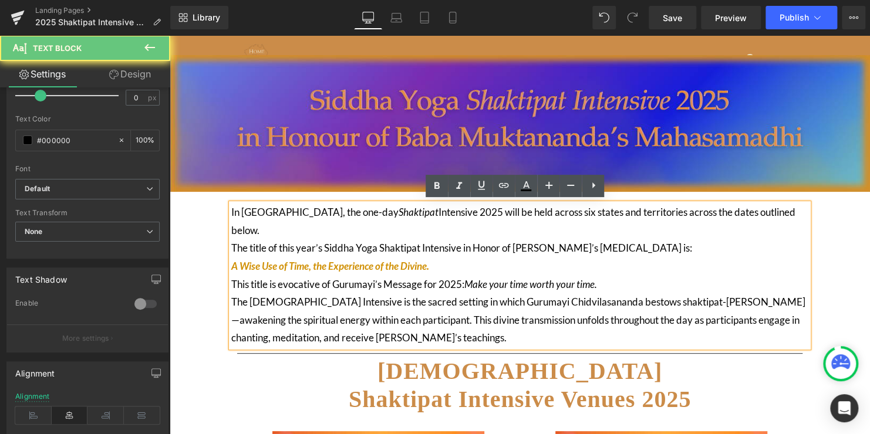
click at [438, 322] on p "The [DEMOGRAPHIC_DATA] Intensive is the sacred setting in which Gurumayi Chidvi…" at bounding box center [519, 320] width 577 height 54
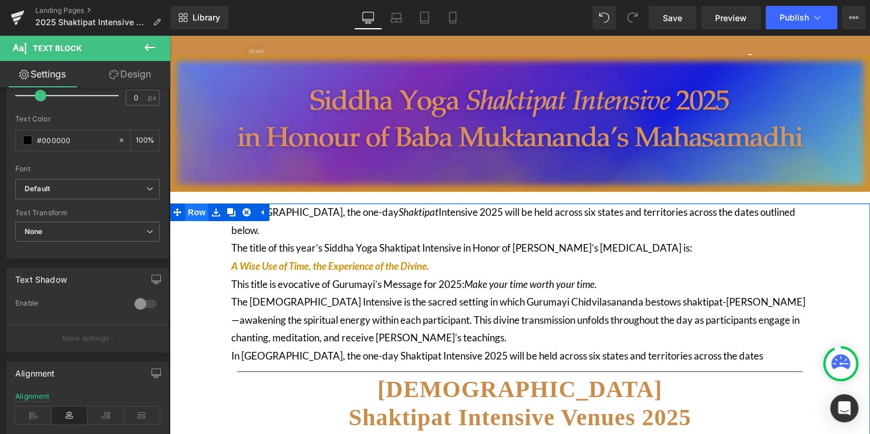
drag, startPoint x: 775, startPoint y: 214, endPoint x: 186, endPoint y: 214, distance: 589.3
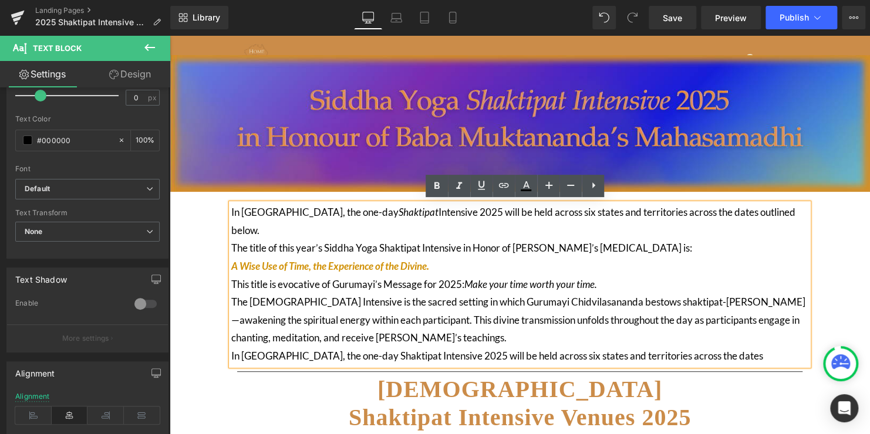
copy p "In [GEOGRAPHIC_DATA], the one-day Shaktipat Intensive 2025 will be held across …"
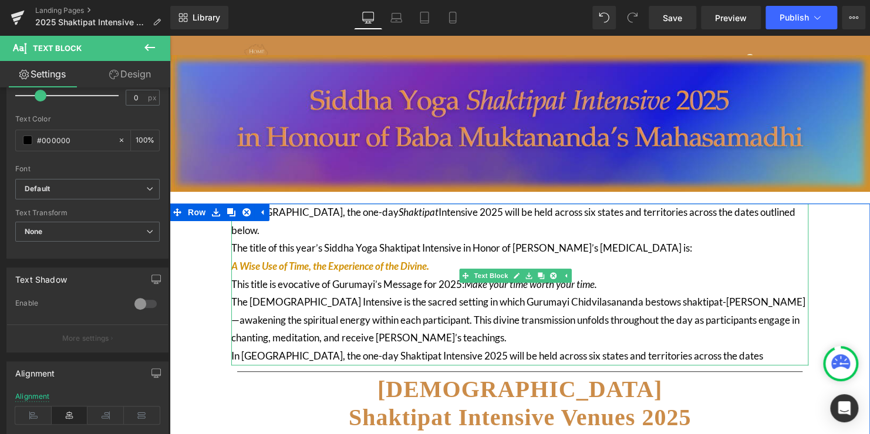
click at [661, 211] on span "Intensive 2025 will be held across six states and territories across the dates …" at bounding box center [513, 221] width 564 height 31
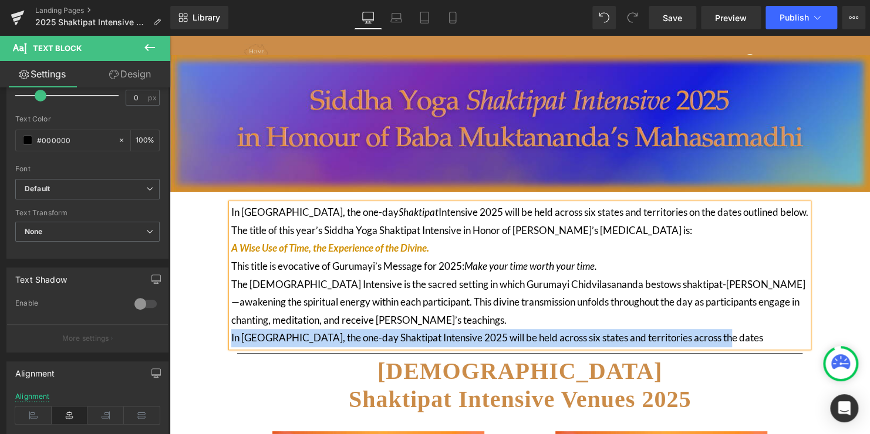
drag, startPoint x: 707, startPoint y: 339, endPoint x: 227, endPoint y: 337, distance: 480.1
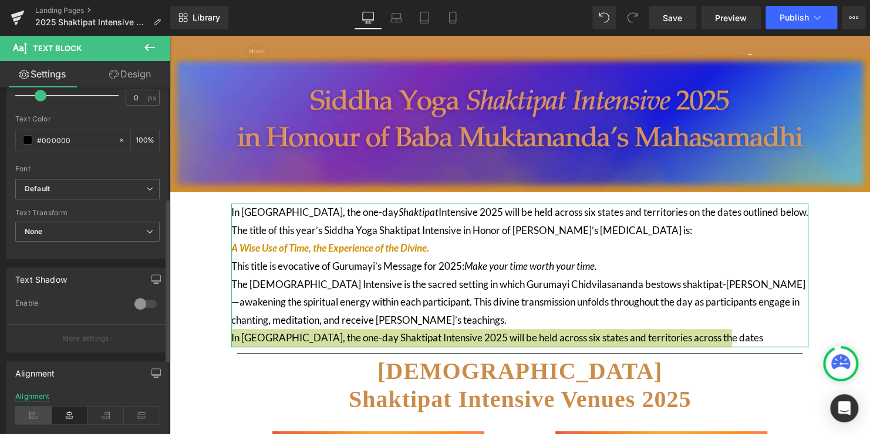
click at [40, 416] on icon at bounding box center [33, 416] width 36 height 18
click at [63, 413] on icon at bounding box center [70, 416] width 36 height 18
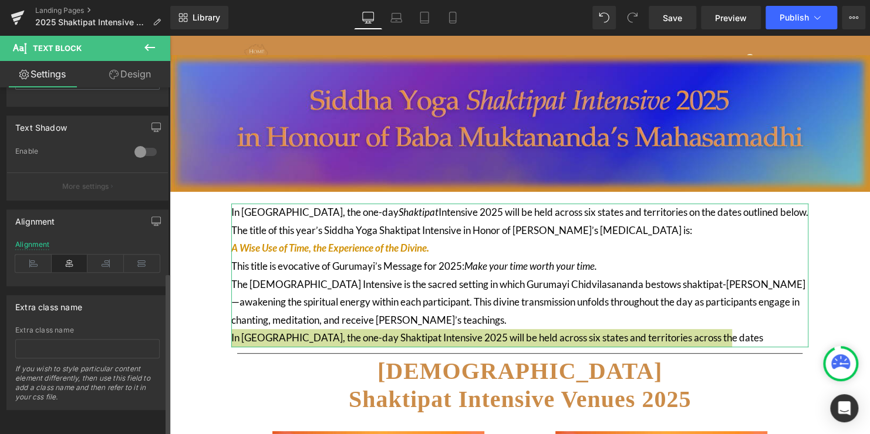
scroll to position [393, 0]
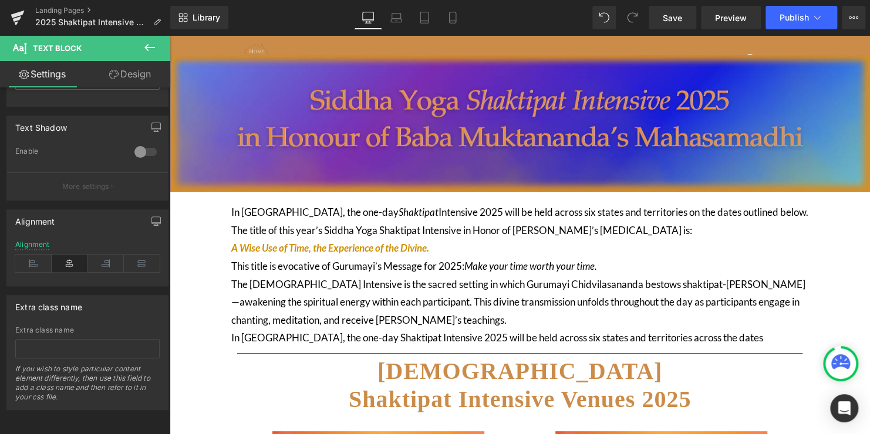
click at [407, 260] on p "This title is evocative of Gurumayi’s Message for 2025: Make your time worth yo…" at bounding box center [519, 267] width 577 height 18
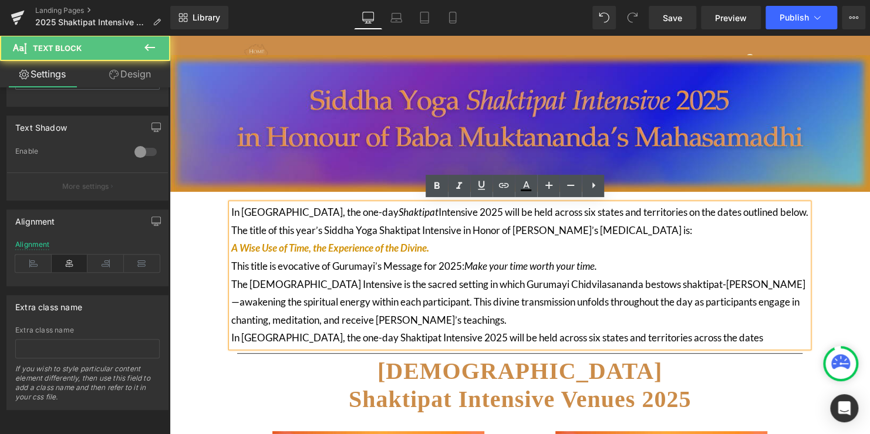
click at [438, 215] on span "Intensive 2025 will be held across six states and territories on the dates outl…" at bounding box center [623, 212] width 370 height 12
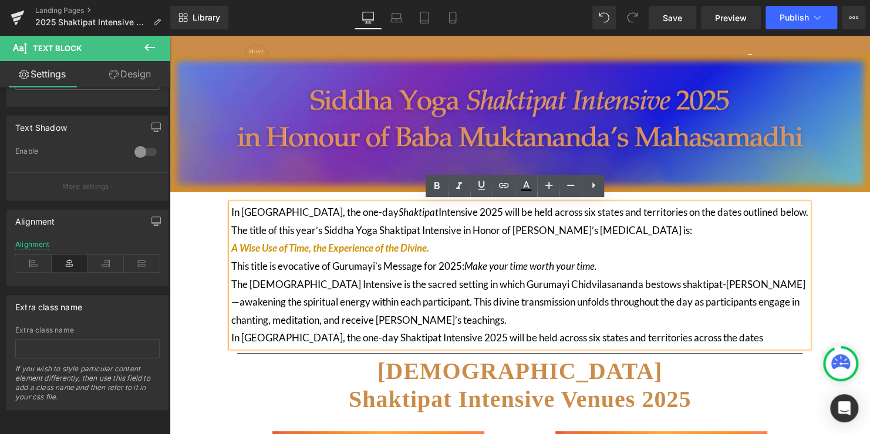
click at [290, 401] on h1 "SIDDHA YOGA Shaktipat Intensive Venues 2025" at bounding box center [519, 385] width 565 height 56
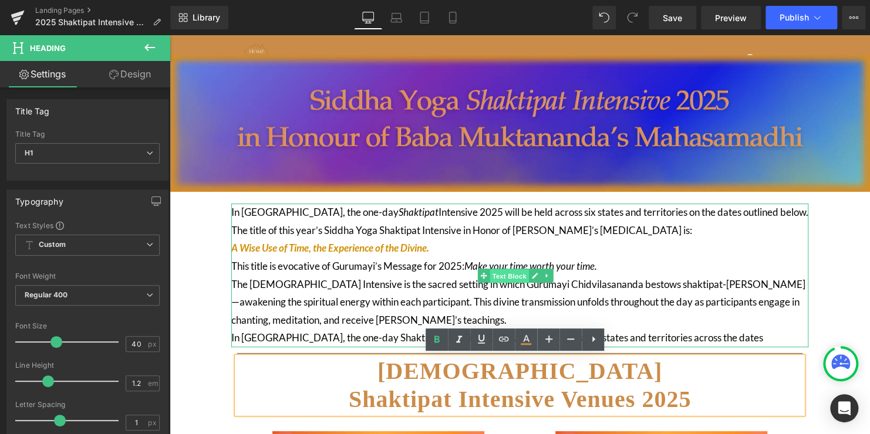
click at [492, 272] on span "Text Block" at bounding box center [509, 276] width 39 height 14
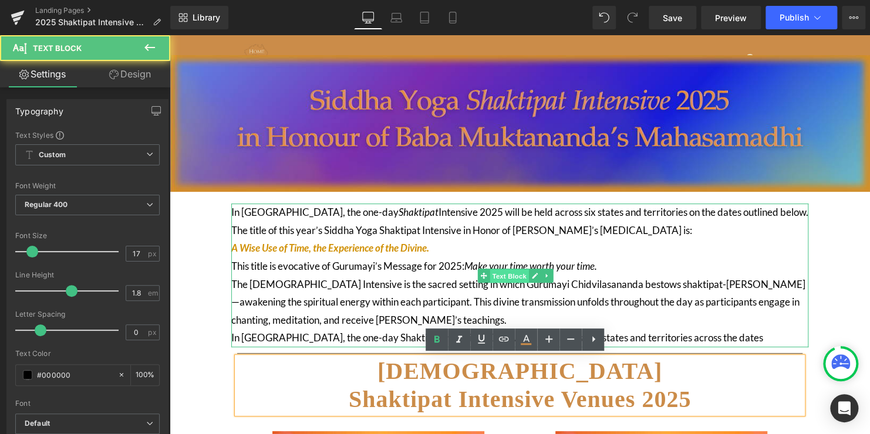
click at [498, 272] on span "Text Block" at bounding box center [509, 276] width 39 height 14
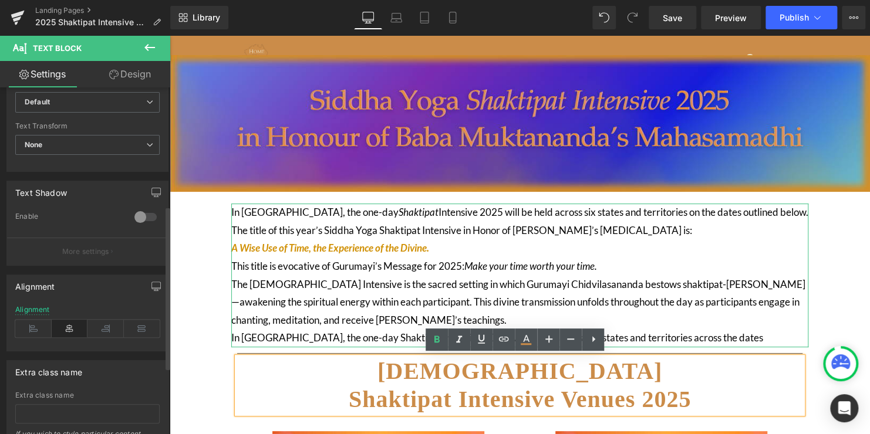
scroll to position [352, 0]
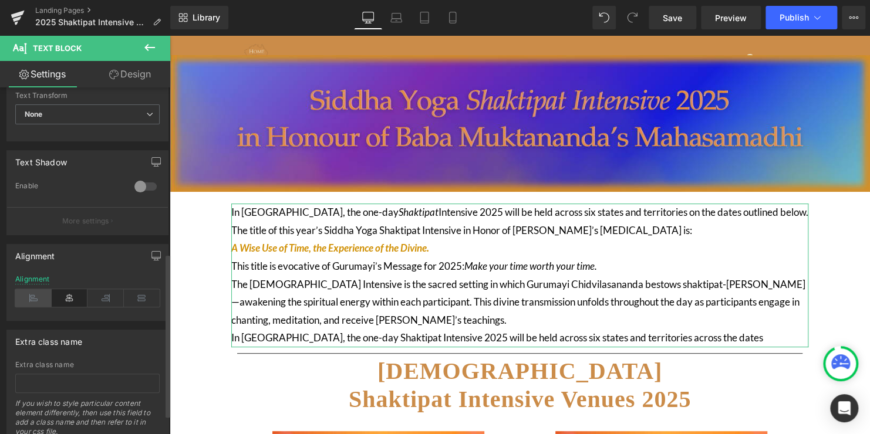
click at [31, 295] on icon at bounding box center [33, 298] width 36 height 18
click at [59, 296] on icon at bounding box center [70, 298] width 36 height 18
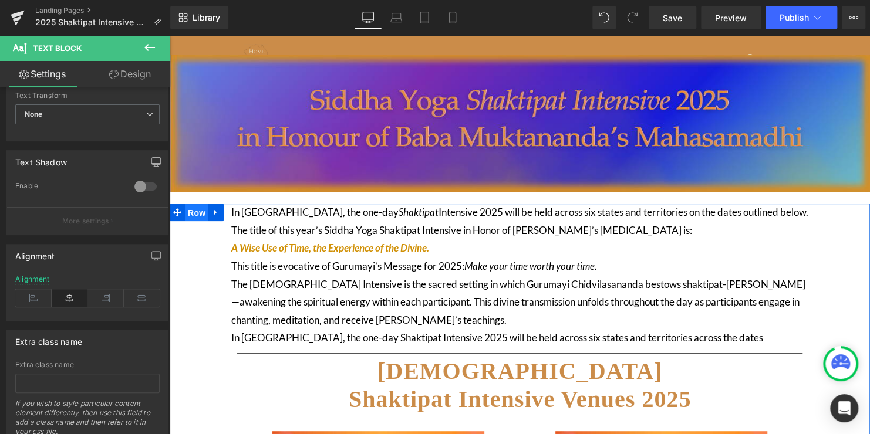
click at [198, 212] on span "Row" at bounding box center [196, 213] width 23 height 18
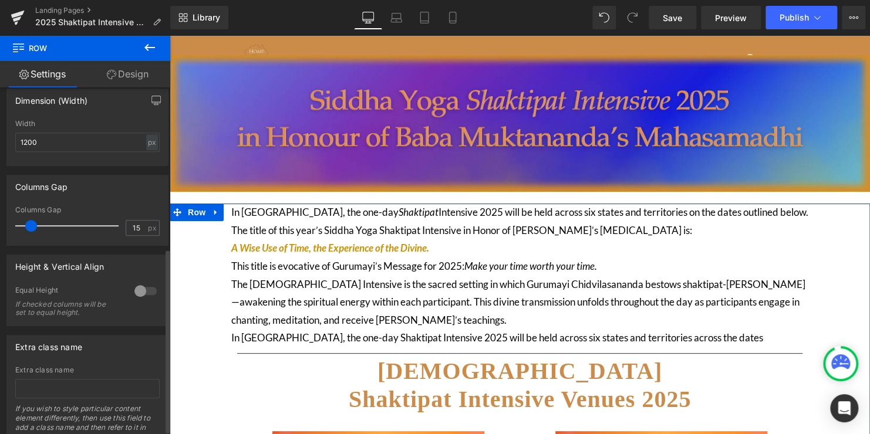
scroll to position [310, 0]
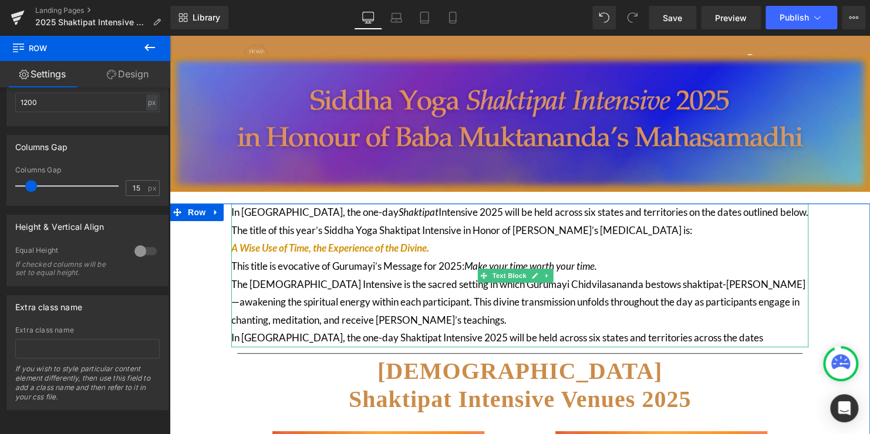
click at [377, 307] on p "The [DEMOGRAPHIC_DATA] Intensive is the sacred setting in which Gurumayi Chidvi…" at bounding box center [519, 303] width 577 height 54
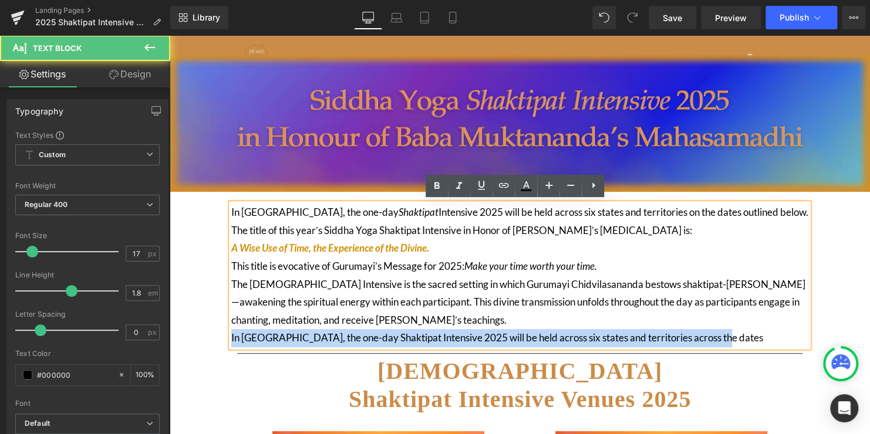
drag, startPoint x: 723, startPoint y: 336, endPoint x: 209, endPoint y: 357, distance: 514.0
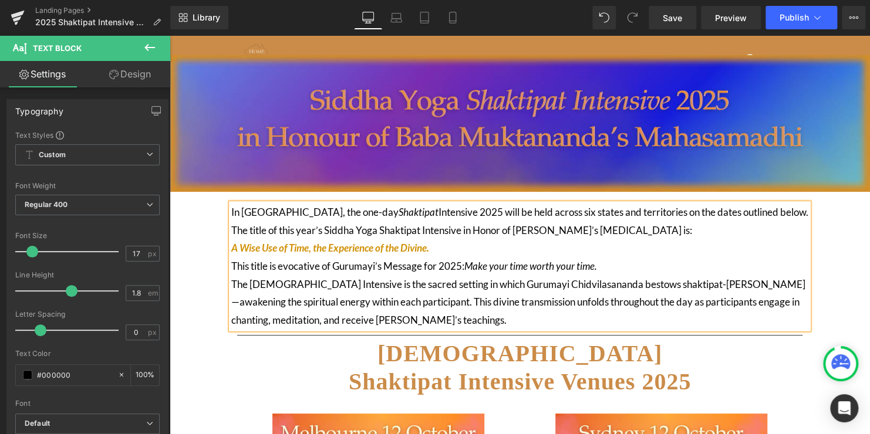
click at [700, 225] on p "The title of this year’s Siddha Yoga Shaktipat Intensive in Honor of [PERSON_NA…" at bounding box center [519, 240] width 577 height 36
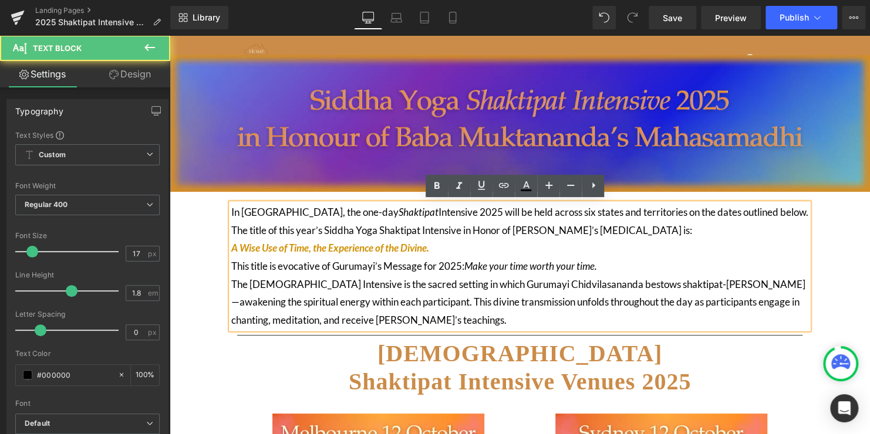
click at [233, 211] on span "In [GEOGRAPHIC_DATA], the one-day" at bounding box center [314, 212] width 167 height 12
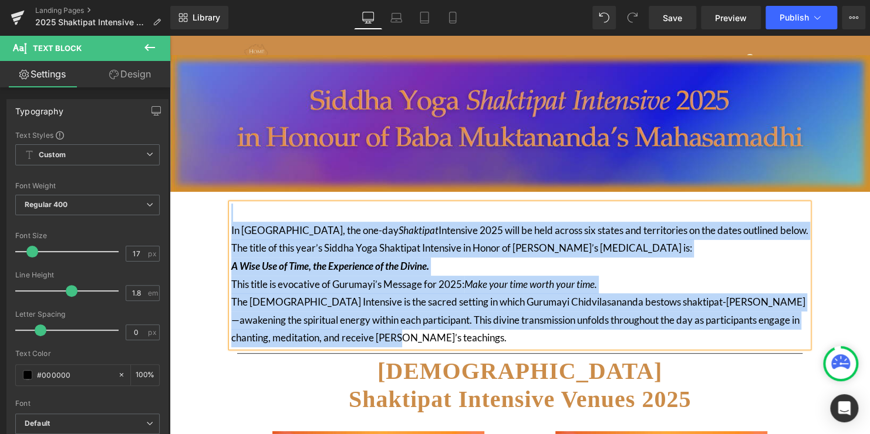
drag, startPoint x: 445, startPoint y: 342, endPoint x: 213, endPoint y: 211, distance: 266.5
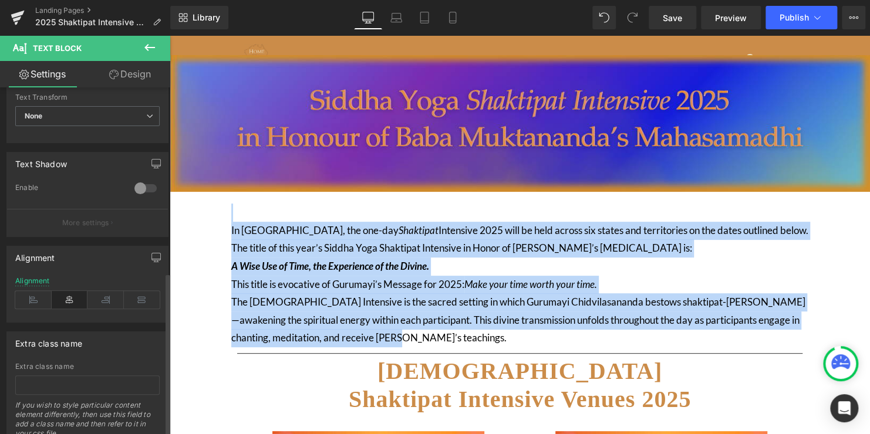
scroll to position [393, 0]
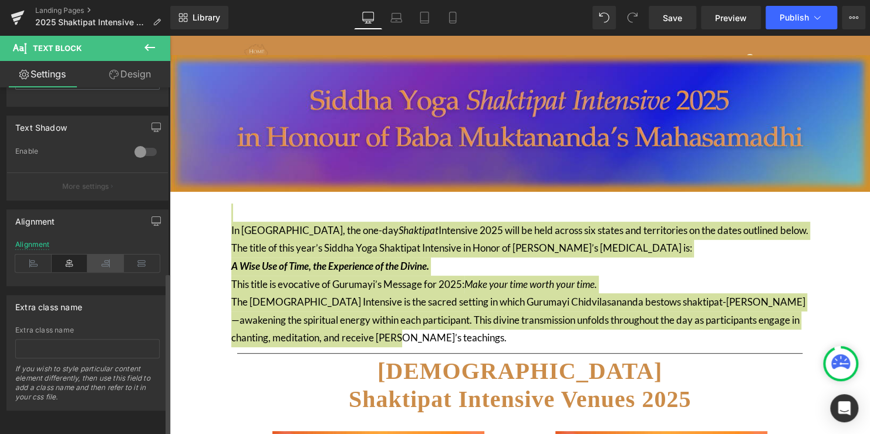
click at [92, 255] on icon at bounding box center [105, 264] width 36 height 18
click at [20, 255] on icon at bounding box center [33, 264] width 36 height 18
click at [60, 256] on icon at bounding box center [70, 264] width 36 height 18
click at [153, 217] on icon "button" at bounding box center [155, 221] width 9 height 9
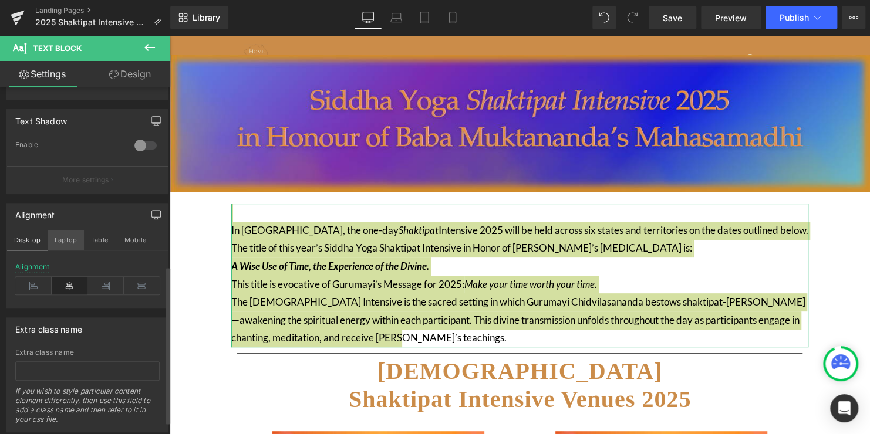
click at [57, 239] on button "Laptop" at bounding box center [66, 240] width 36 height 20
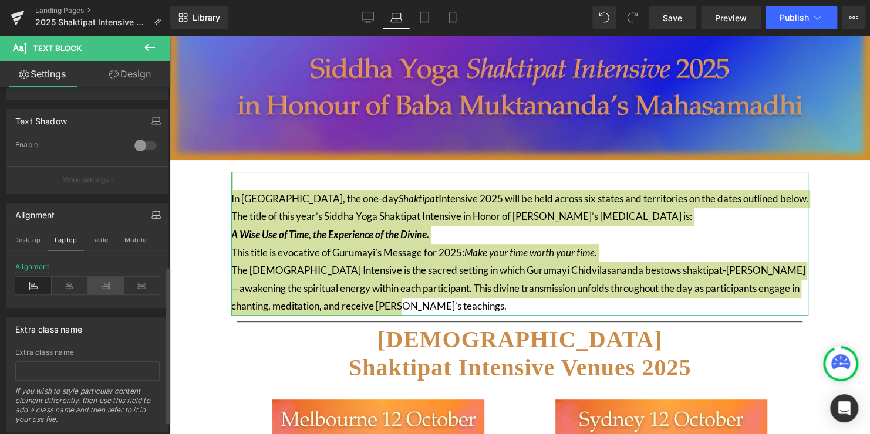
click at [102, 290] on icon at bounding box center [105, 286] width 36 height 18
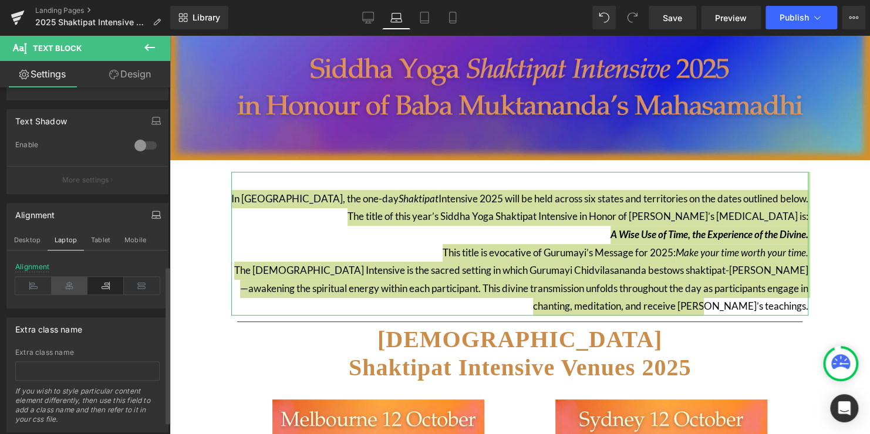
click at [60, 283] on icon at bounding box center [70, 286] width 36 height 18
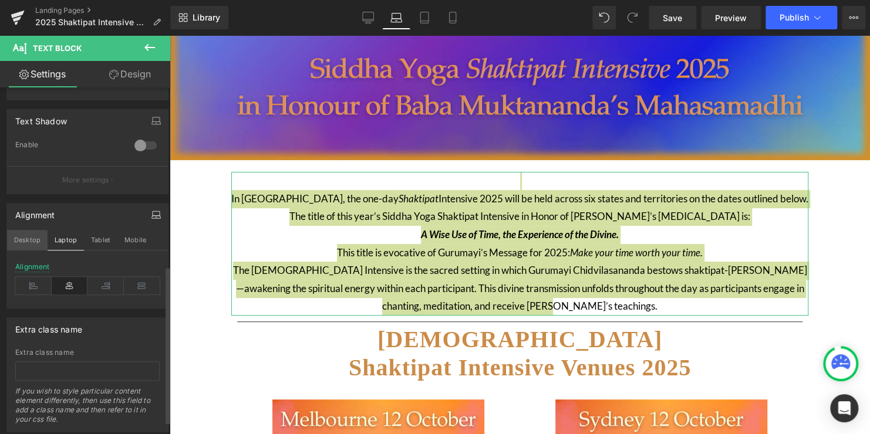
click at [29, 238] on button "Desktop" at bounding box center [27, 240] width 40 height 20
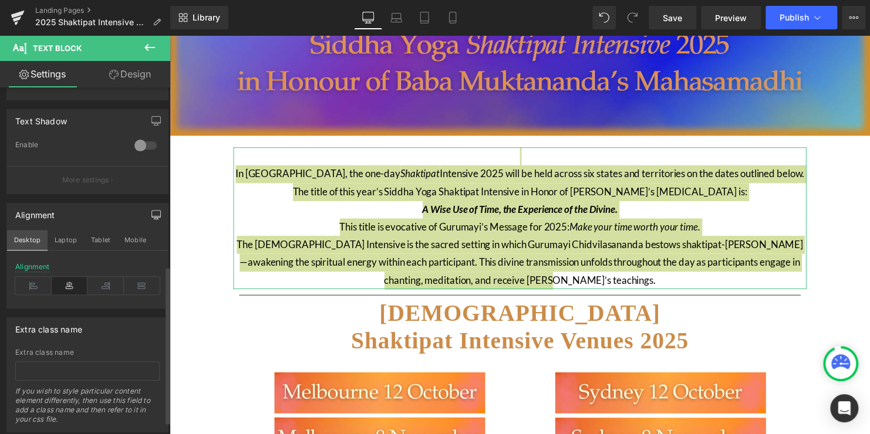
scroll to position [68, 0]
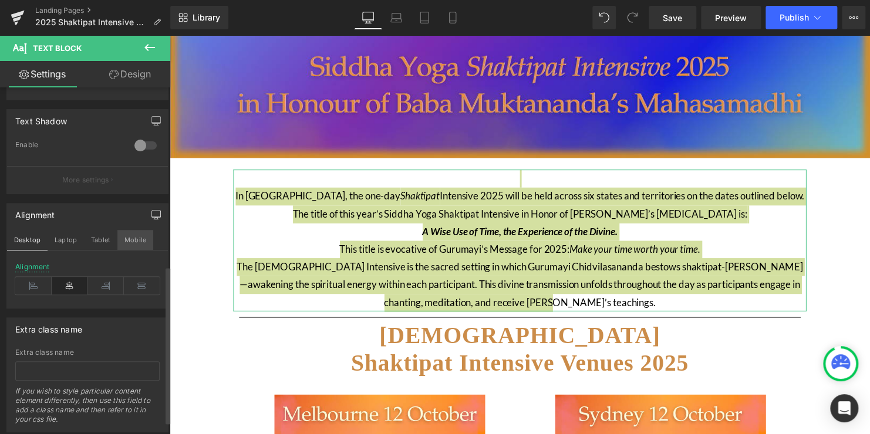
click at [132, 244] on button "Mobile" at bounding box center [135, 240] width 36 height 20
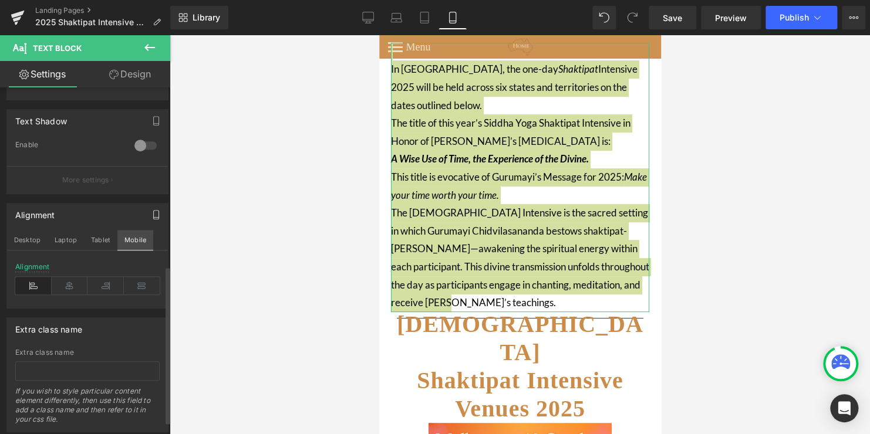
scroll to position [0, 0]
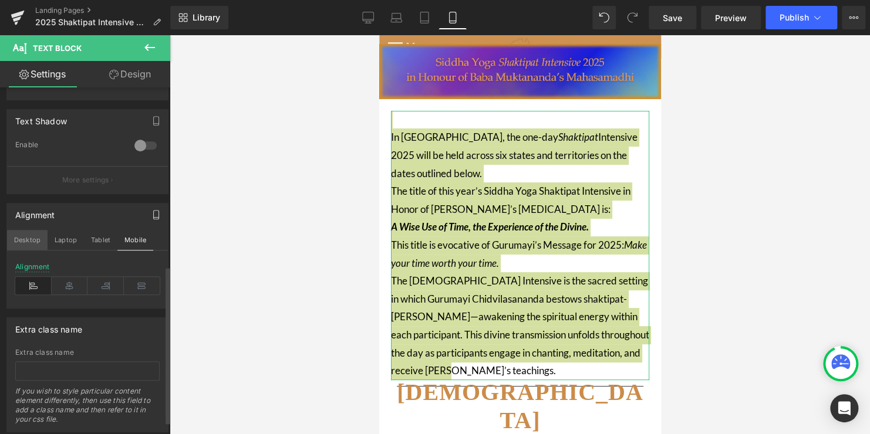
click at [26, 235] on button "Desktop" at bounding box center [27, 240] width 40 height 20
type input "100"
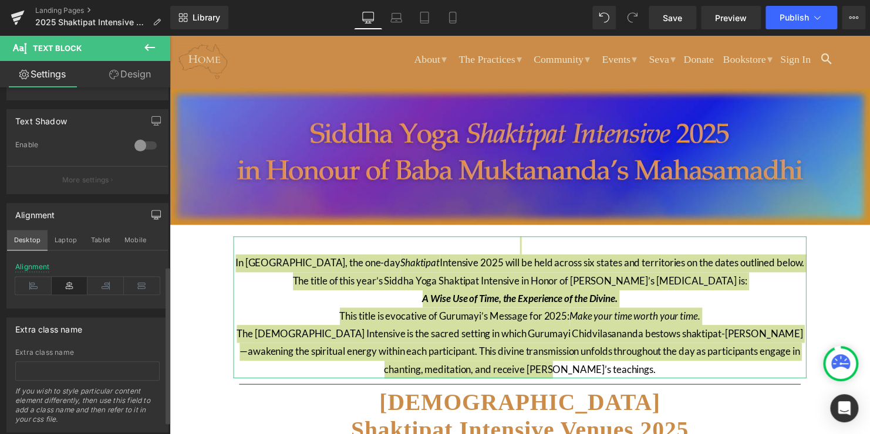
scroll to position [129, 0]
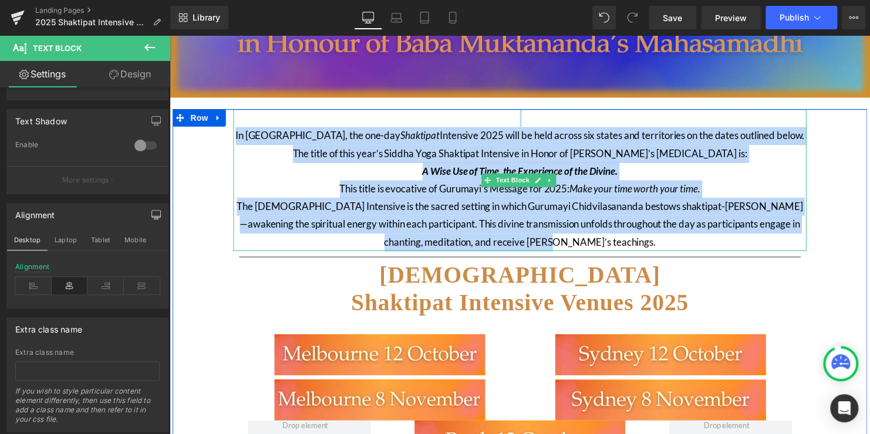
click at [390, 147] on p "The title of this year’s Siddha Yoga Shaktipat Intensive in Honor of [PERSON_NA…" at bounding box center [524, 165] width 581 height 36
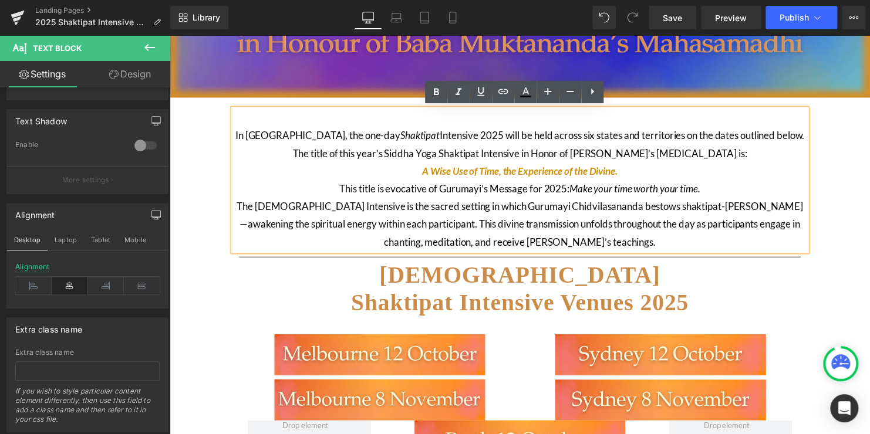
click at [256, 137] on span "In [GEOGRAPHIC_DATA], the one-day" at bounding box center [320, 137] width 167 height 12
click at [517, 118] on p at bounding box center [524, 119] width 581 height 18
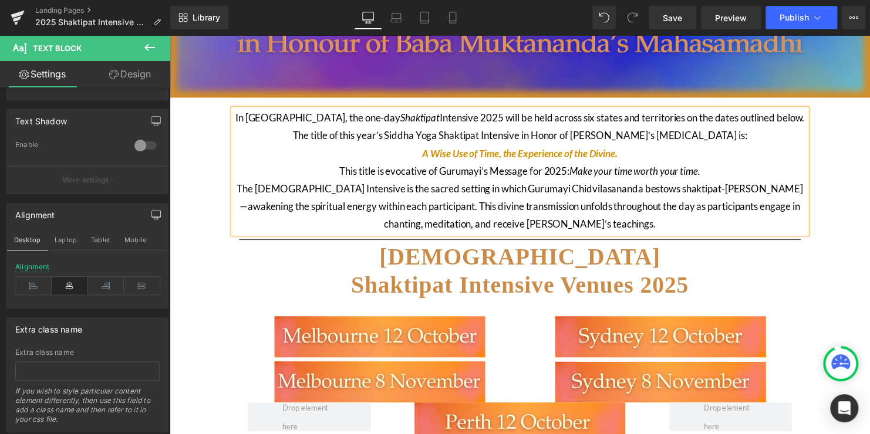
click at [711, 173] on p "This title is evocative of Gurumayi’s Message for 2025: Make your time worth yo…" at bounding box center [524, 173] width 581 height 18
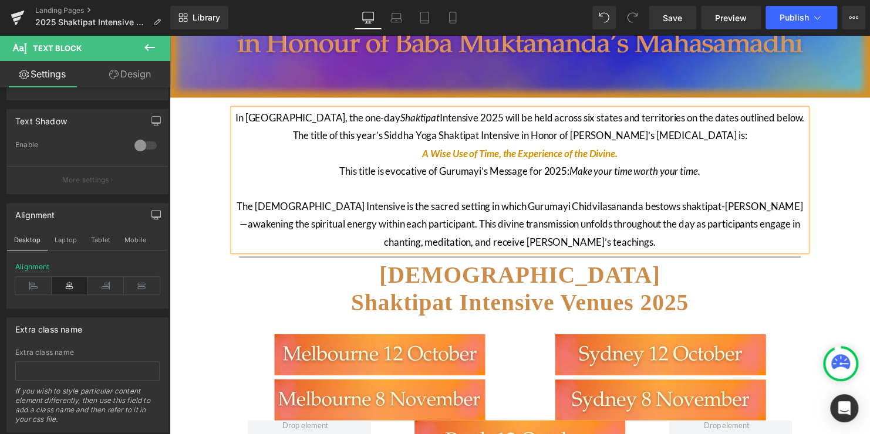
click at [786, 116] on p "In [GEOGRAPHIC_DATA], the one-day Shaktipat Intensive 2025 will be held across …" at bounding box center [524, 119] width 581 height 18
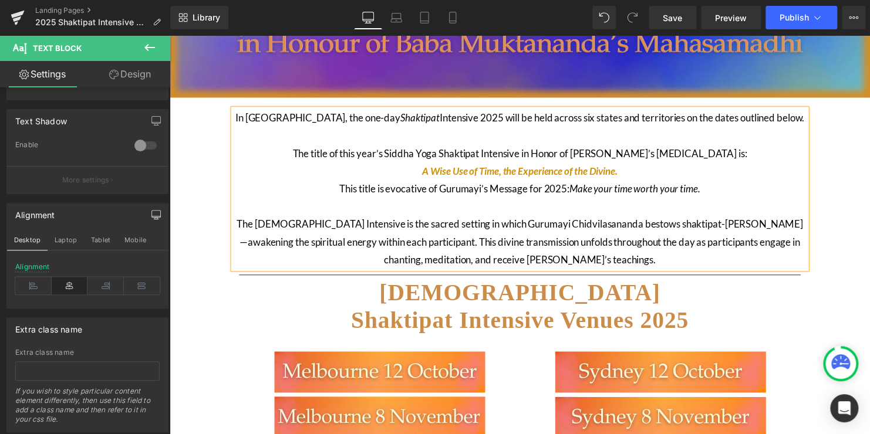
click at [707, 259] on p "The [DEMOGRAPHIC_DATA] Intensive is the sacred setting in which Gurumayi Chidvi…" at bounding box center [524, 245] width 581 height 54
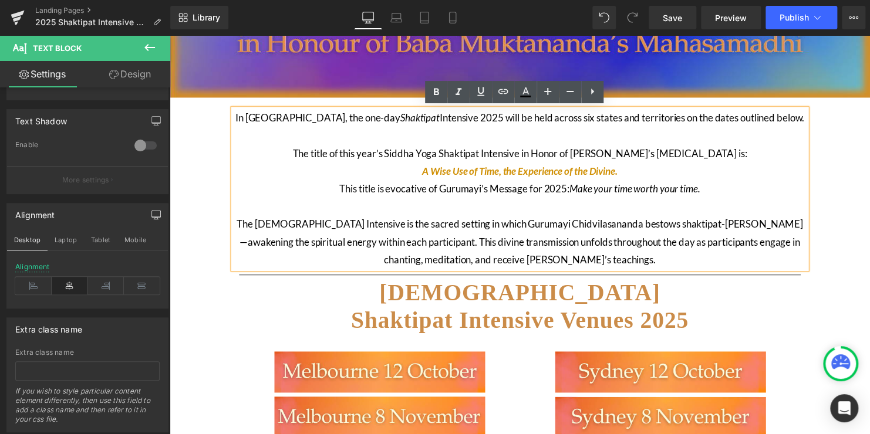
click at [702, 229] on p "The [DEMOGRAPHIC_DATA] Intensive is the sacred setting in which Gurumayi Chidvi…" at bounding box center [524, 245] width 581 height 54
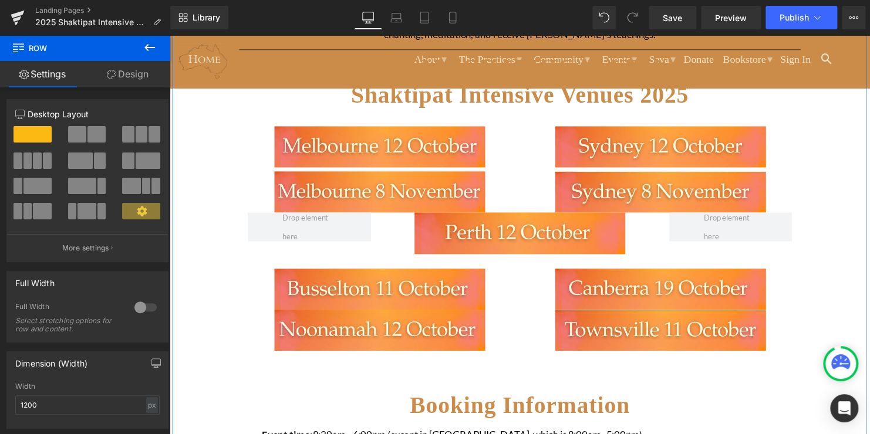
scroll to position [364, 0]
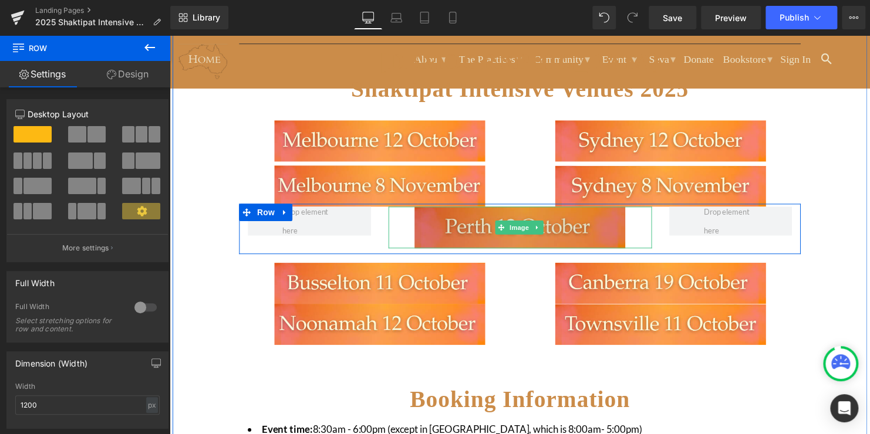
click at [577, 234] on img at bounding box center [525, 230] width 214 height 42
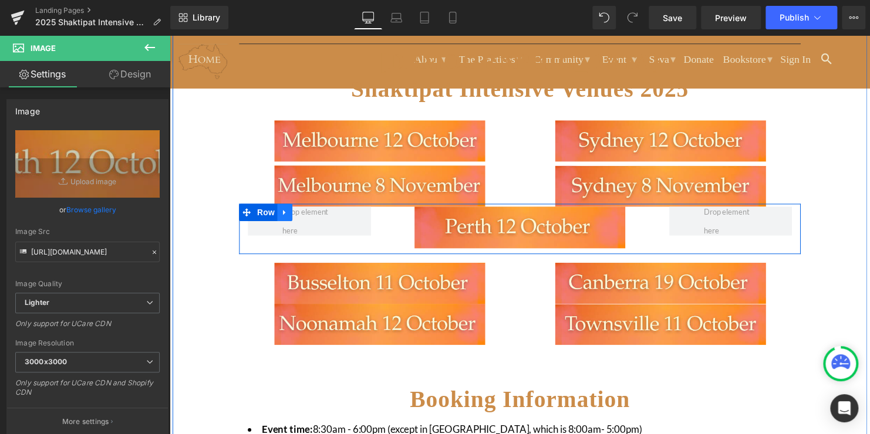
click at [284, 214] on icon at bounding box center [286, 215] width 8 height 9
click at [258, 214] on span "Row" at bounding box center [266, 215] width 23 height 18
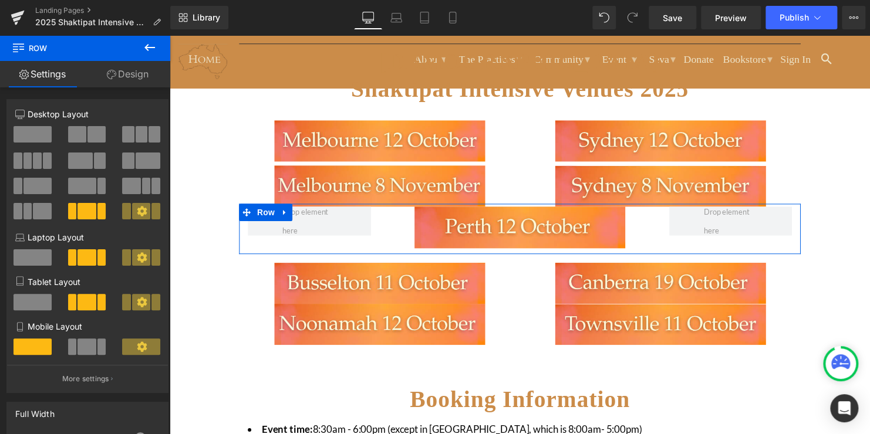
click at [129, 73] on link "Design" at bounding box center [127, 74] width 85 height 26
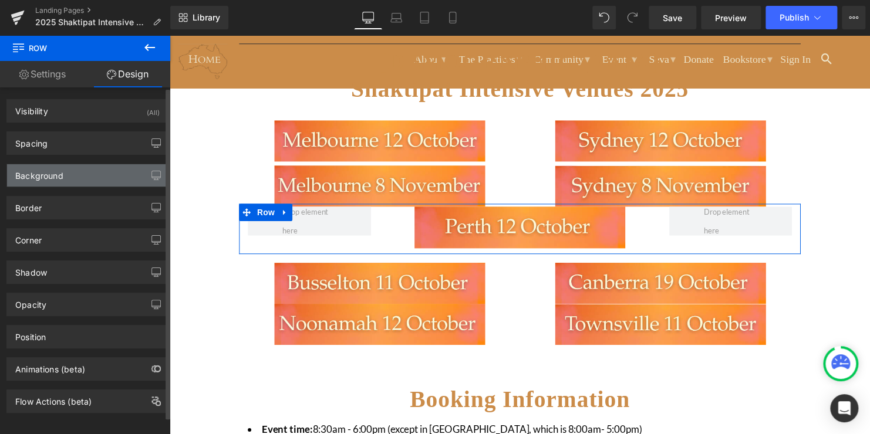
type input "-15"
type input "0"
type input "5"
type input "0"
type input "10"
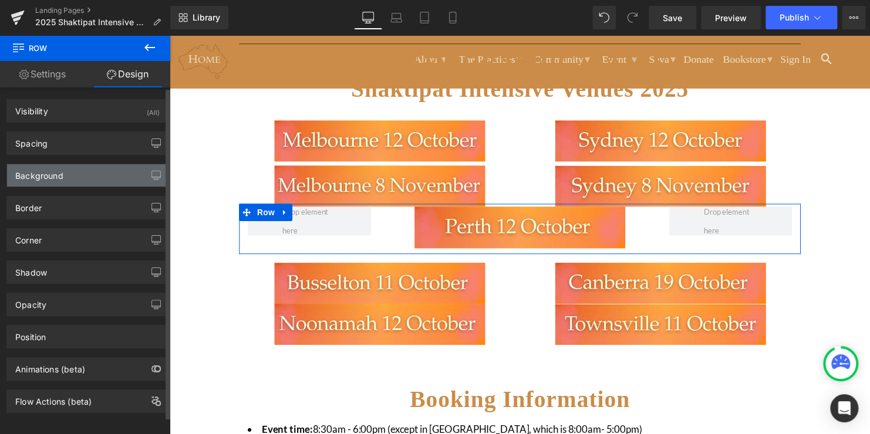
type input "0"
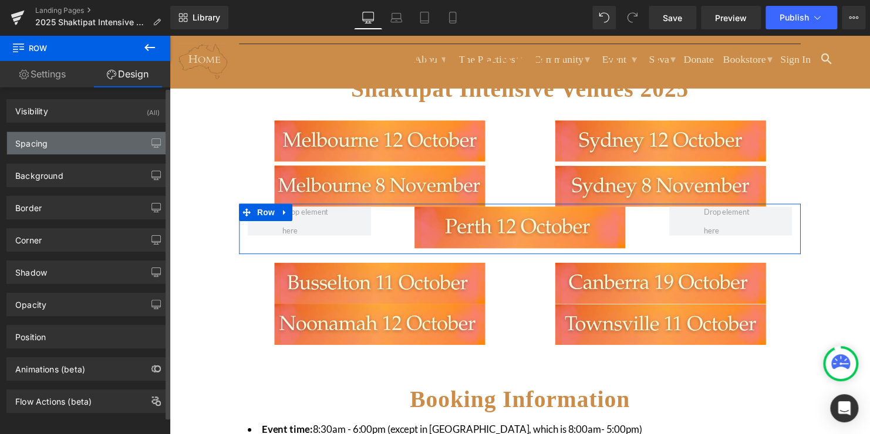
click at [87, 138] on div "Spacing" at bounding box center [87, 143] width 161 height 22
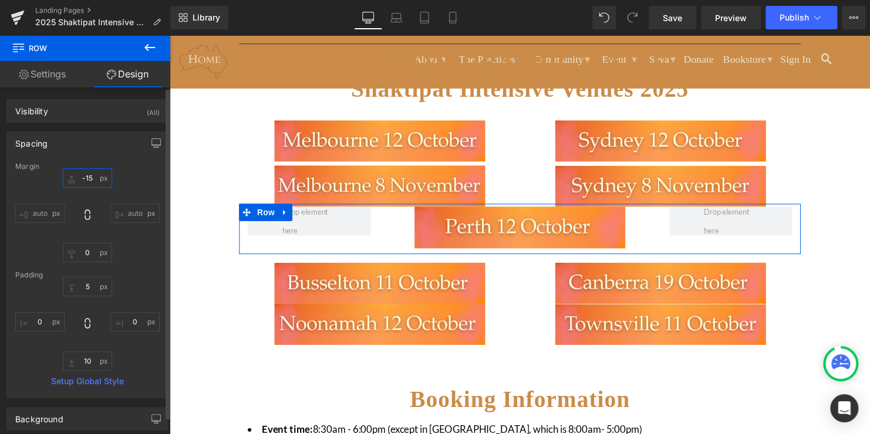
click at [91, 177] on input "-15" at bounding box center [87, 177] width 49 height 19
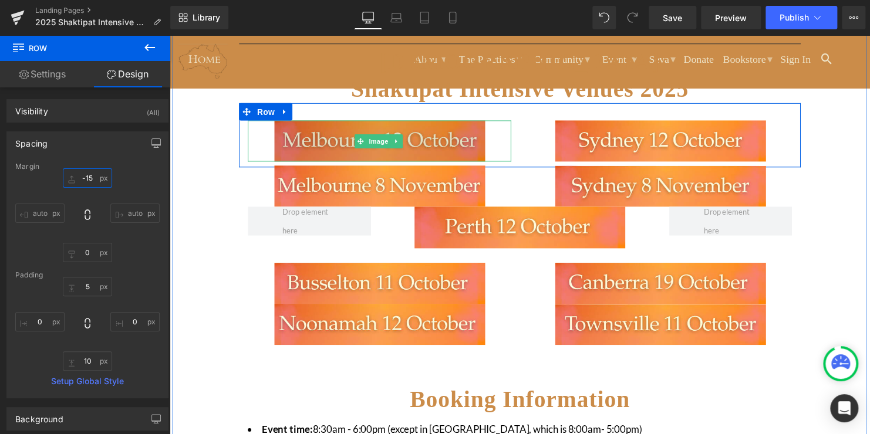
type input "0"
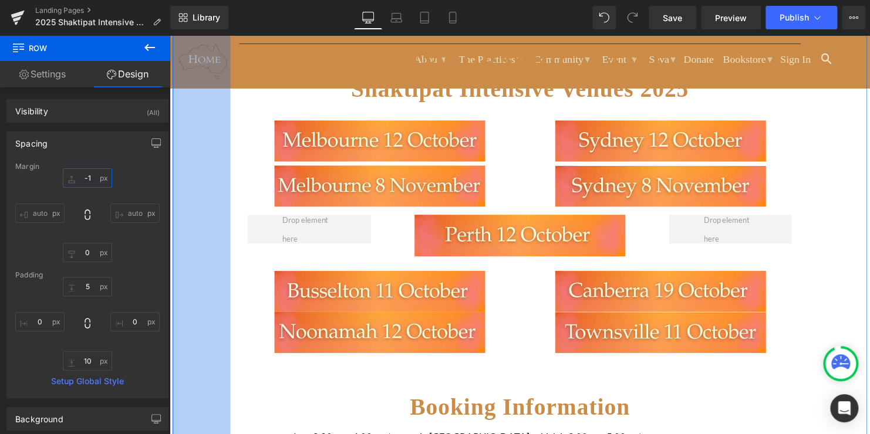
type input "-10"
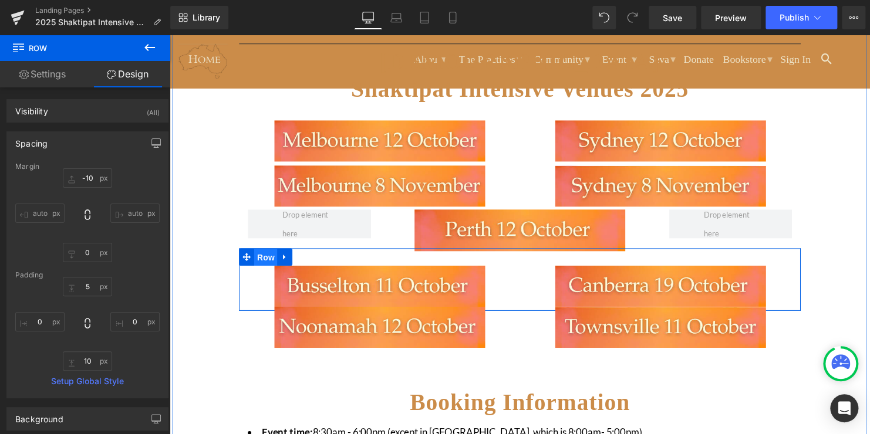
click at [262, 258] on span "Row" at bounding box center [266, 261] width 23 height 18
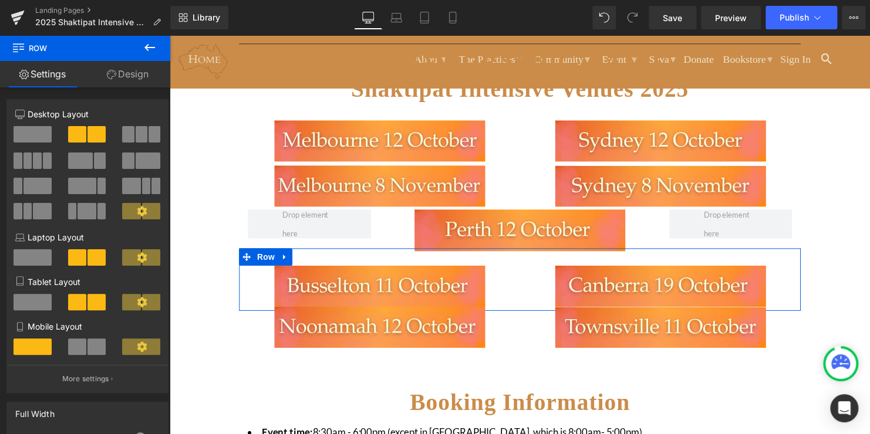
click at [124, 78] on link "Design" at bounding box center [127, 74] width 85 height 26
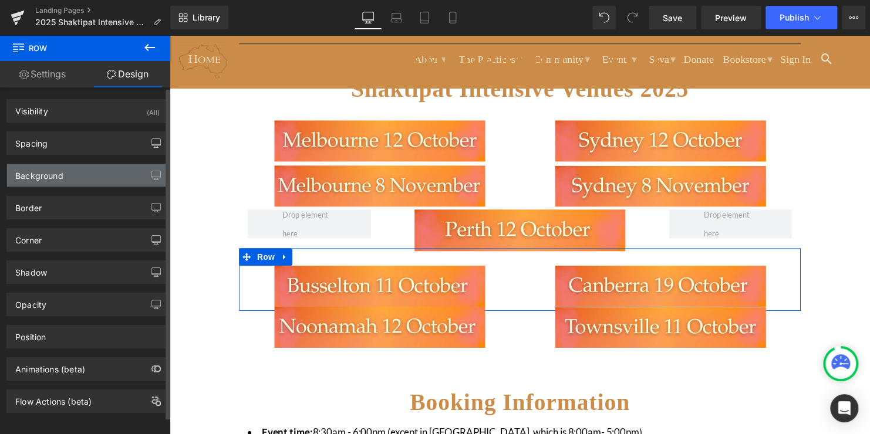
type input "-15"
type input "0"
type input "30"
type input "0"
type input "7"
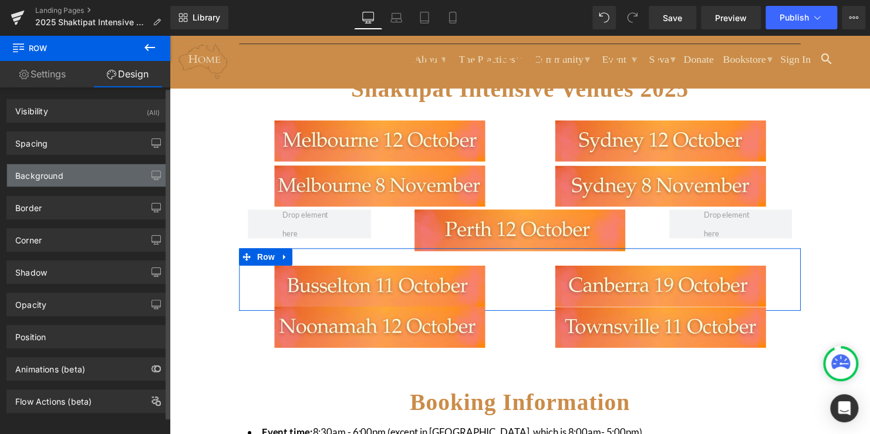
type input "0"
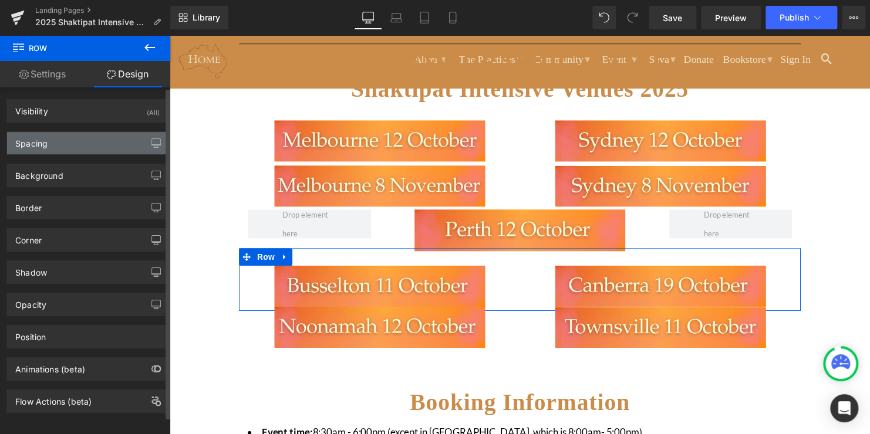
click at [101, 139] on div "Spacing" at bounding box center [87, 143] width 161 height 22
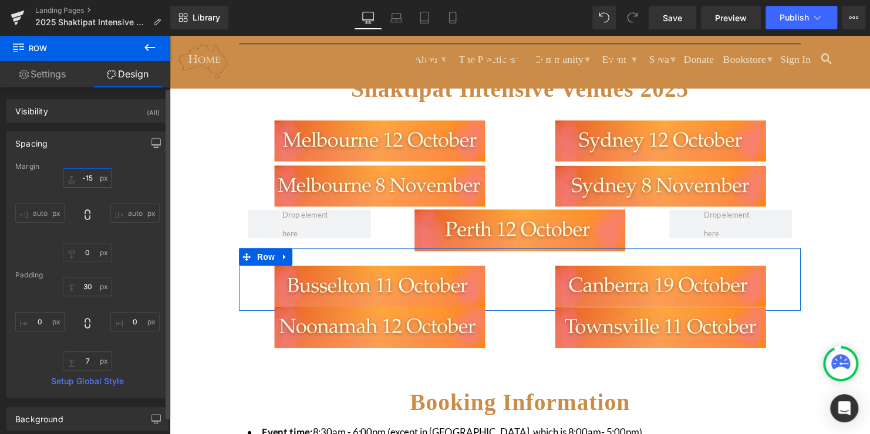
click at [90, 175] on input "-15" at bounding box center [87, 177] width 49 height 19
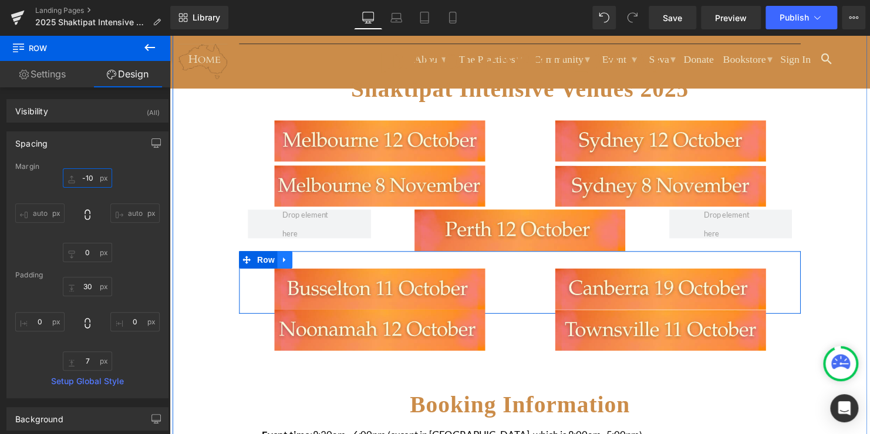
type input "-10"
click at [282, 262] on icon at bounding box center [286, 262] width 8 height 9
click at [258, 262] on span "Row" at bounding box center [266, 263] width 23 height 18
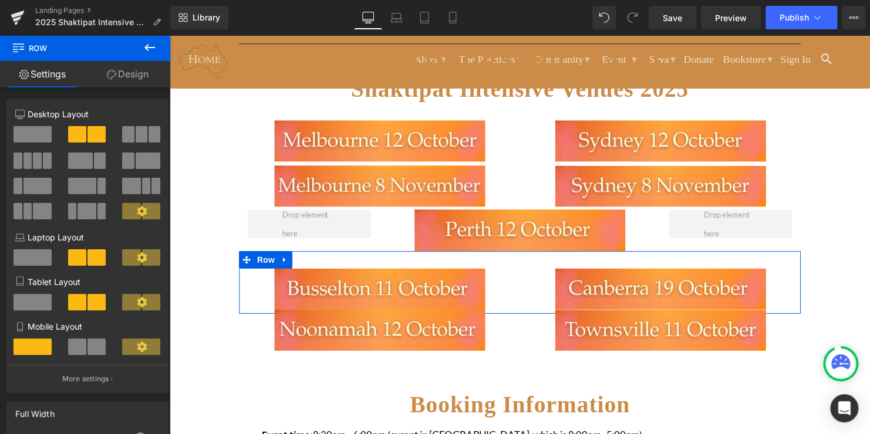
drag, startPoint x: 125, startPoint y: 73, endPoint x: 83, endPoint y: 211, distance: 144.8
click at [125, 73] on link "Design" at bounding box center [127, 74] width 85 height 26
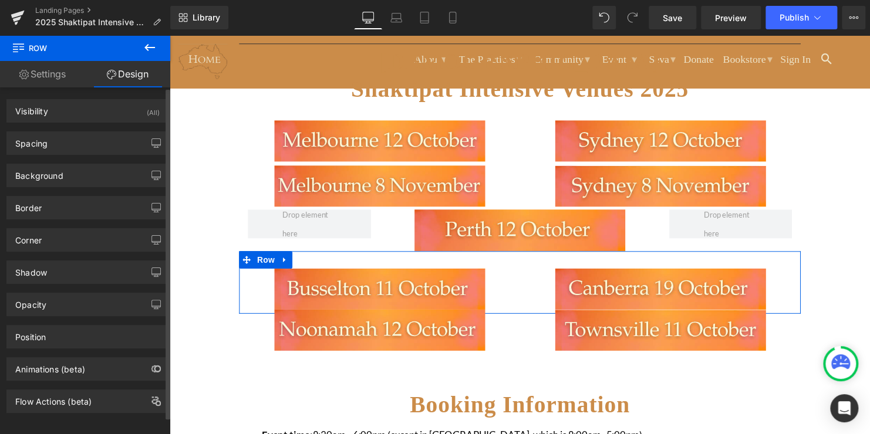
type input "-10"
type input "0"
type input "30"
type input "0"
type input "7"
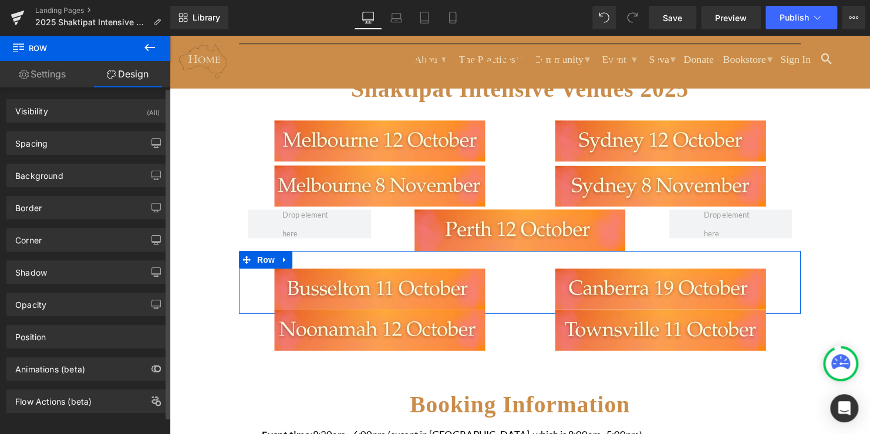
type input "0"
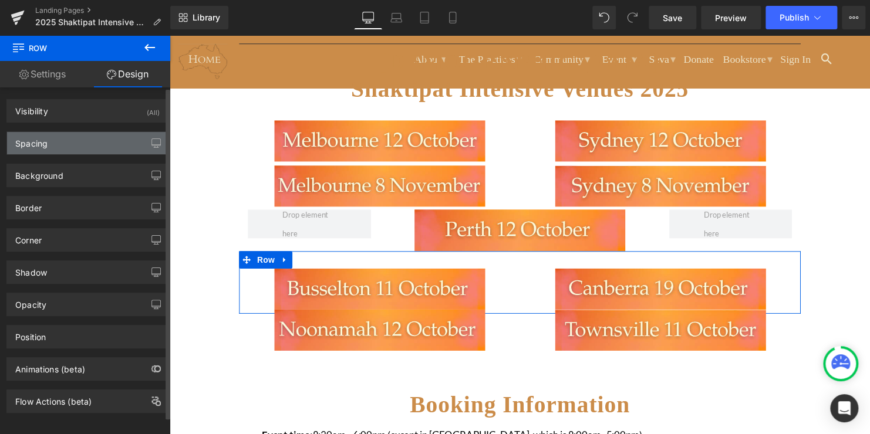
click at [75, 143] on div "Spacing" at bounding box center [87, 143] width 161 height 22
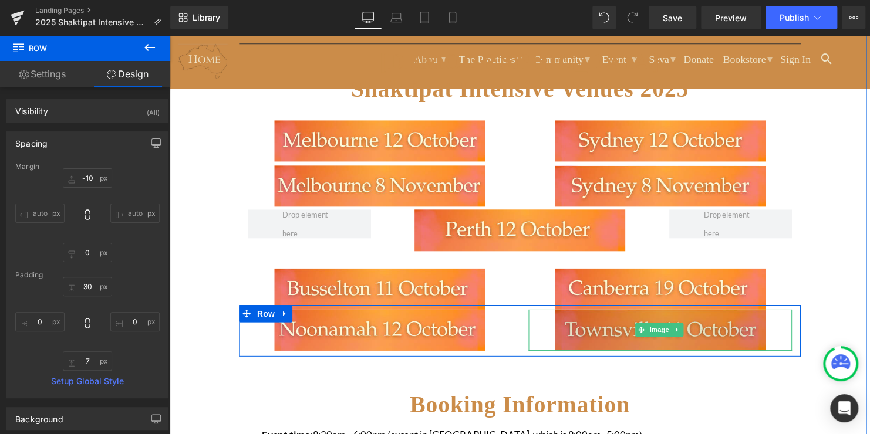
click at [740, 328] on img at bounding box center [668, 334] width 214 height 42
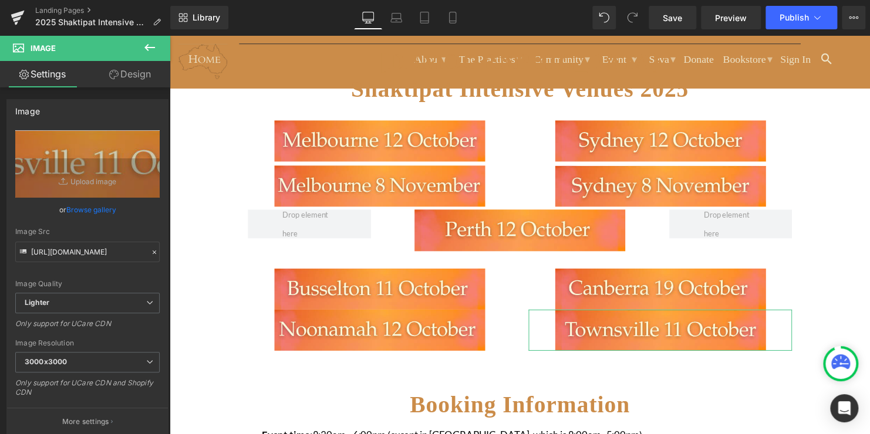
click at [115, 72] on icon at bounding box center [113, 74] width 9 height 9
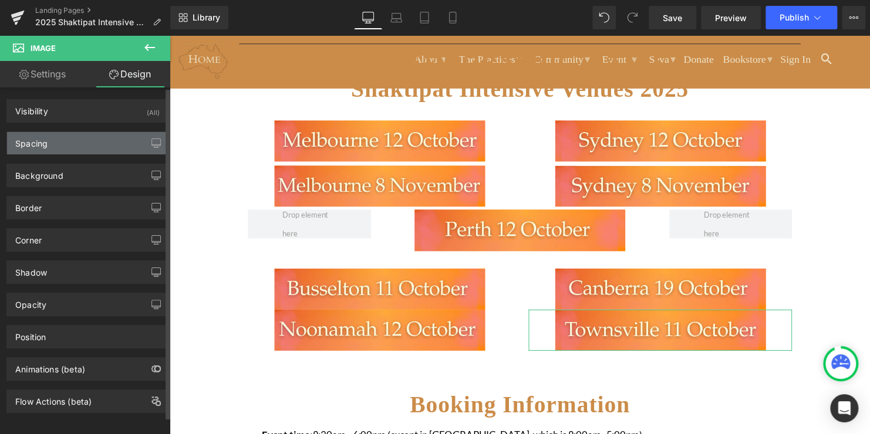
type input "0"
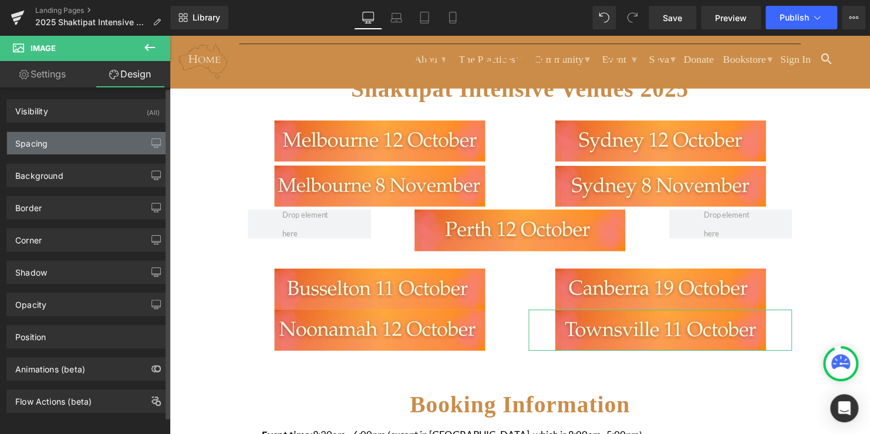
type input "0"
click at [84, 146] on div "Spacing" at bounding box center [87, 143] width 161 height 22
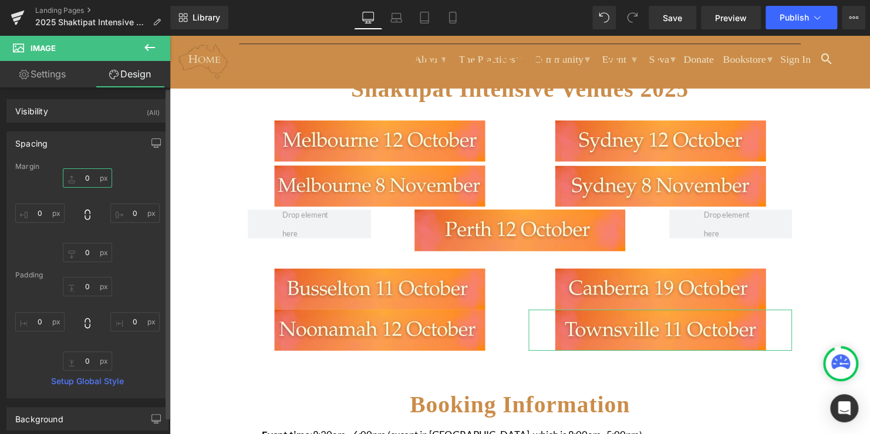
click at [87, 174] on input "0" at bounding box center [87, 177] width 49 height 19
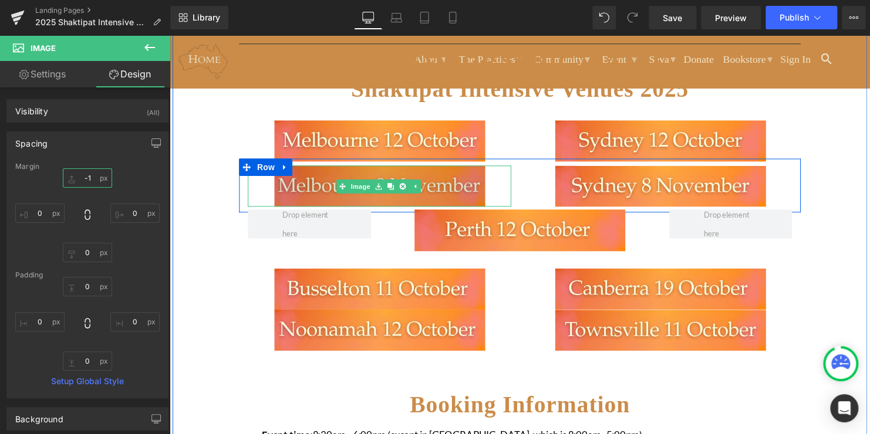
type input "-10"
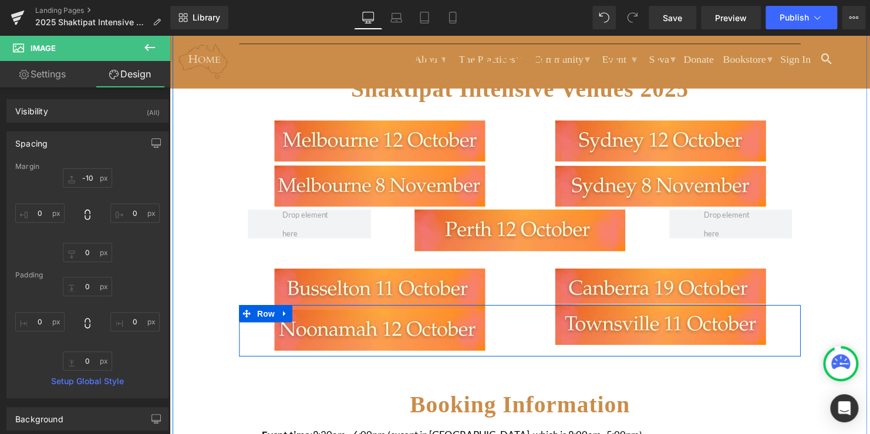
click at [514, 325] on div "Image" at bounding box center [382, 334] width 285 height 42
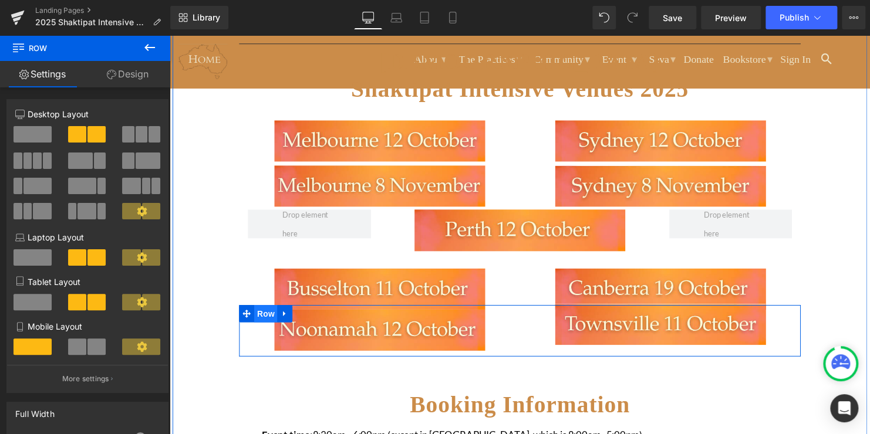
click at [259, 314] on span "Row" at bounding box center [266, 318] width 23 height 18
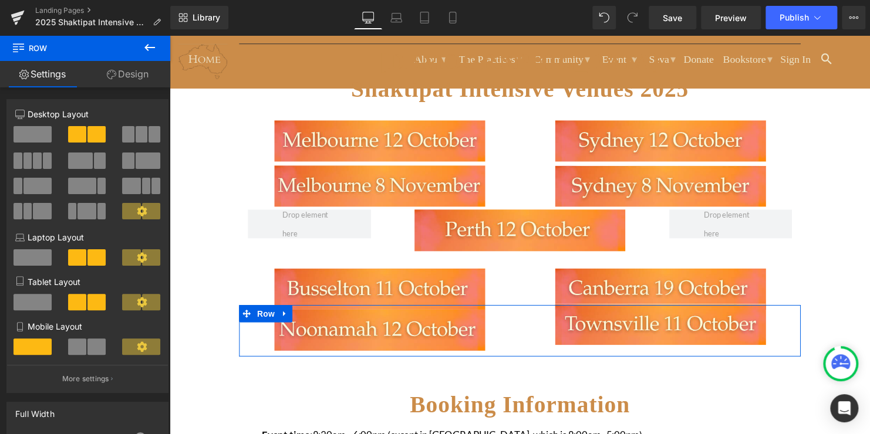
click at [127, 70] on link "Design" at bounding box center [127, 74] width 85 height 26
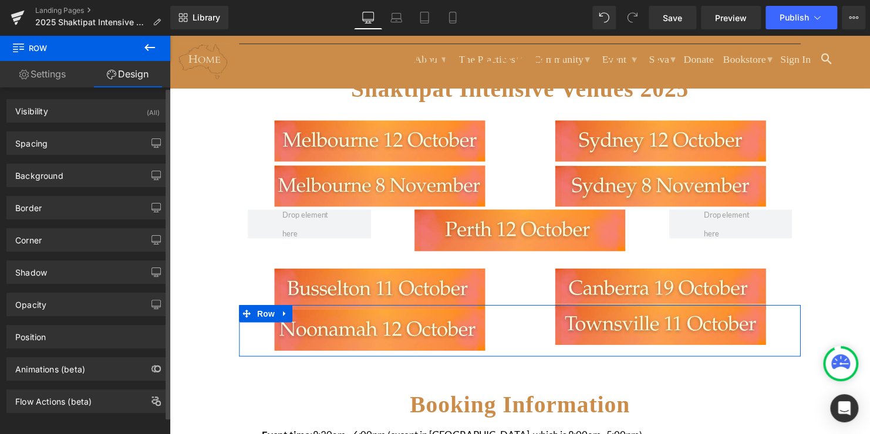
type input "-15"
type input "0"
type input "8"
type input "0"
type input "10"
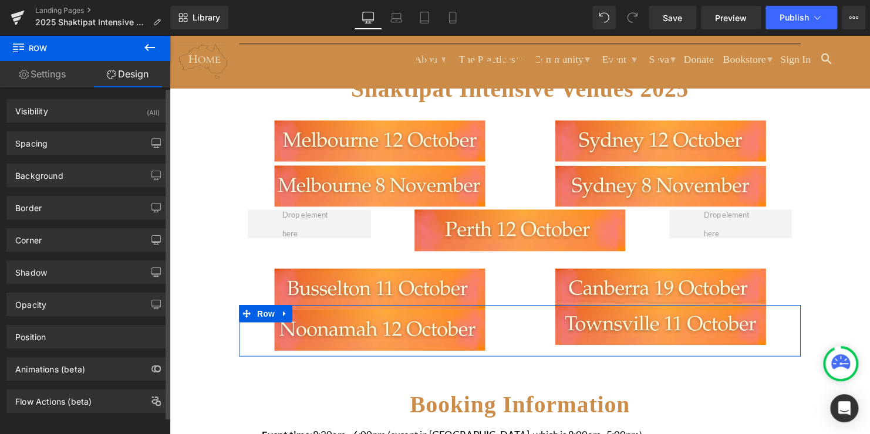
type input "0"
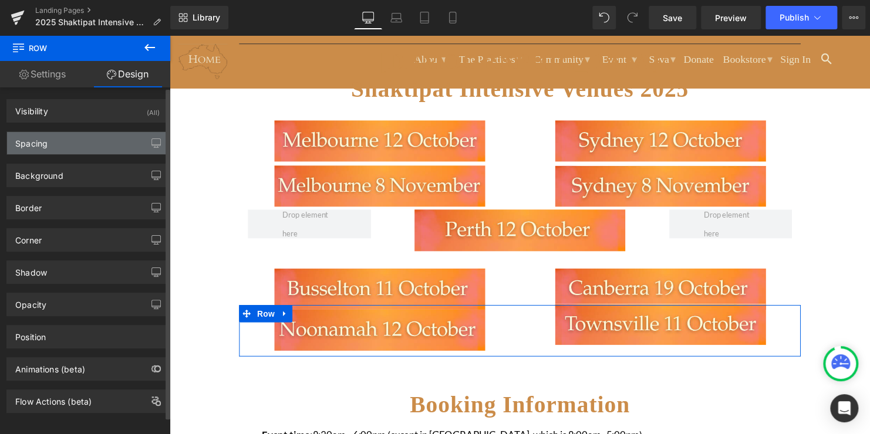
click at [83, 140] on div "Spacing" at bounding box center [87, 143] width 161 height 22
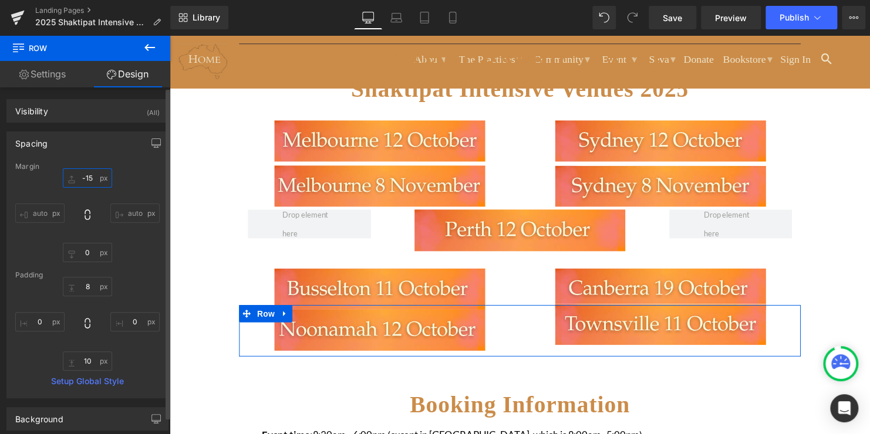
click at [88, 180] on input "-15" at bounding box center [87, 177] width 49 height 19
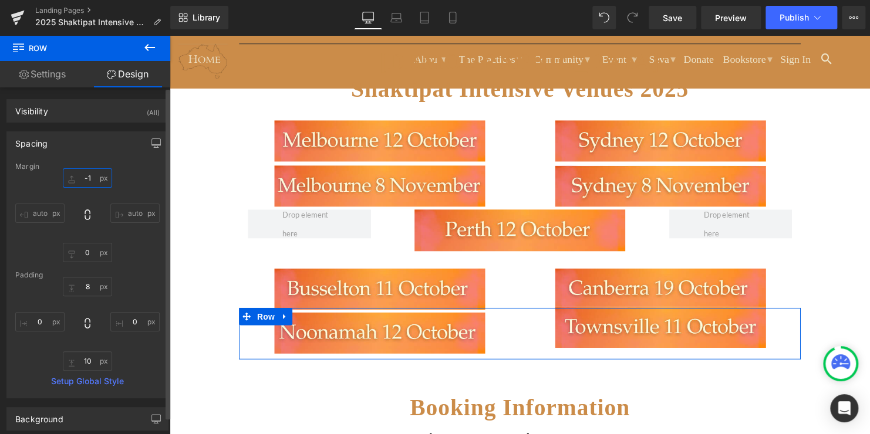
type input "-"
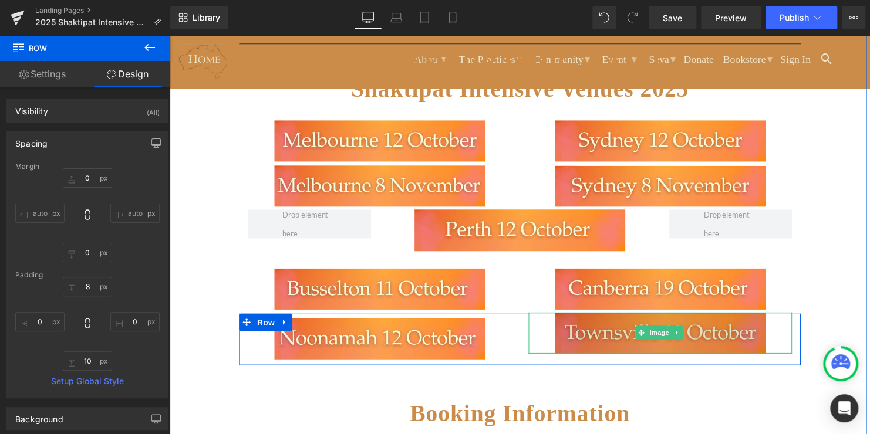
click at [641, 348] on img at bounding box center [668, 337] width 214 height 42
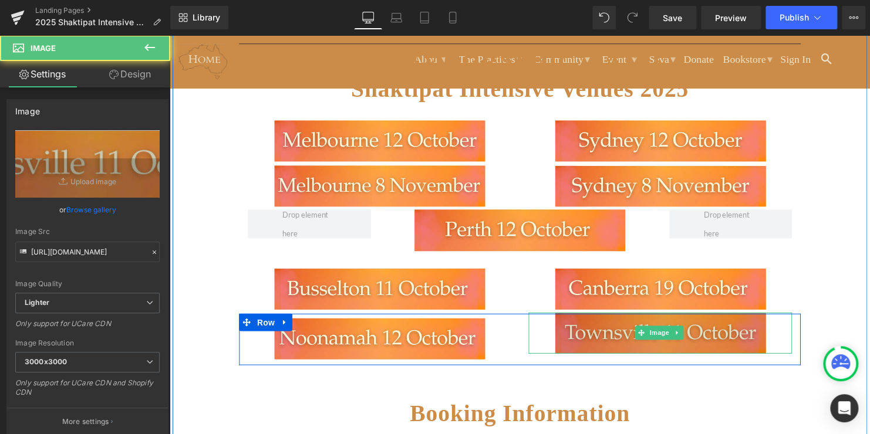
click at [629, 343] on img at bounding box center [668, 337] width 214 height 42
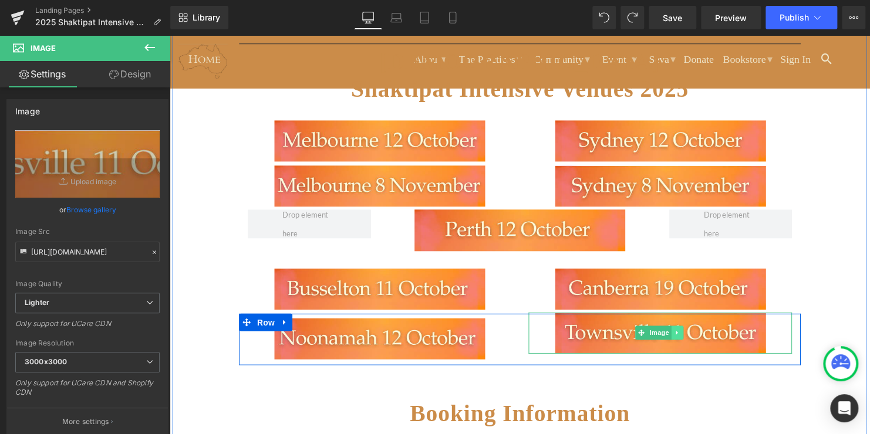
click at [683, 335] on icon at bounding box center [684, 337] width 2 height 4
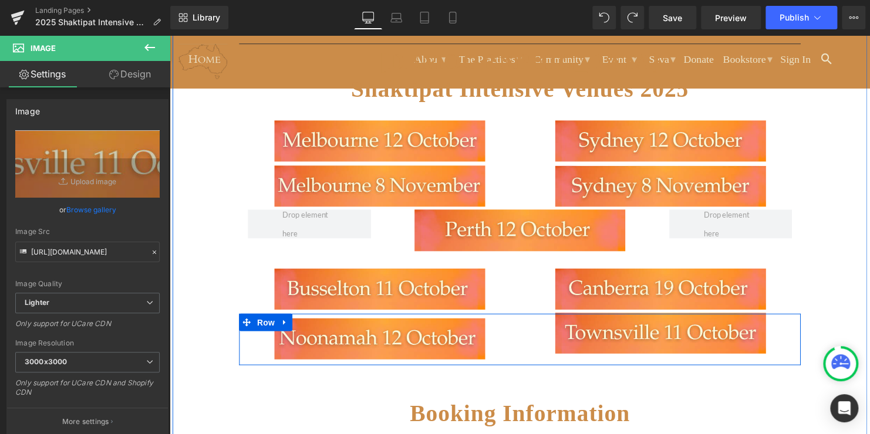
click at [675, 364] on div at bounding box center [524, 367] width 569 height 6
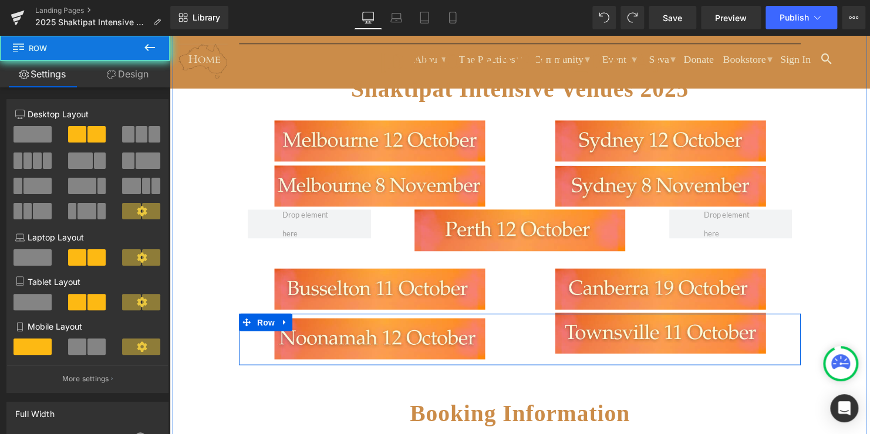
click at [676, 358] on div "Image Image Row" at bounding box center [524, 344] width 569 height 52
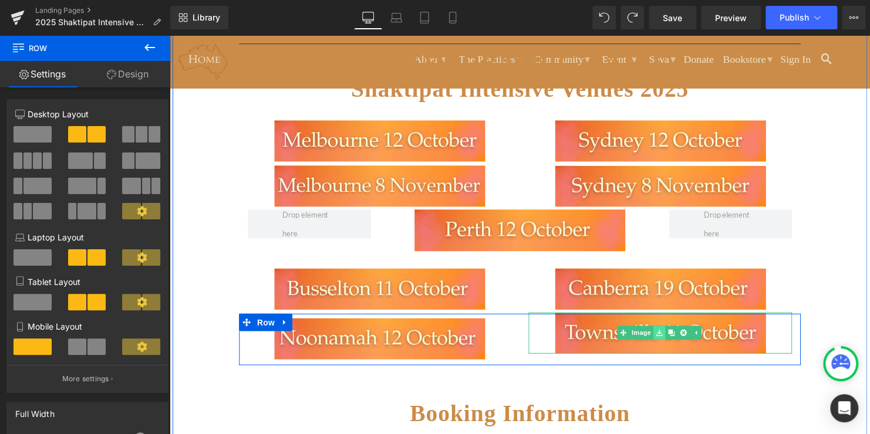
click at [664, 339] on link at bounding box center [666, 337] width 12 height 14
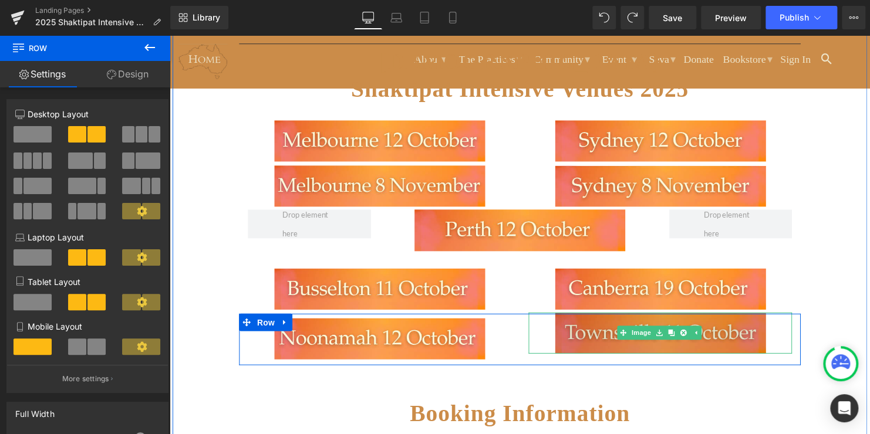
click at [592, 340] on img at bounding box center [668, 337] width 214 height 42
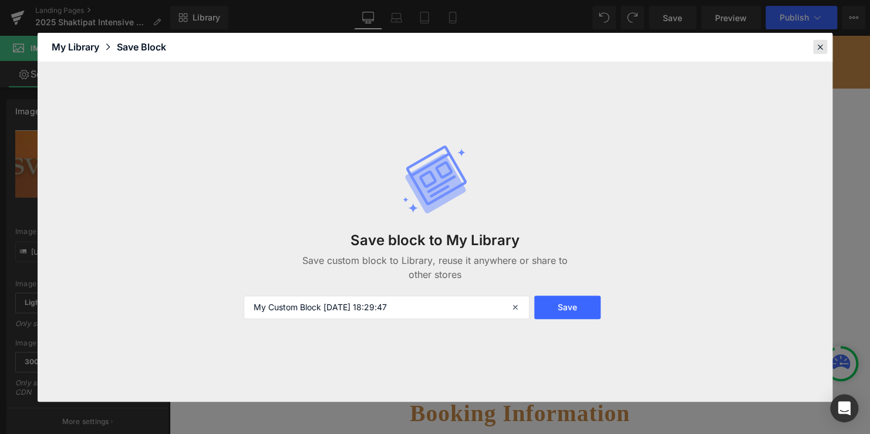
click at [820, 48] on icon at bounding box center [820, 47] width 11 height 11
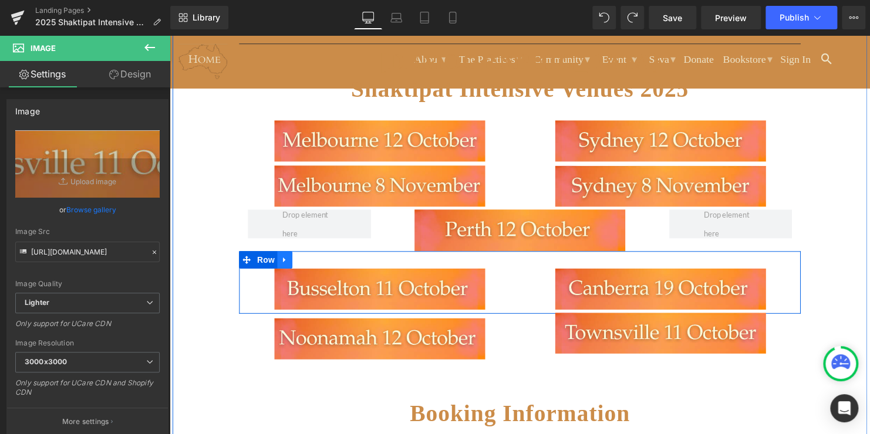
click at [286, 262] on icon at bounding box center [286, 262] width 8 height 9
click at [302, 259] on link at bounding box center [301, 263] width 15 height 18
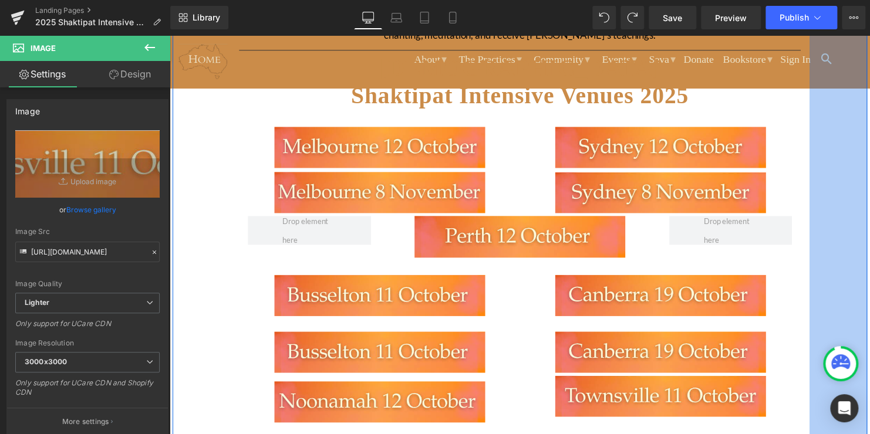
scroll to position [356, 0]
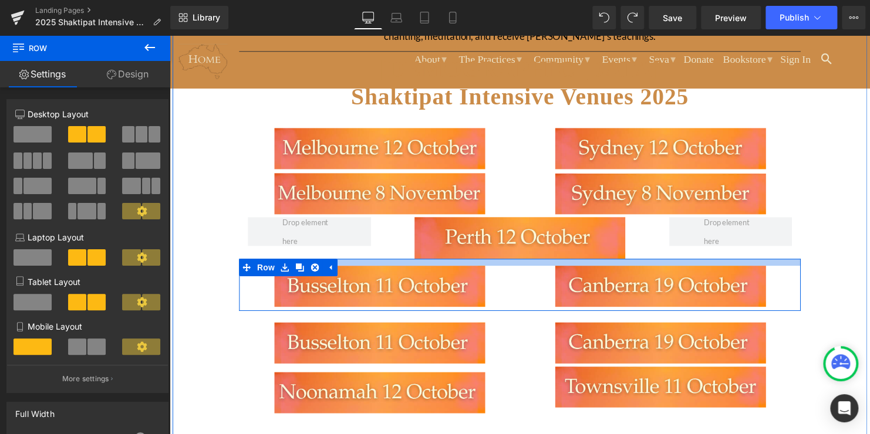
drag, startPoint x: 616, startPoint y: 271, endPoint x: 622, endPoint y: 260, distance: 12.6
click at [622, 262] on div at bounding box center [524, 265] width 569 height 7
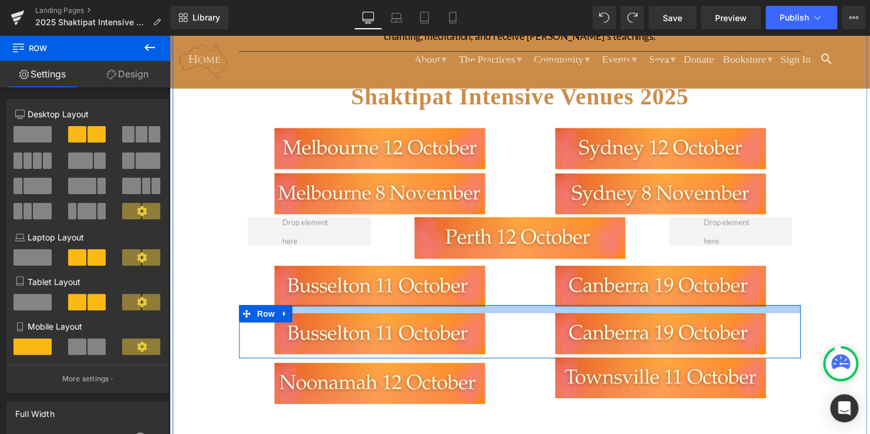
drag, startPoint x: 610, startPoint y: 323, endPoint x: 581, endPoint y: 420, distance: 101.6
click at [612, 313] on div at bounding box center [524, 313] width 569 height 8
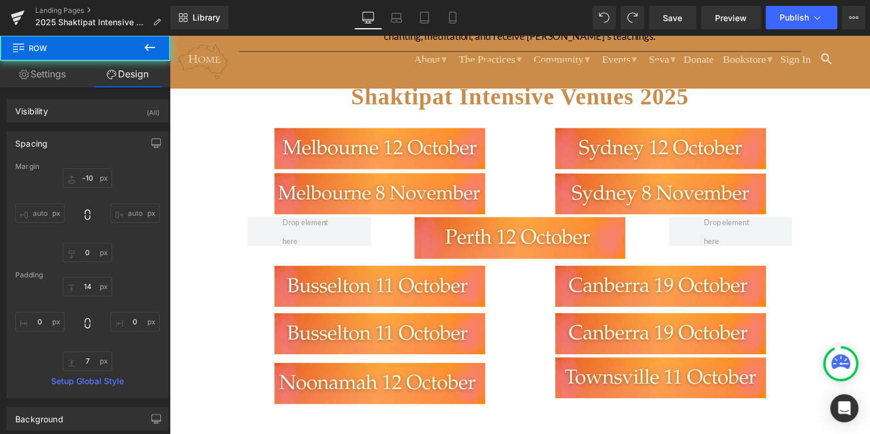
type input "-10"
type input "0"
type input "14"
type input "0"
type input "7"
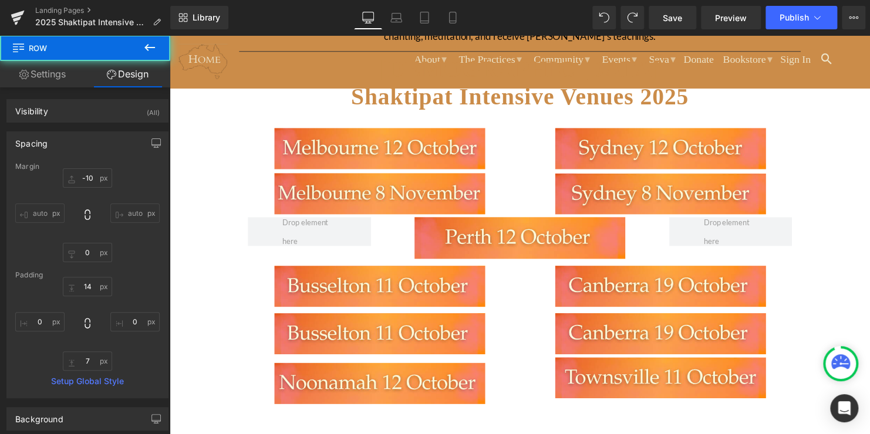
type input "0"
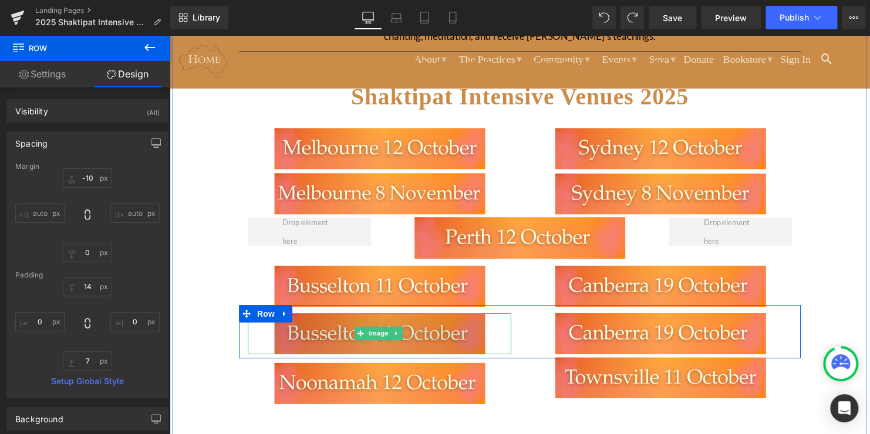
click at [430, 336] on img at bounding box center [383, 339] width 214 height 42
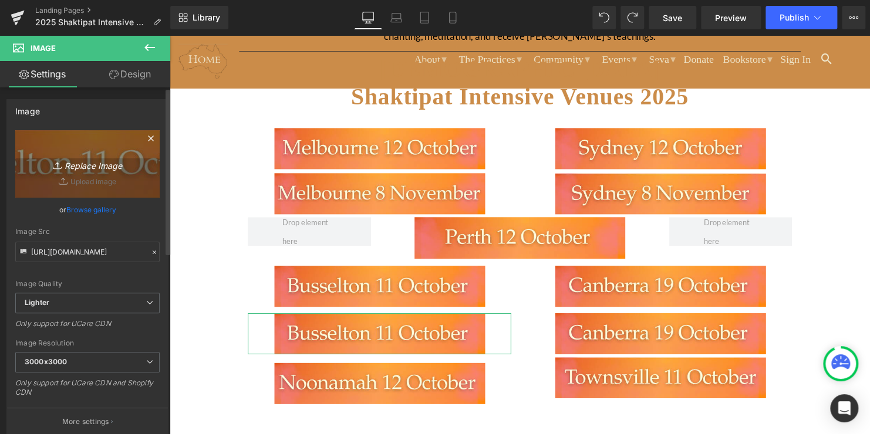
click at [92, 165] on icon "Replace Image" at bounding box center [87, 164] width 94 height 15
type input "C:\fakepath\18.png"
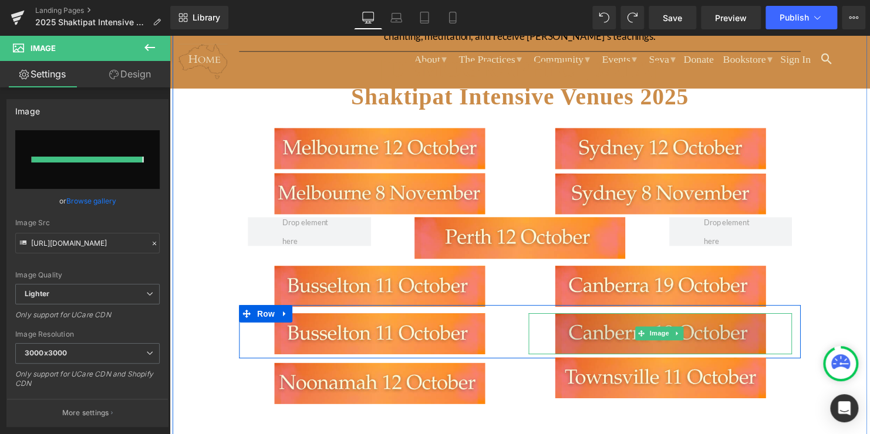
type input "[URL][DOMAIN_NAME]"
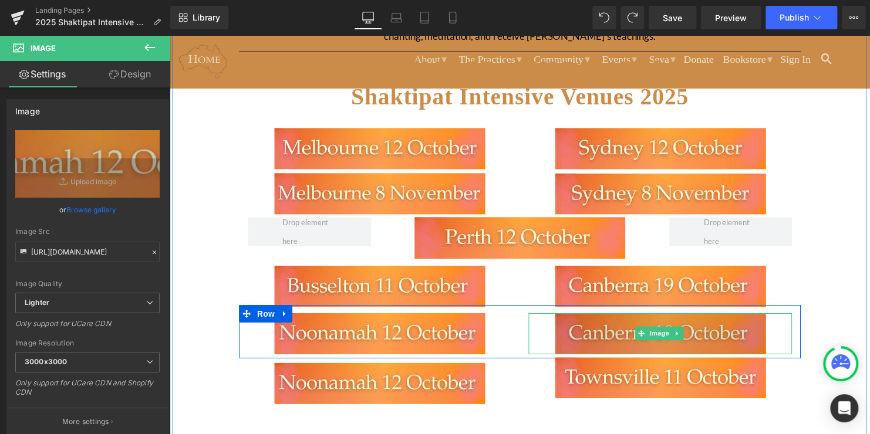
click at [600, 340] on img at bounding box center [668, 339] width 214 height 42
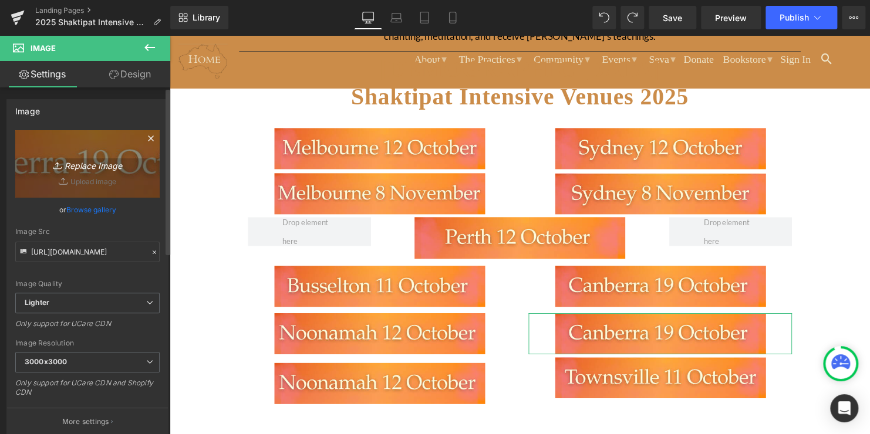
click at [84, 164] on icon "Replace Image" at bounding box center [87, 164] width 94 height 15
type input "C:\fakepath\20.png"
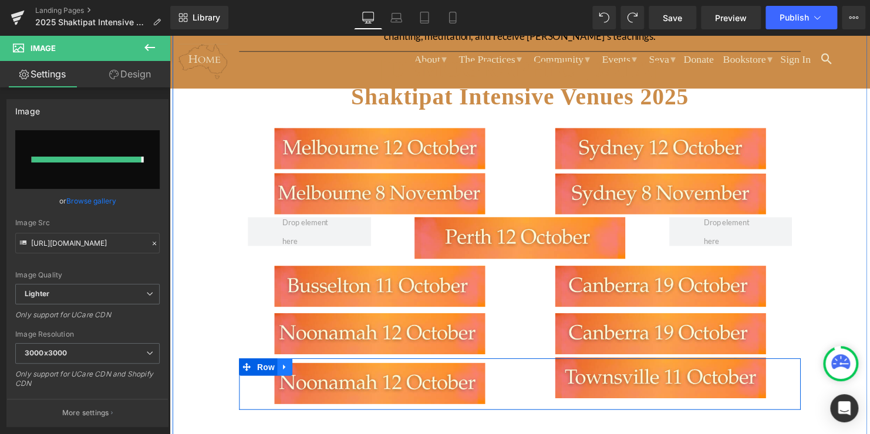
type input "[URL][DOMAIN_NAME]"
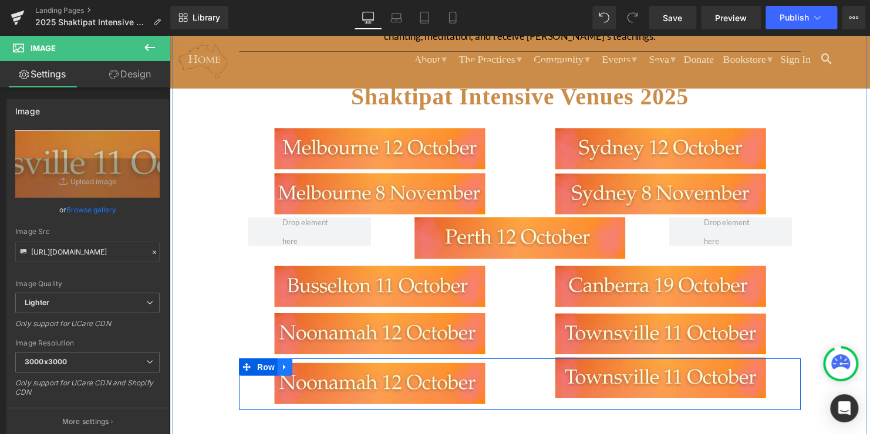
click at [282, 370] on icon at bounding box center [286, 371] width 8 height 9
click at [315, 368] on icon at bounding box center [317, 372] width 8 height 8
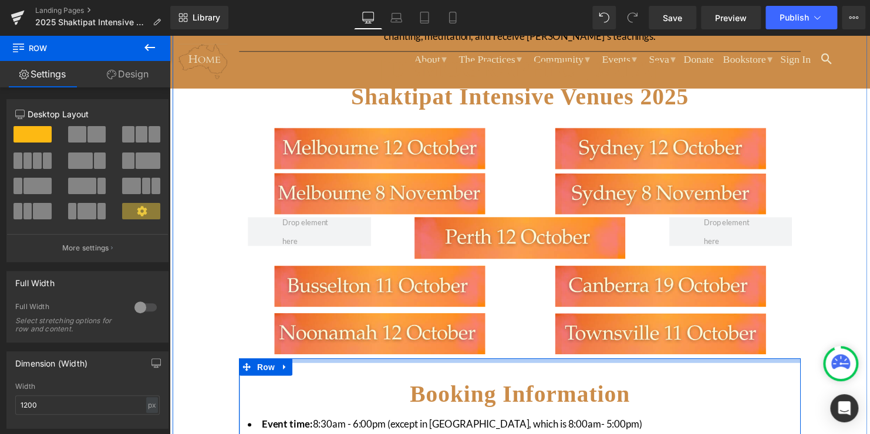
drag, startPoint x: 553, startPoint y: 370, endPoint x: 553, endPoint y: 357, distance: 12.9
click at [553, 357] on div "In [GEOGRAPHIC_DATA], the one-day Shaktipat Intensive 2025 will be held across …" at bounding box center [524, 439] width 587 height 1111
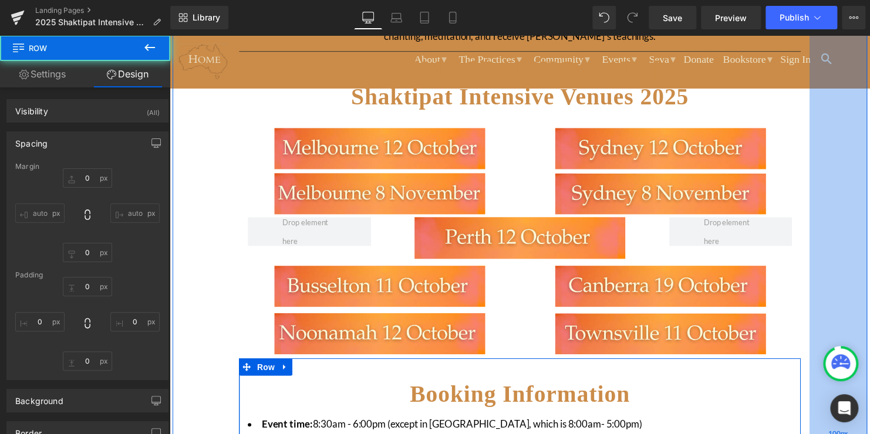
type input "0"
type input "8"
type input "0"
type input "10"
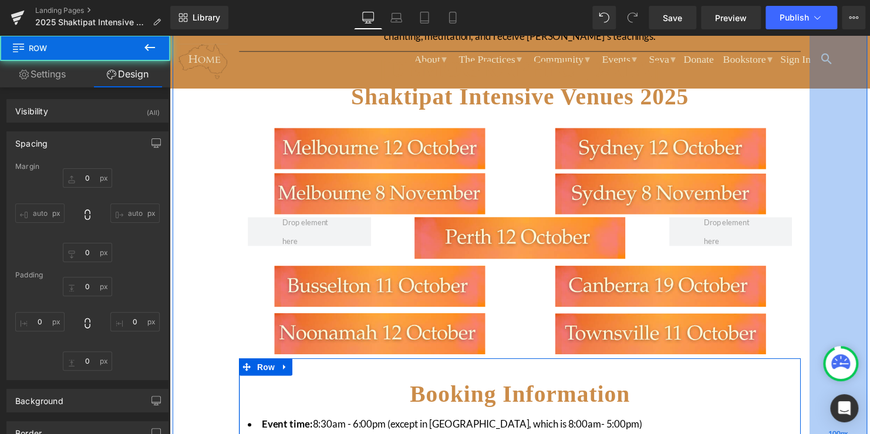
type input "0"
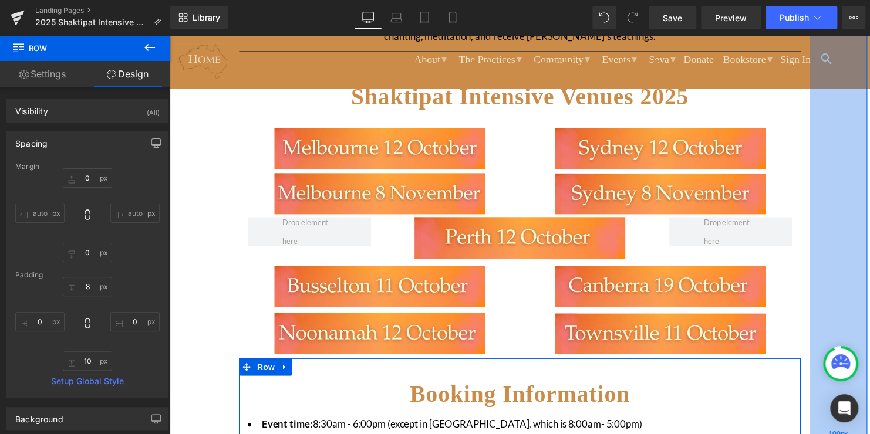
click at [834, 306] on div "100px" at bounding box center [847, 439] width 59 height 1111
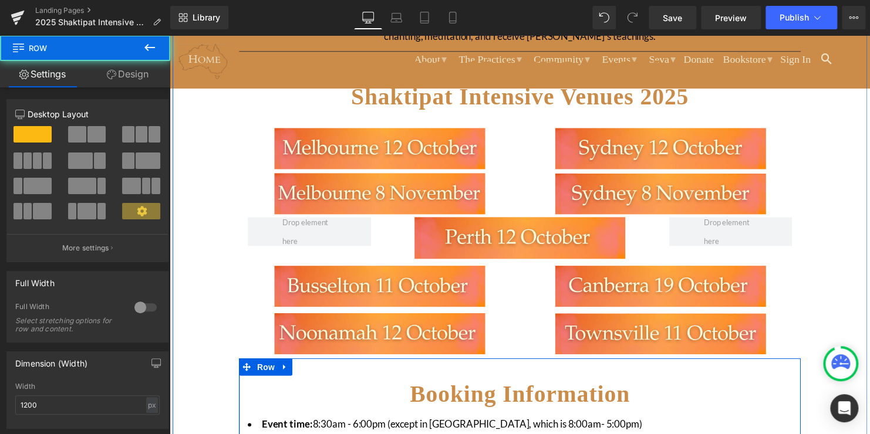
click at [170, 35] on div at bounding box center [170, 35] width 0 height 0
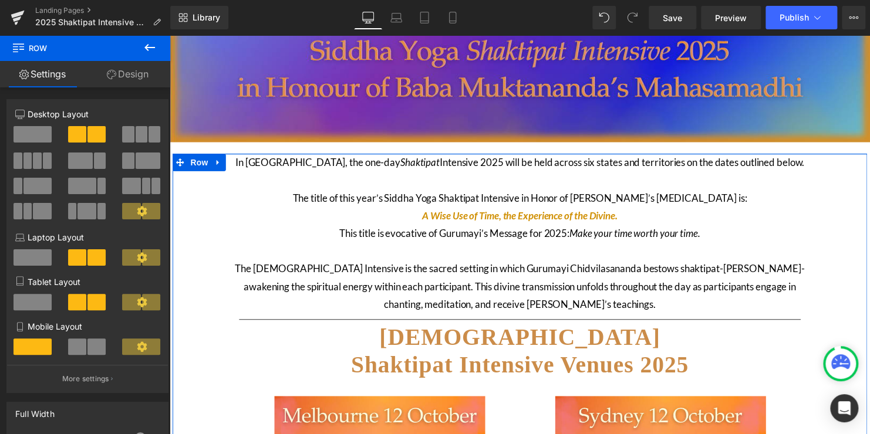
scroll to position [62, 0]
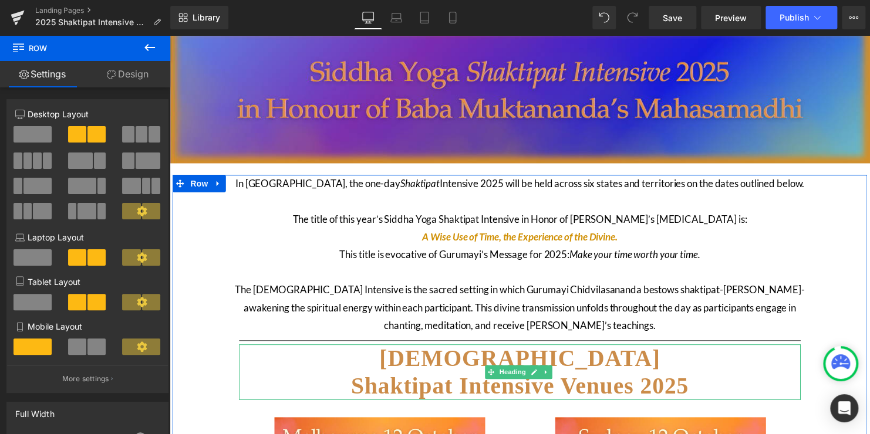
click at [638, 362] on h1 "SIDDHA YOGA Shaktipat Intensive Venues 2025" at bounding box center [524, 377] width 569 height 56
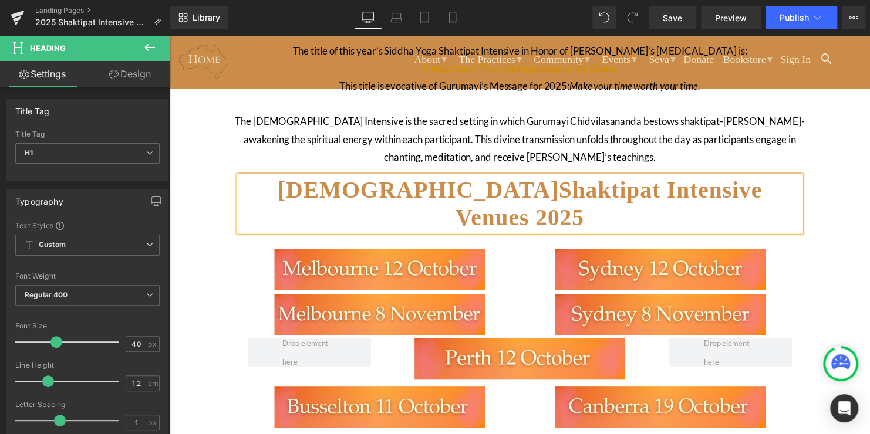
scroll to position [238, 0]
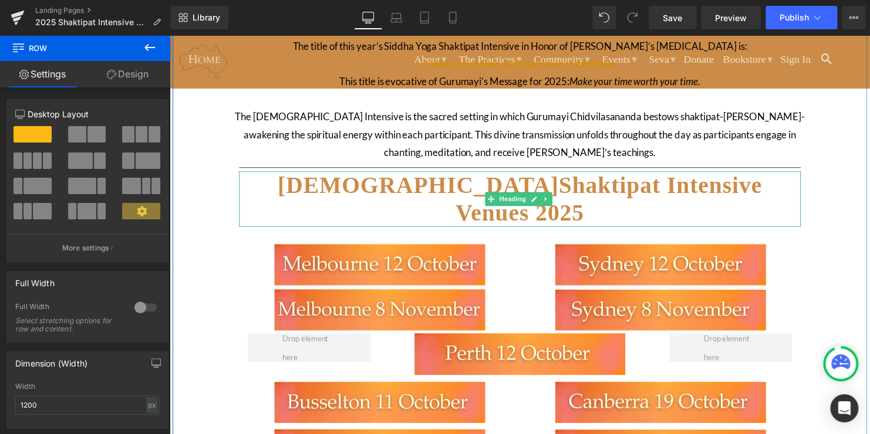
click at [430, 187] on span "SIDDHA YOGA Shaktipat Intensive Venues 2025" at bounding box center [524, 201] width 491 height 55
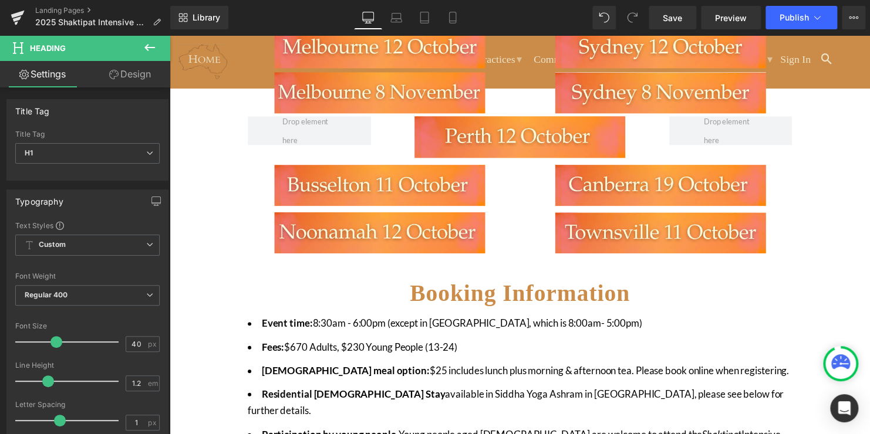
scroll to position [282, 0]
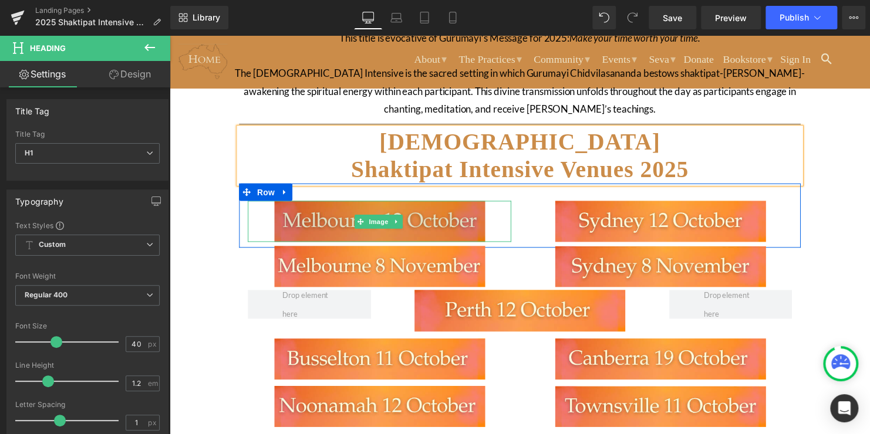
click at [317, 220] on img at bounding box center [383, 224] width 214 height 42
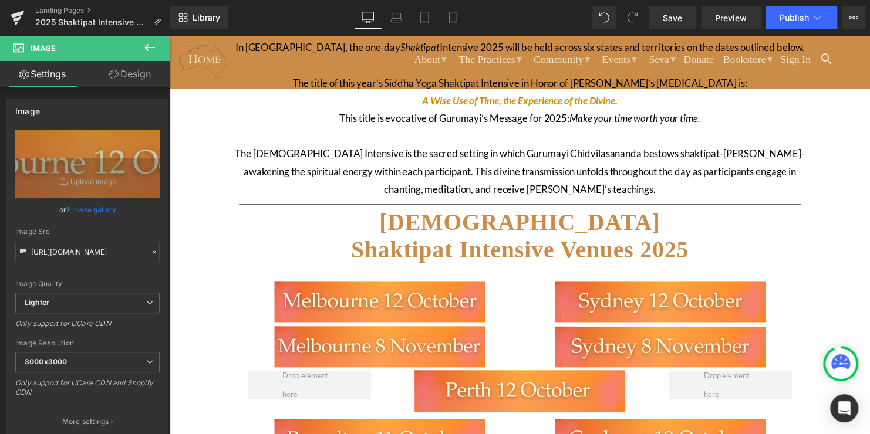
scroll to position [165, 0]
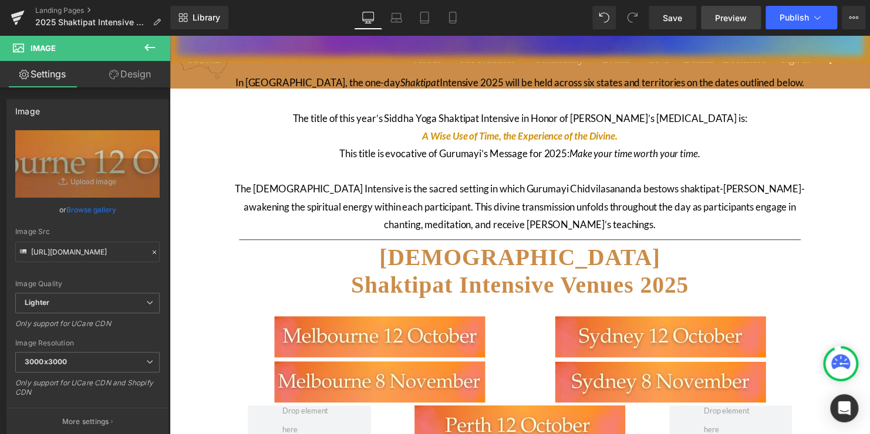
click at [722, 21] on span "Preview" at bounding box center [731, 18] width 32 height 12
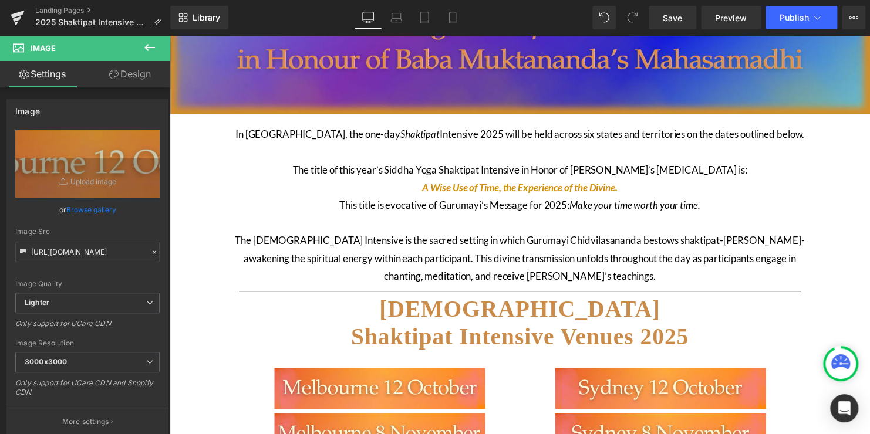
scroll to position [0, 0]
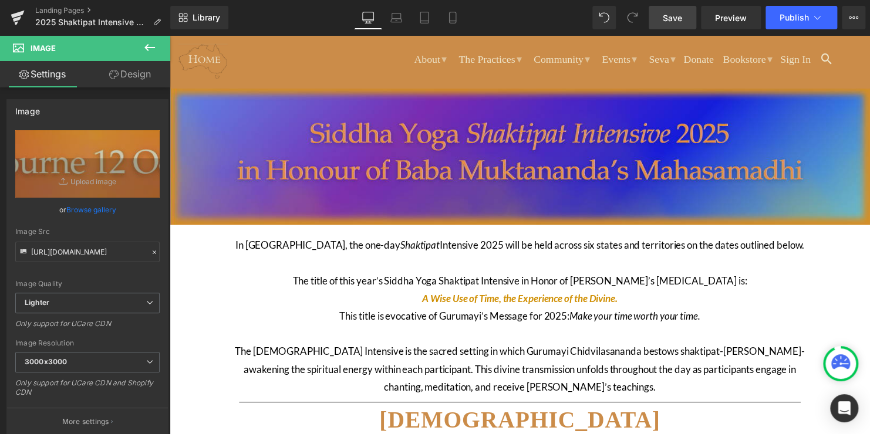
click at [670, 13] on span "Save" at bounding box center [672, 18] width 19 height 12
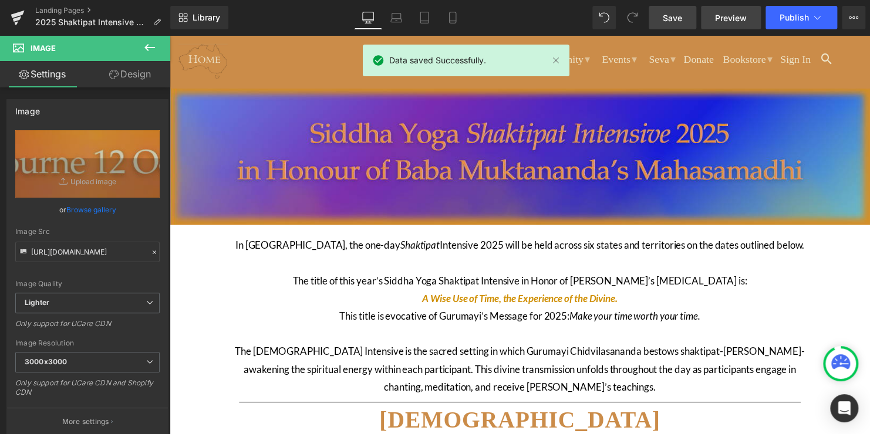
click at [745, 26] on link "Preview" at bounding box center [731, 17] width 60 height 23
